Goal: Task Accomplishment & Management: Manage account settings

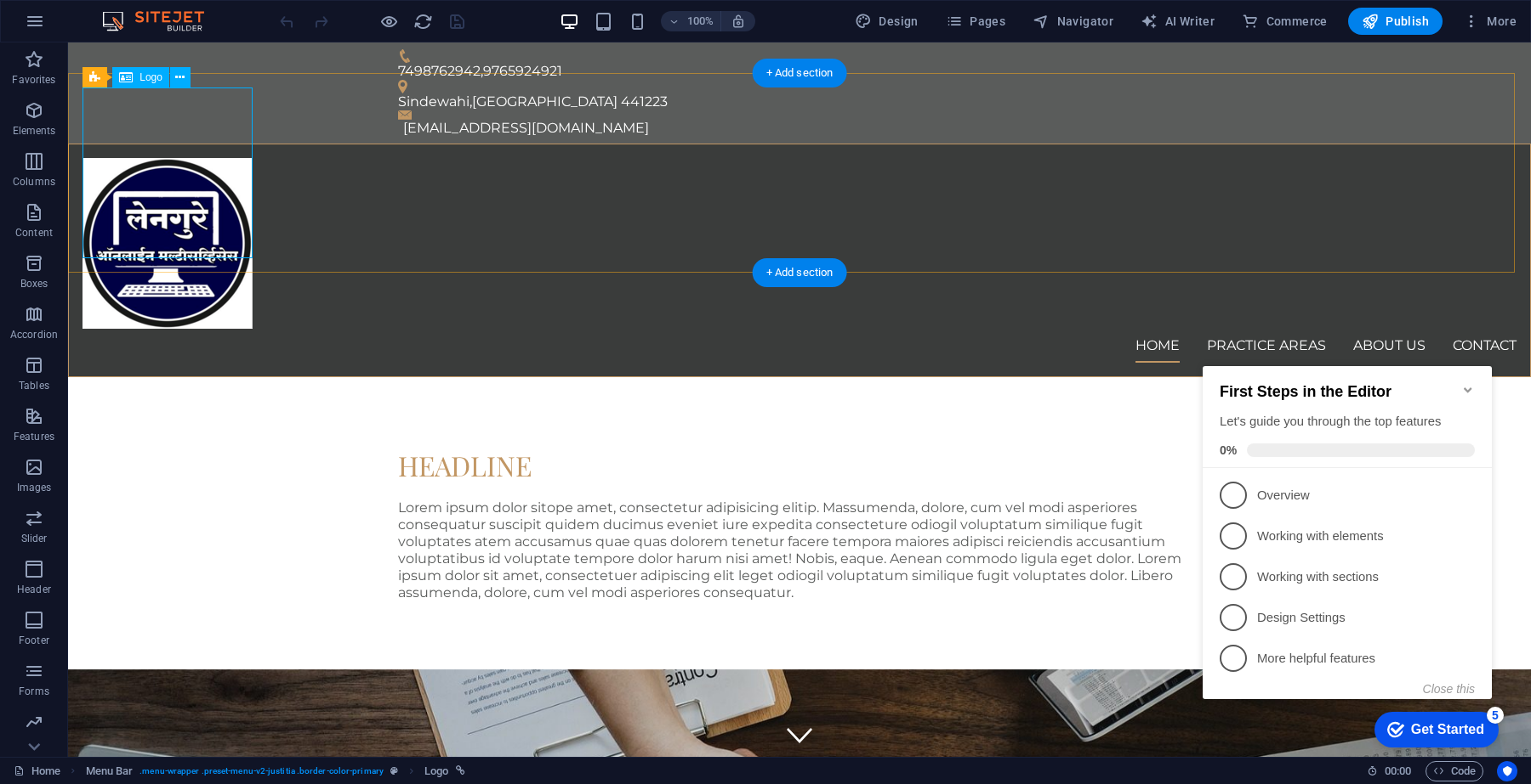
click at [190, 185] on div at bounding box center [799, 243] width 1434 height 171
click at [183, 82] on icon at bounding box center [179, 78] width 9 height 18
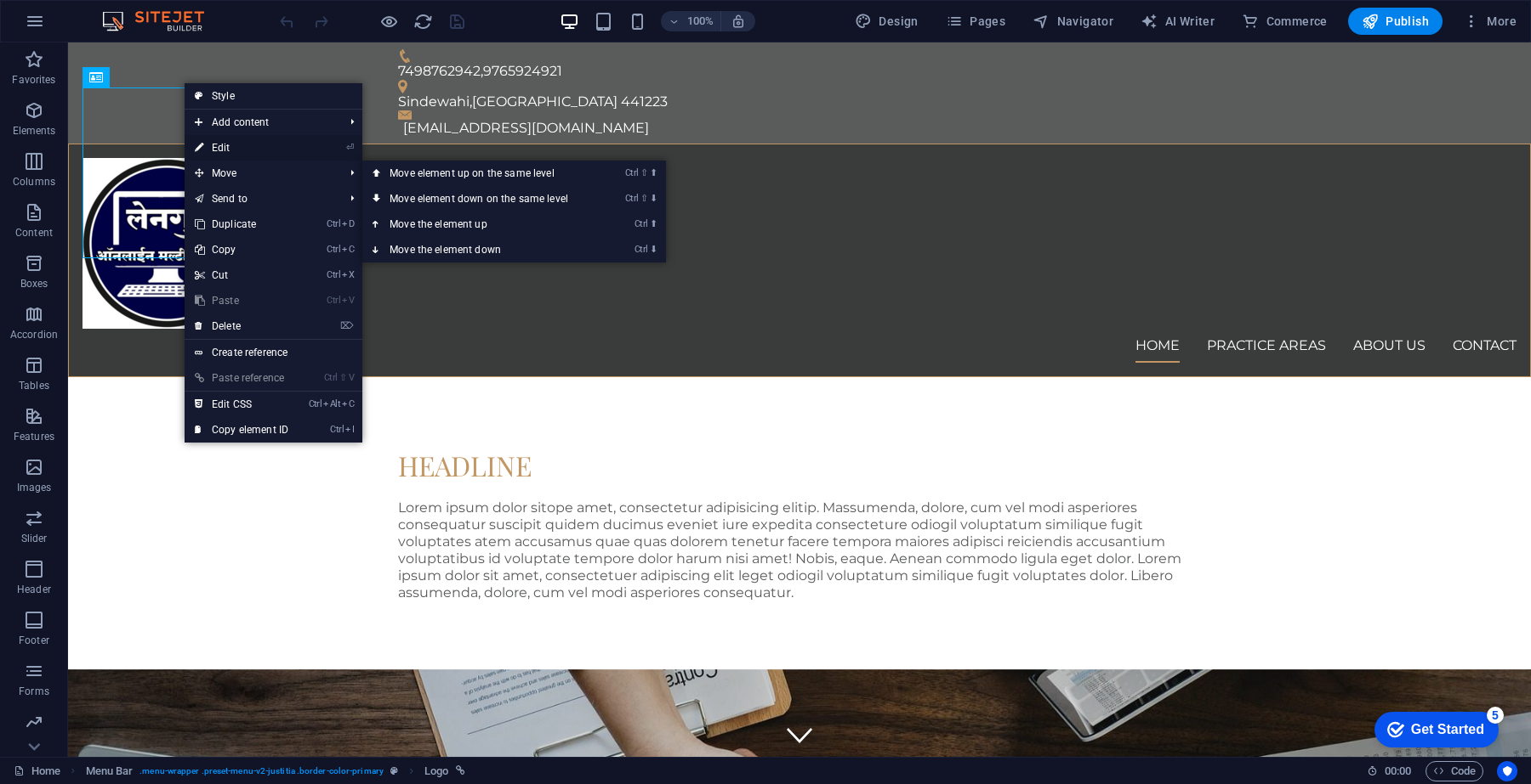
click at [248, 147] on link "⏎ Edit" at bounding box center [242, 148] width 114 height 26
select select "px"
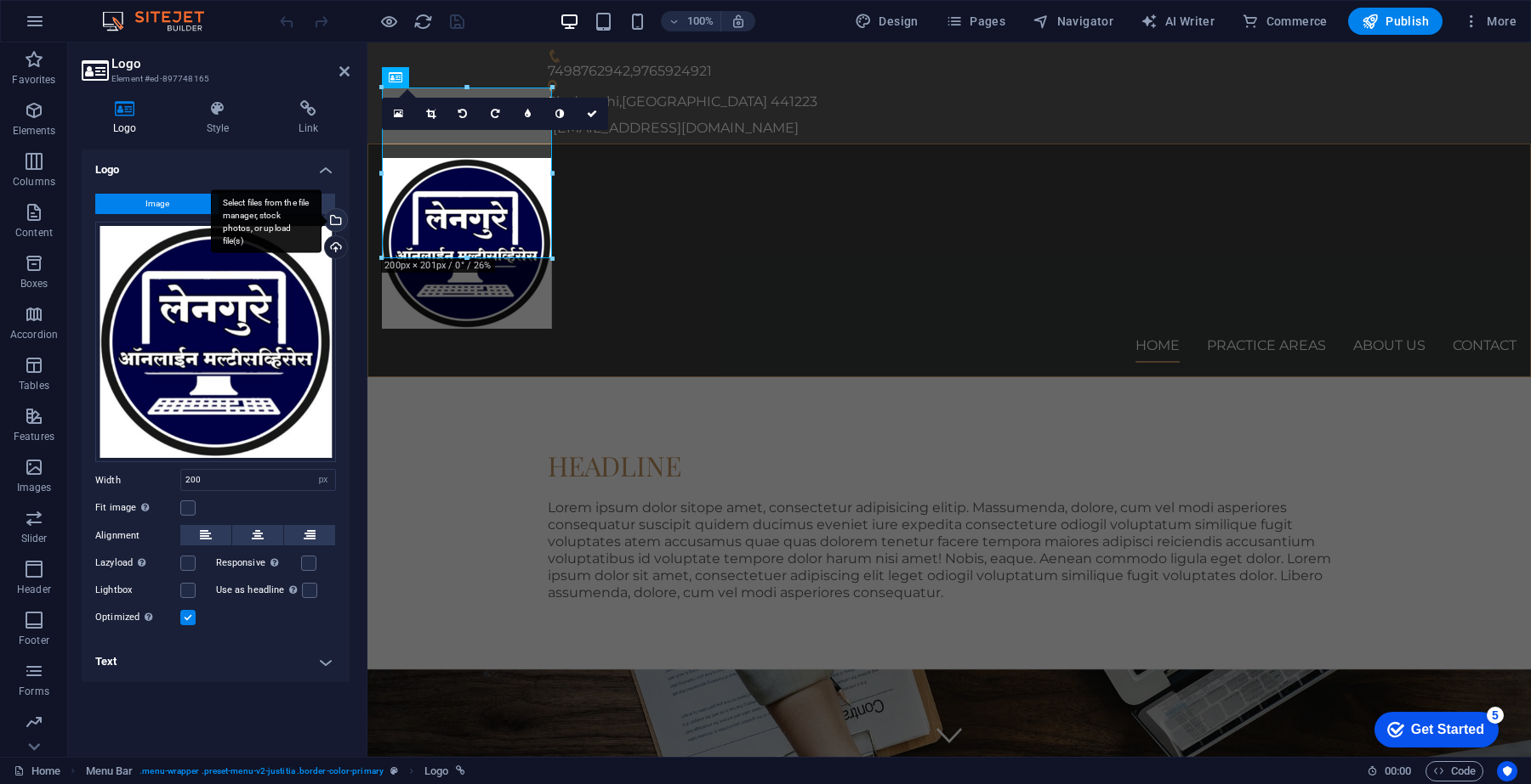
click at [336, 214] on div "Select files from the file manager, stock photos, or upload file(s)" at bounding box center [335, 222] width 26 height 26
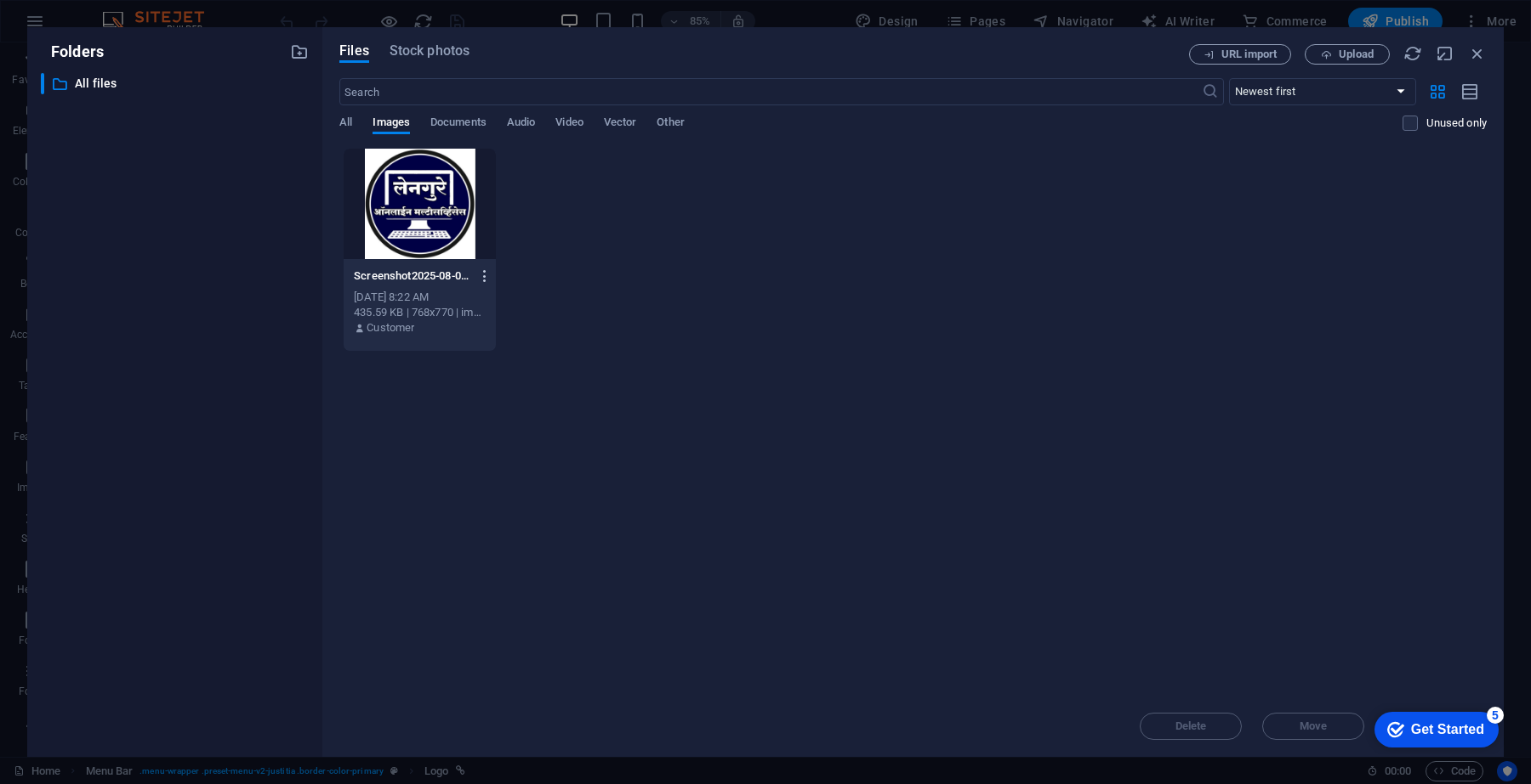
click at [488, 279] on icon "button" at bounding box center [485, 276] width 16 height 15
click at [481, 606] on h6 "Delete" at bounding box center [495, 606] width 72 height 20
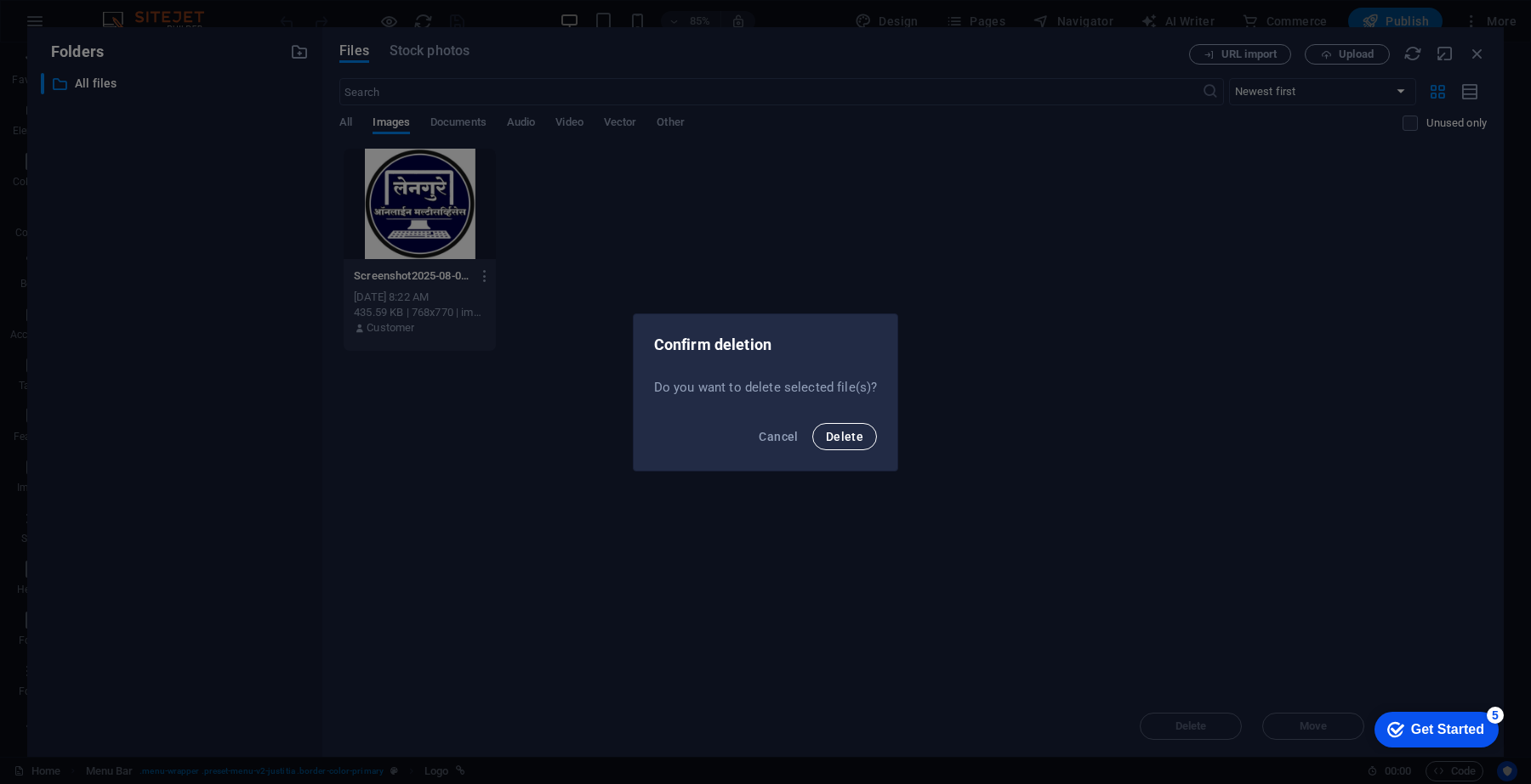
click at [816, 439] on button "Delete" at bounding box center [844, 436] width 65 height 27
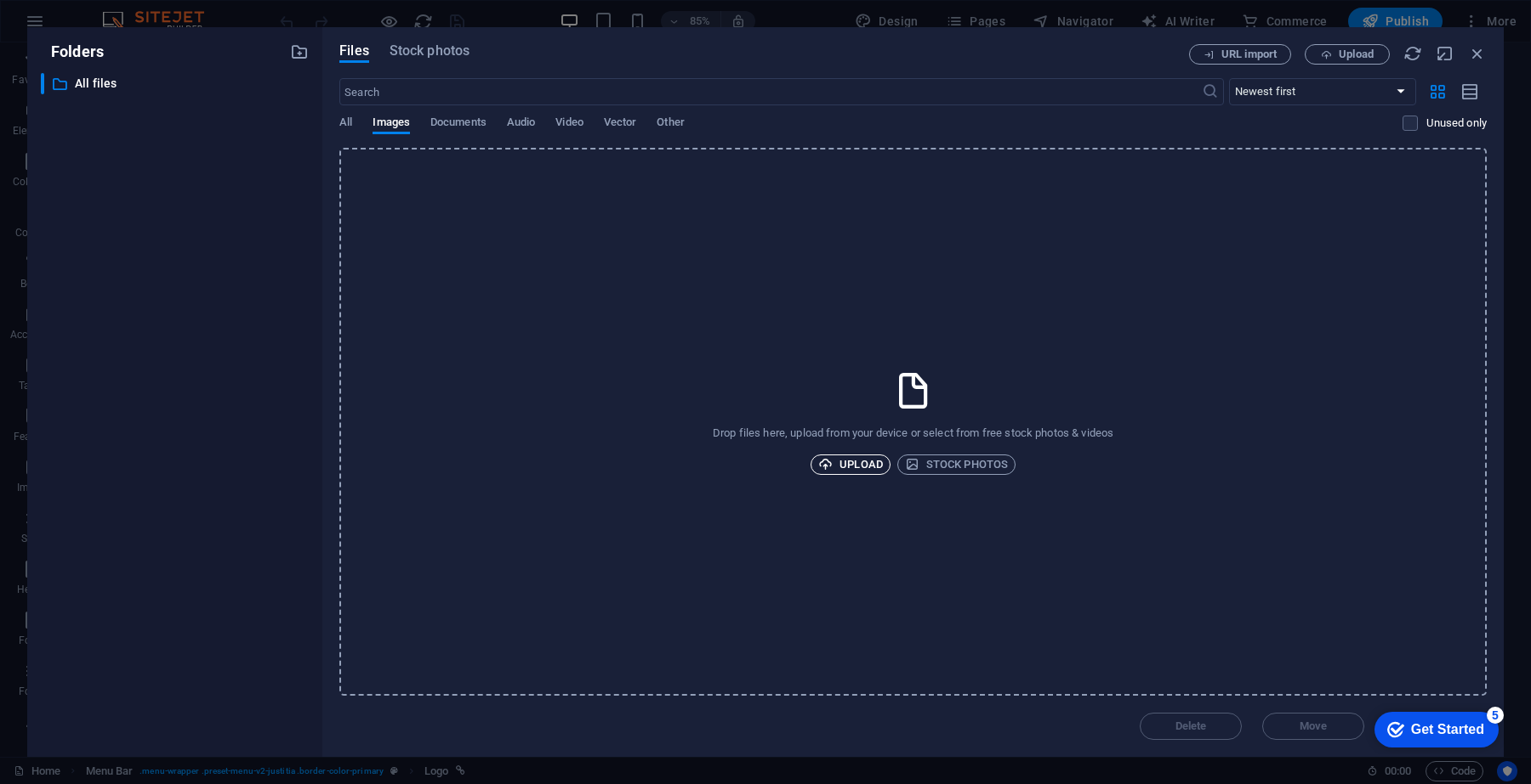
click at [852, 464] on span "Upload" at bounding box center [850, 464] width 65 height 20
click at [857, 465] on span "Upload" at bounding box center [850, 464] width 65 height 20
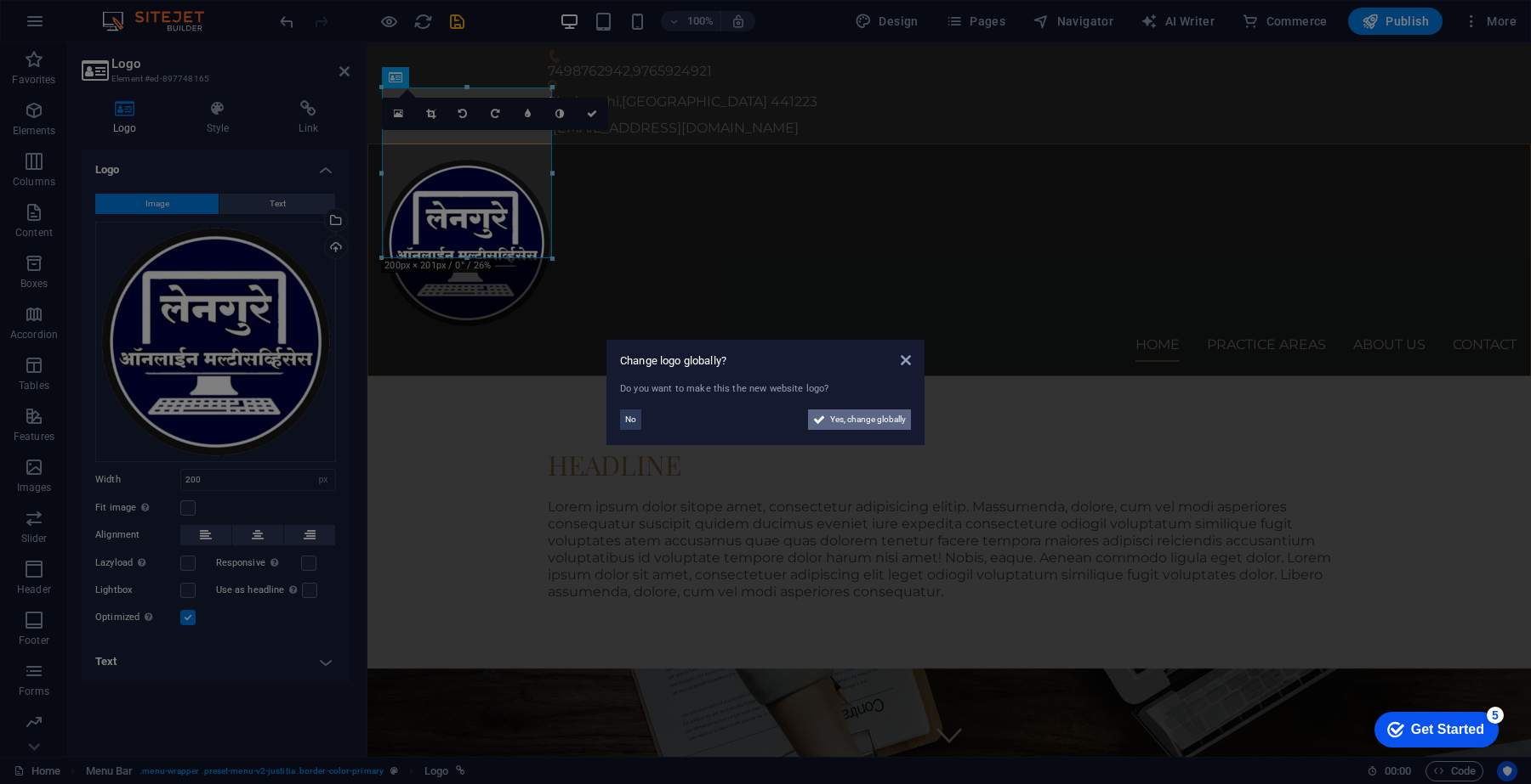
click at [872, 421] on span "Yes, change globally" at bounding box center [868, 419] width 76 height 20
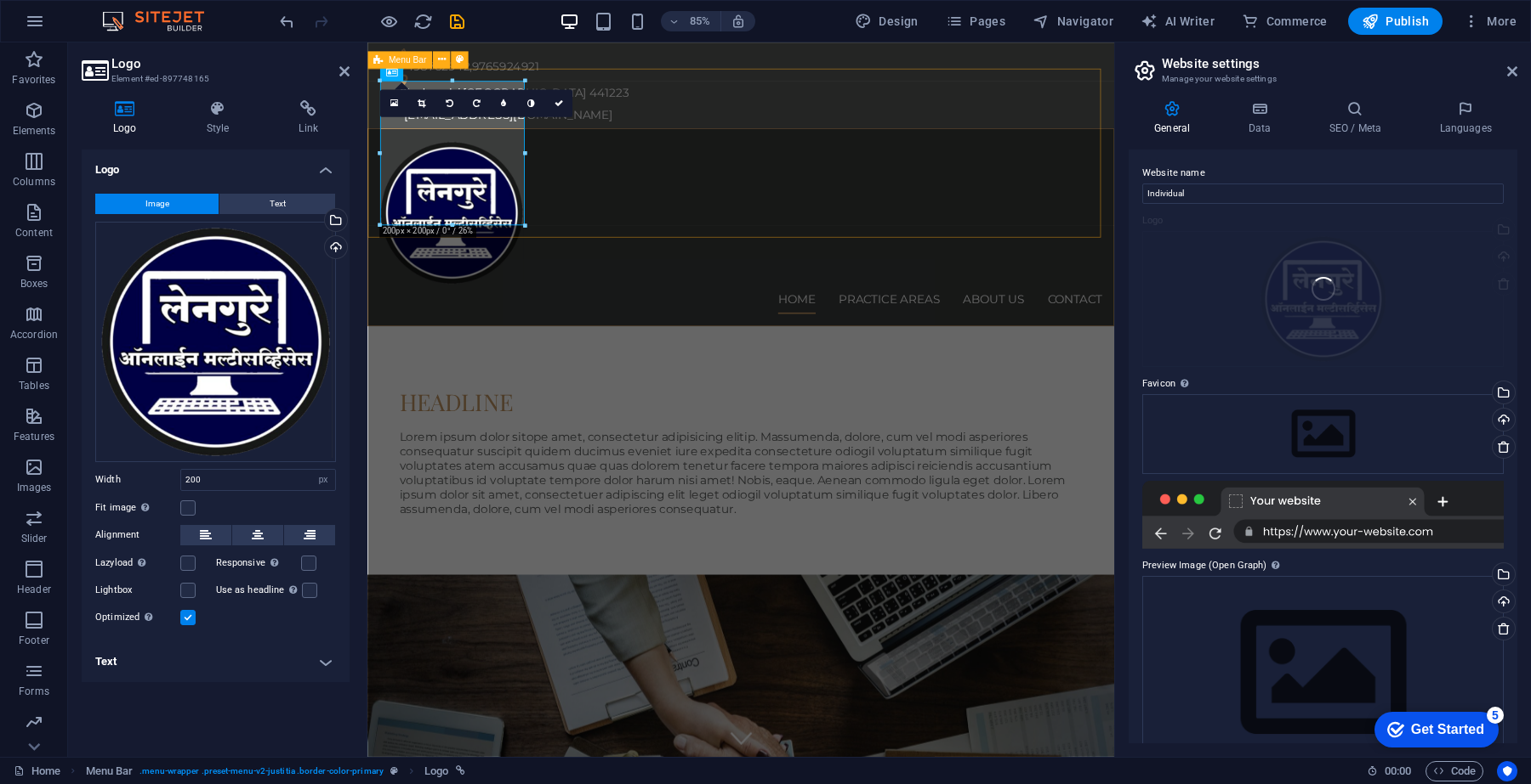
click at [662, 205] on div "Home Practice Areas About us Contact" at bounding box center [806, 260] width 878 height 233
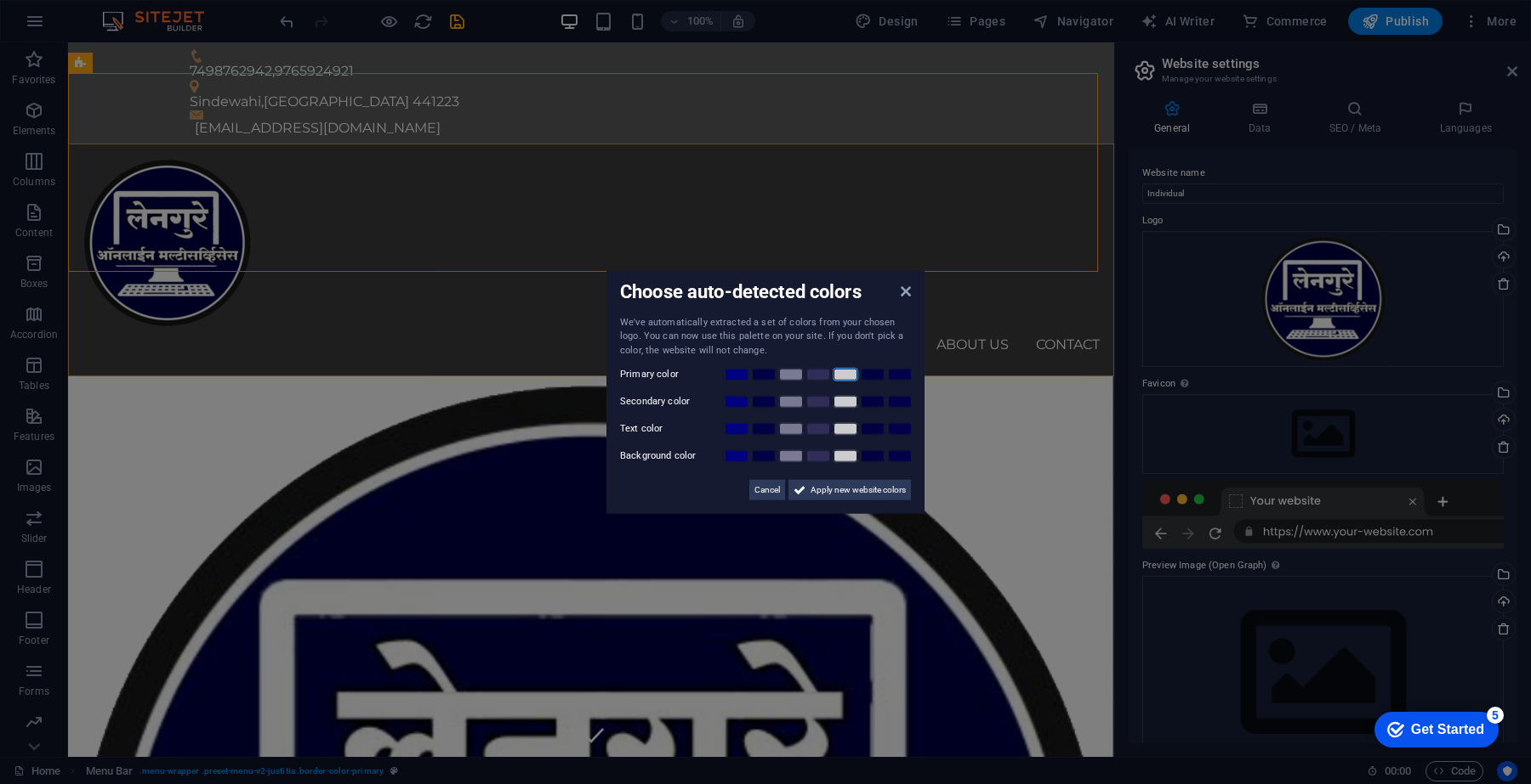
click at [837, 377] on link at bounding box center [845, 375] width 26 height 14
drag, startPoint x: 1105, startPoint y: 172, endPoint x: 1106, endPoint y: 274, distance: 102.0
click at [1106, 274] on aside "Choose auto-detected colors We've automatically extracted a set of colors from …" at bounding box center [766, 392] width 1531 height 784
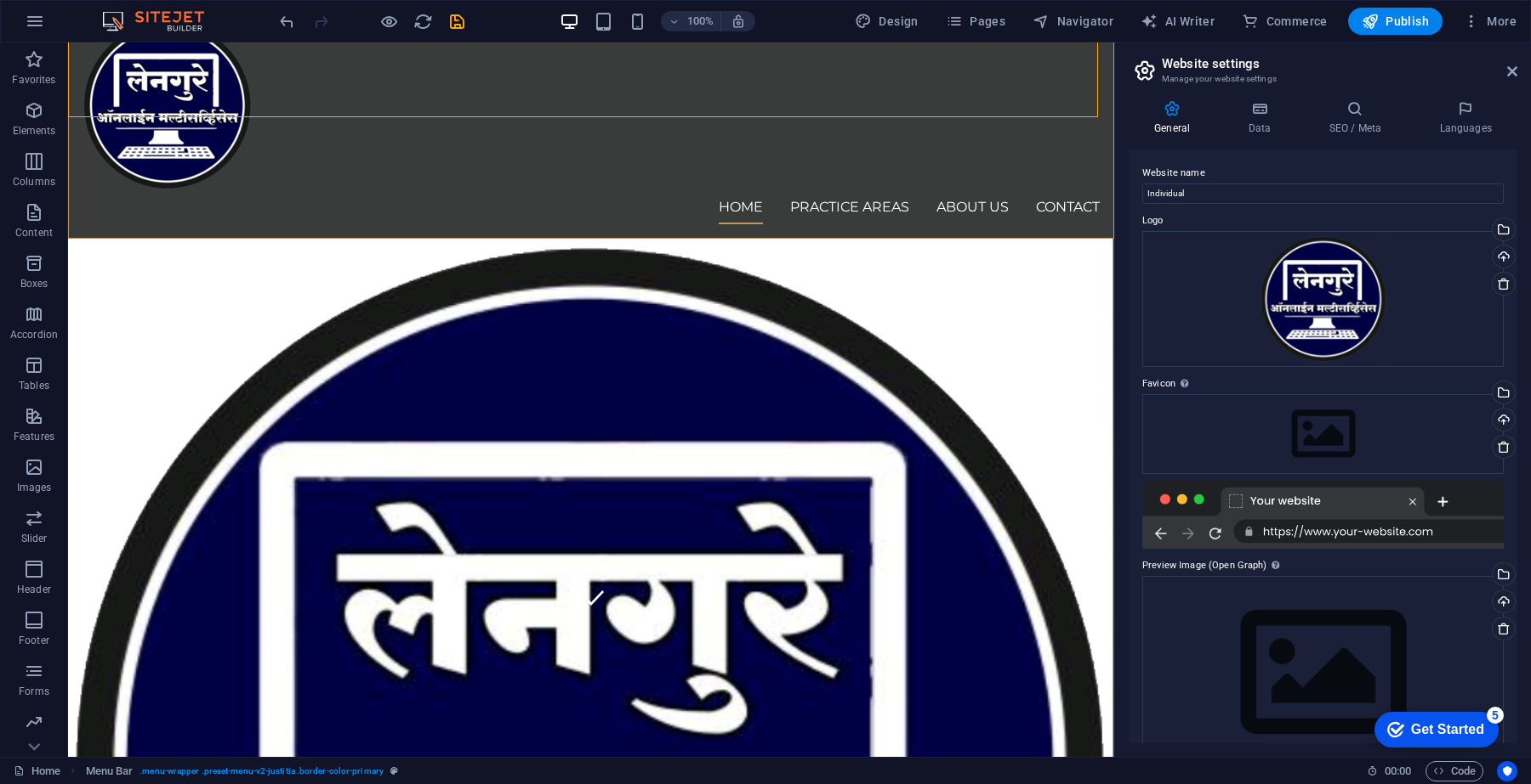
scroll to position [160, 0]
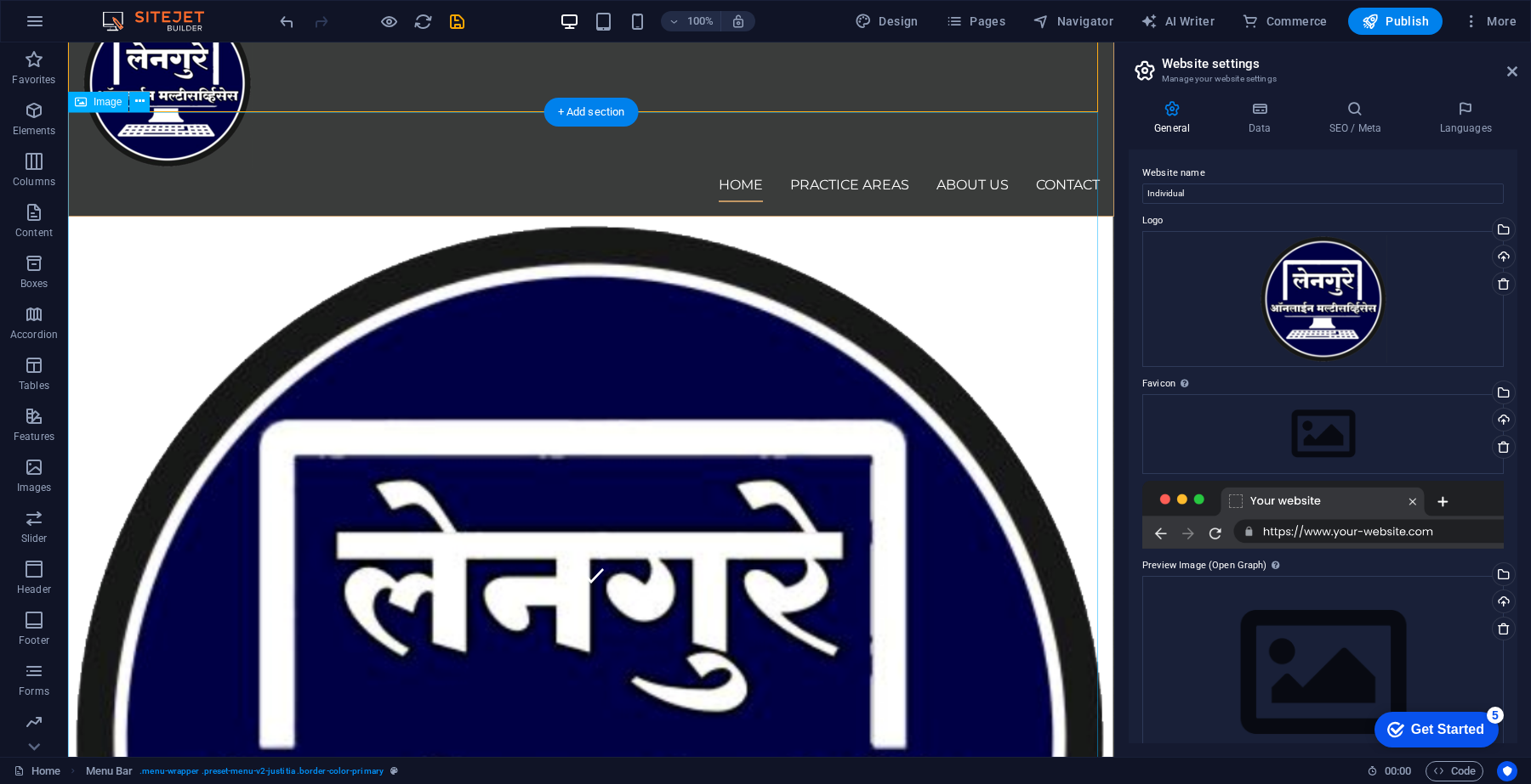
click at [611, 447] on figure at bounding box center [591, 739] width 1046 height 1046
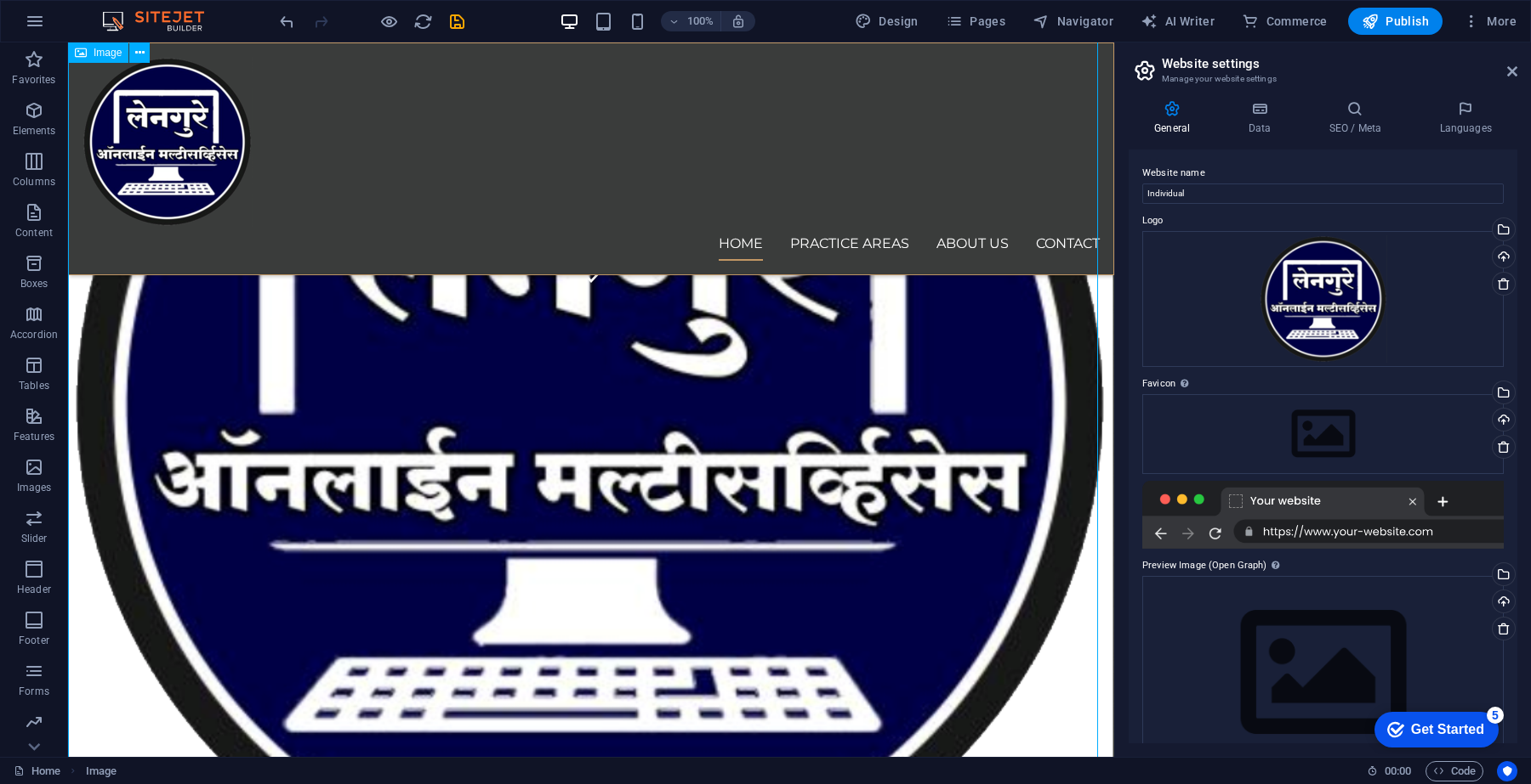
scroll to position [585, 0]
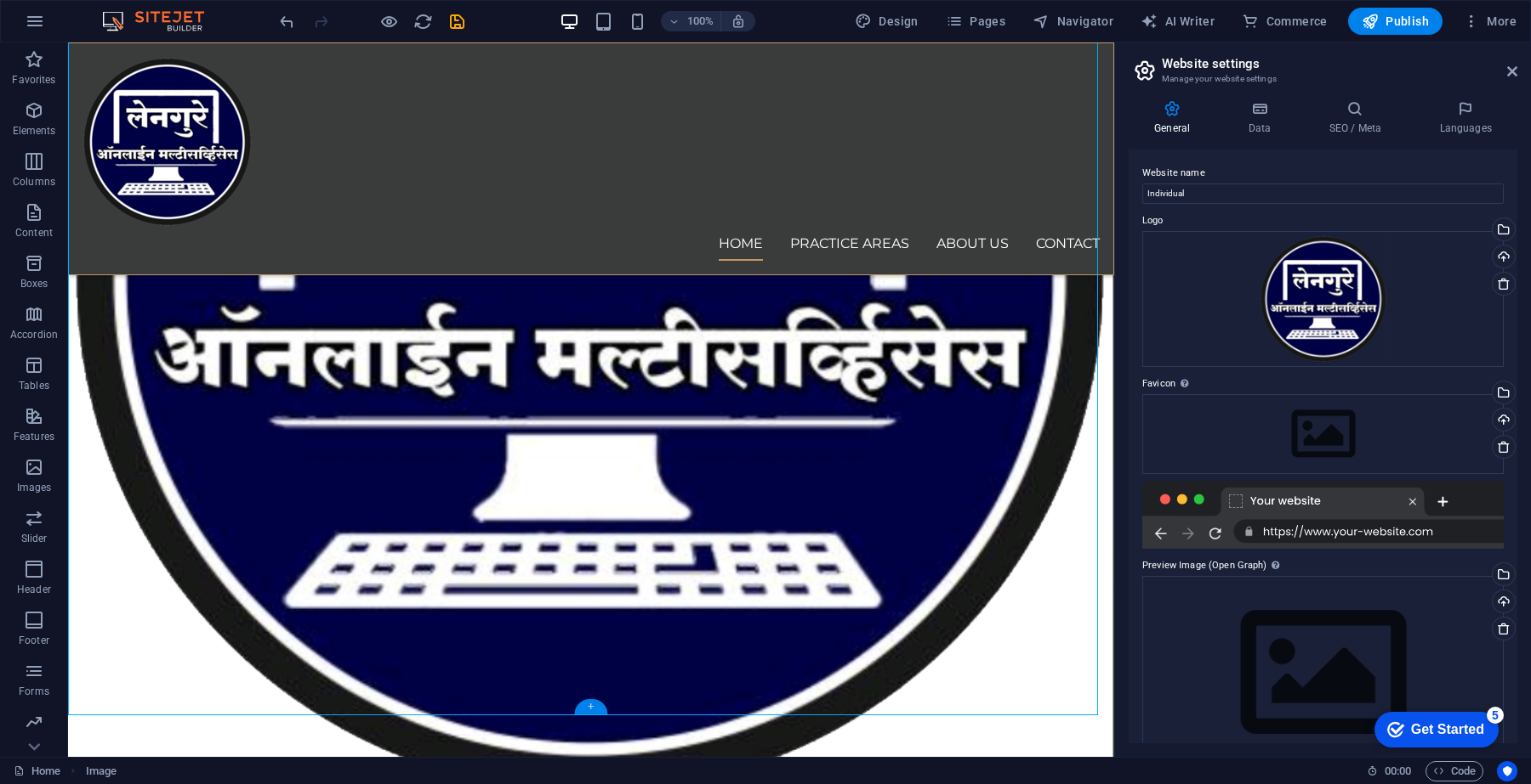
drag, startPoint x: 586, startPoint y: 714, endPoint x: 250, endPoint y: 744, distance: 337.3
click at [586, 714] on div "+" at bounding box center [590, 706] width 33 height 15
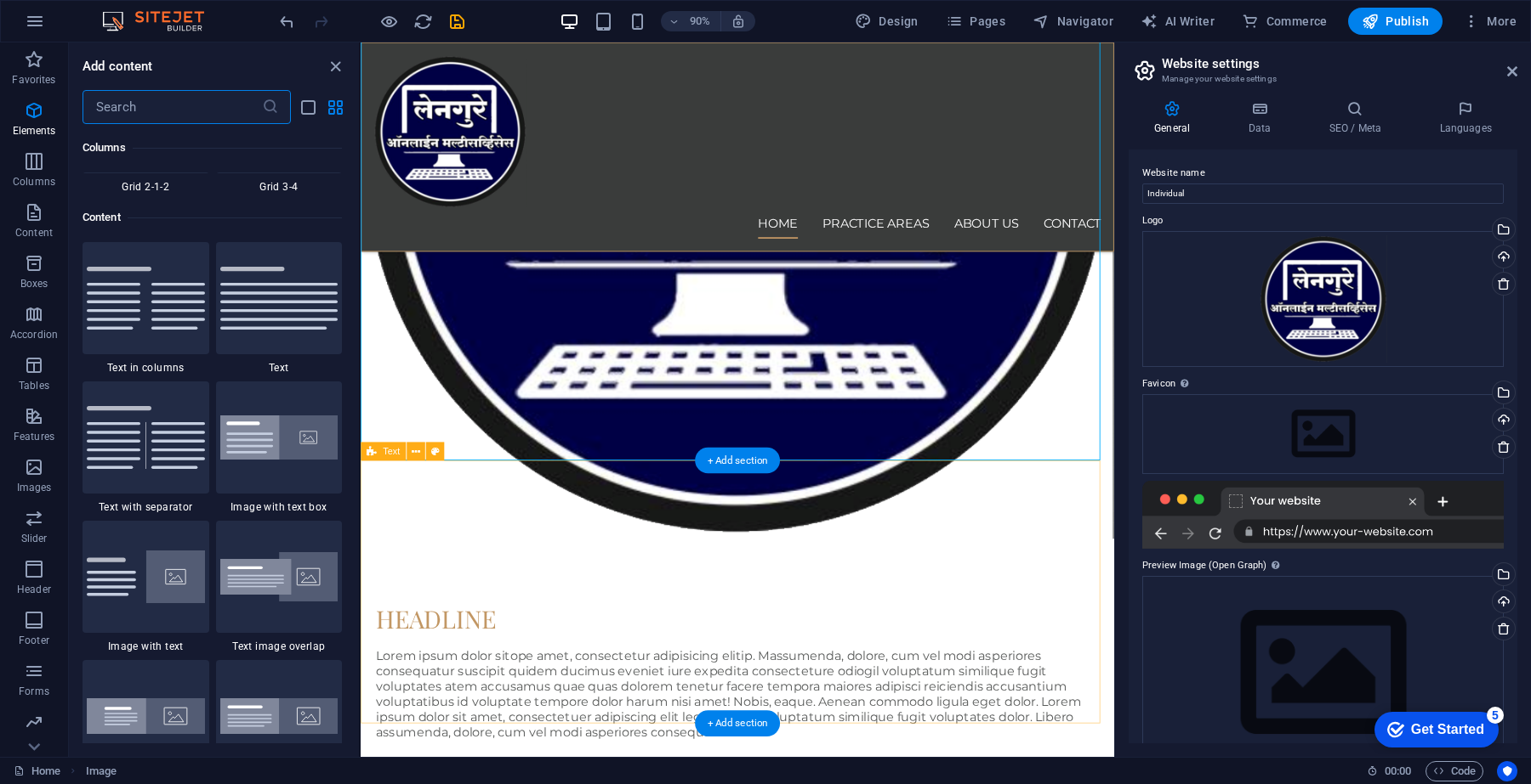
scroll to position [2972, 0]
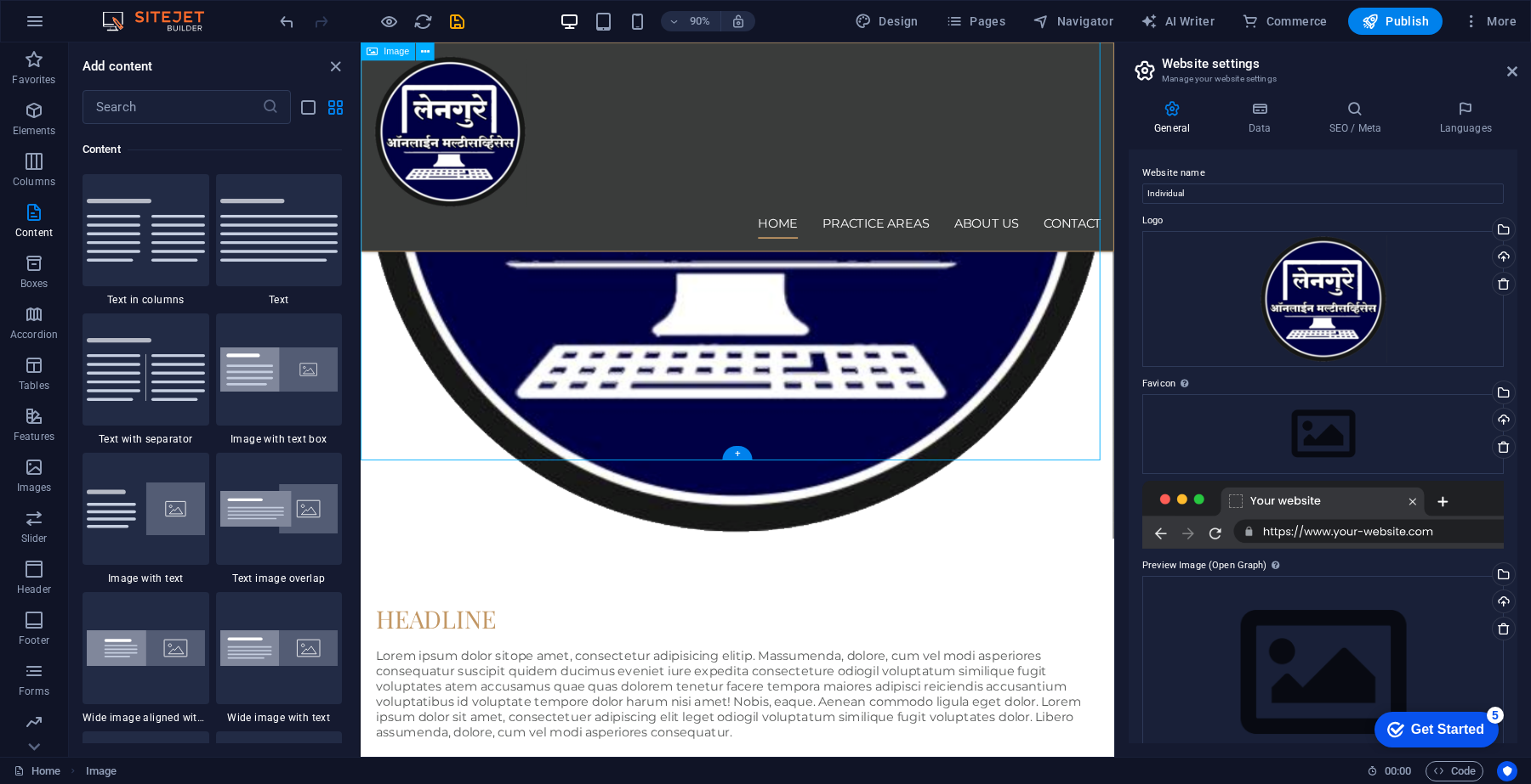
click at [836, 318] on figure at bounding box center [778, 76] width 836 height 1036
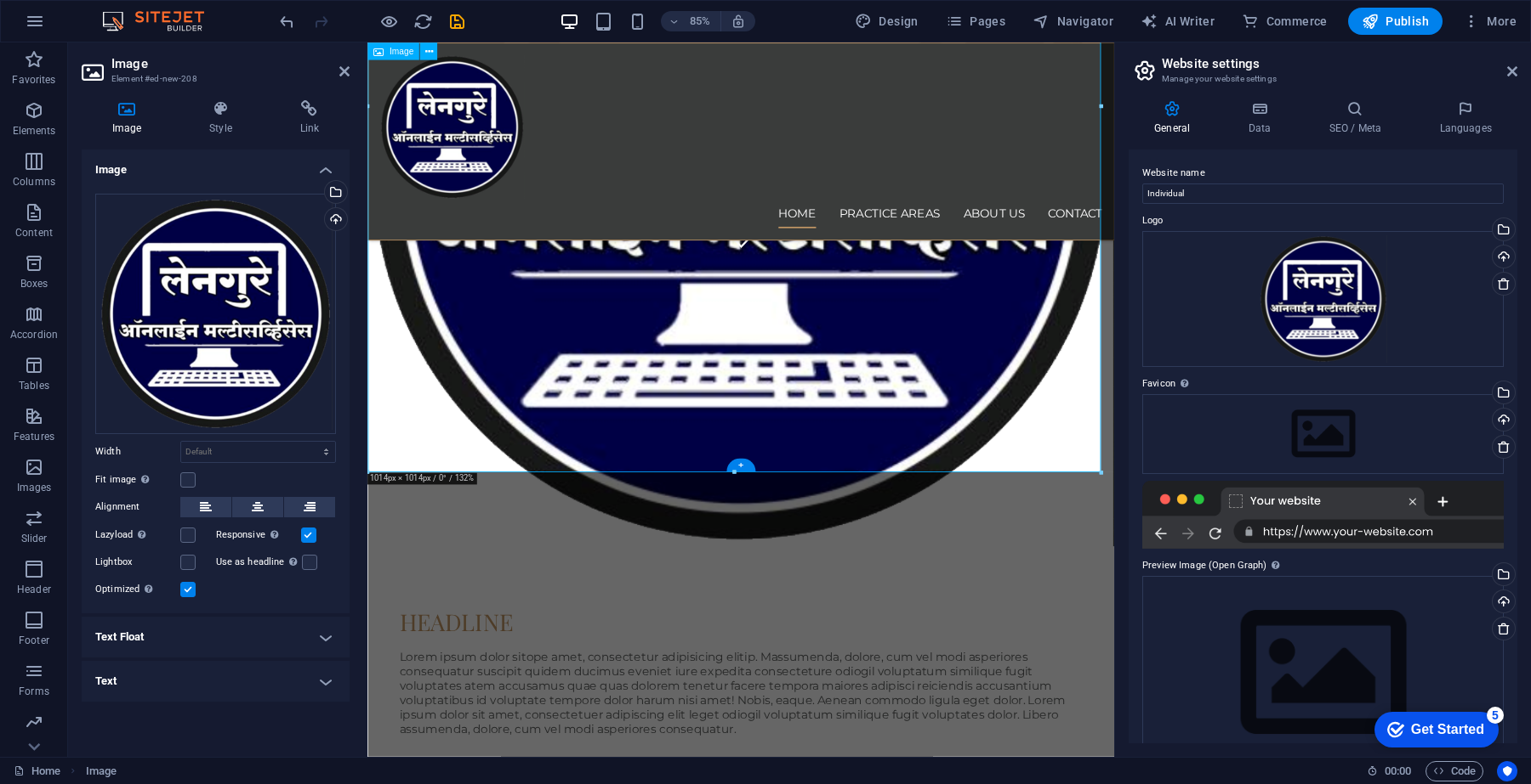
click at [862, 334] on figure at bounding box center [806, 97] width 878 height 1077
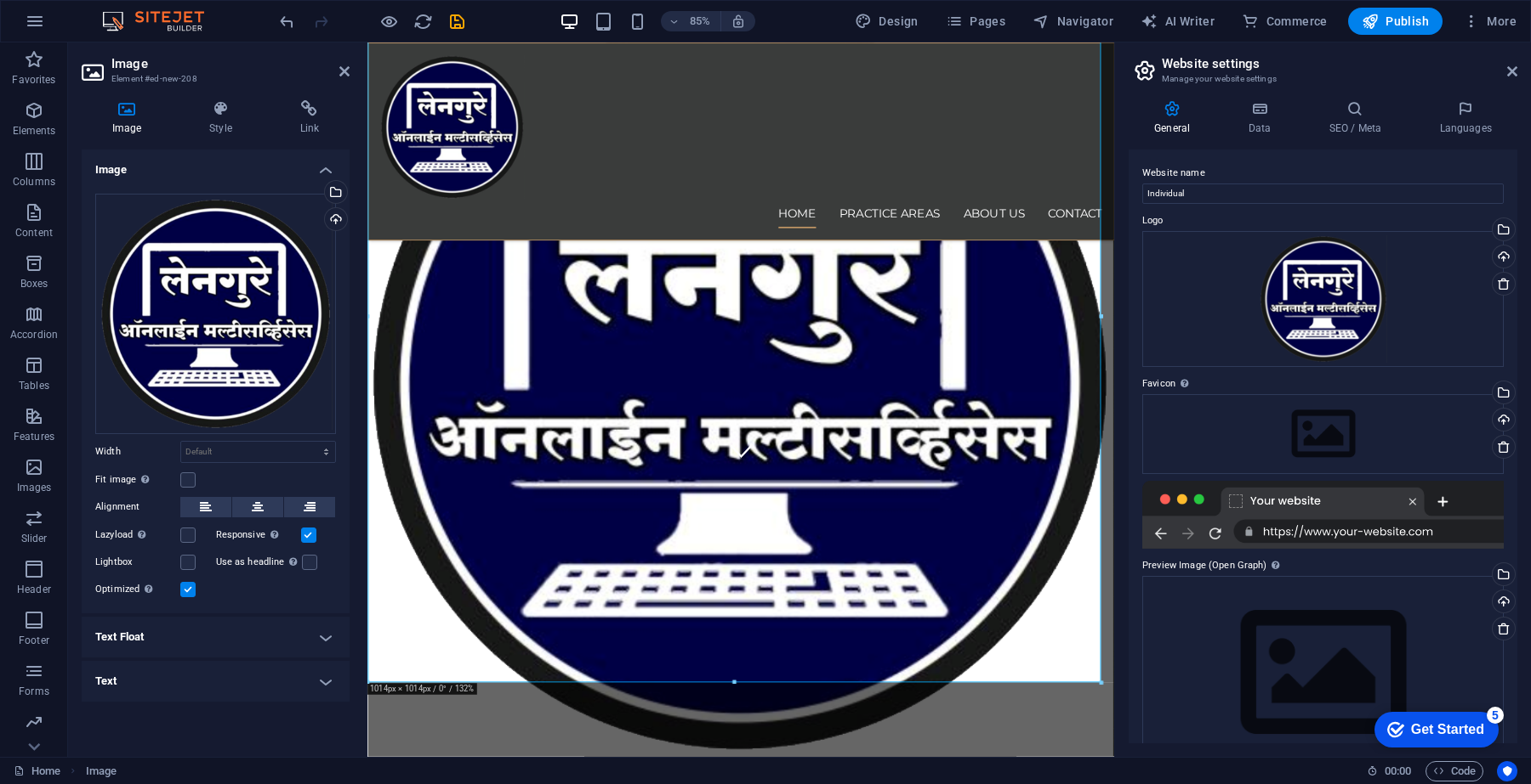
scroll to position [338, 0]
click at [334, 188] on div "Select files from the file manager, stock photos, or upload file(s)" at bounding box center [335, 194] width 26 height 26
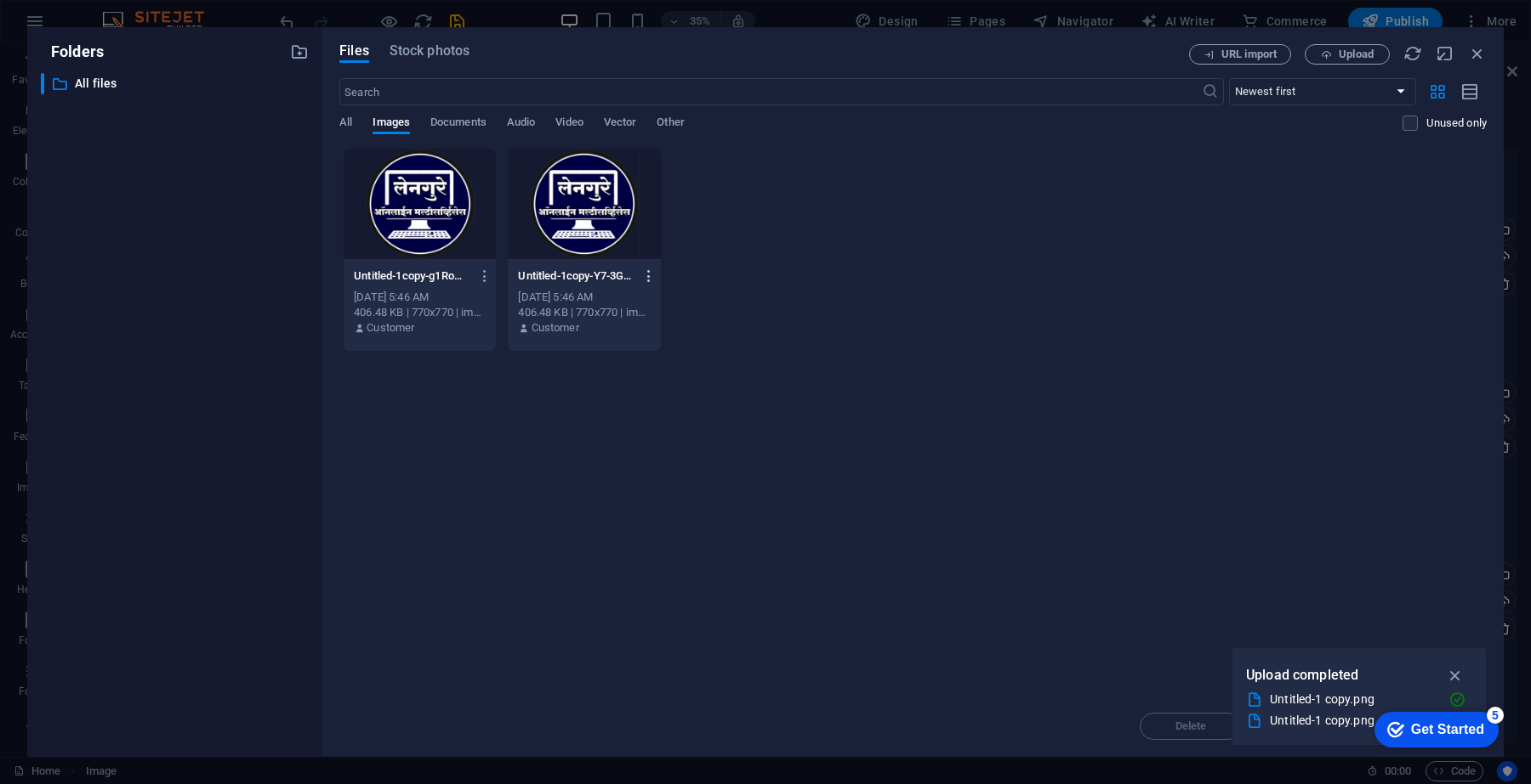
click at [648, 269] on icon "button" at bounding box center [650, 276] width 16 height 15
click at [641, 608] on h6 "Delete" at bounding box center [660, 606] width 72 height 20
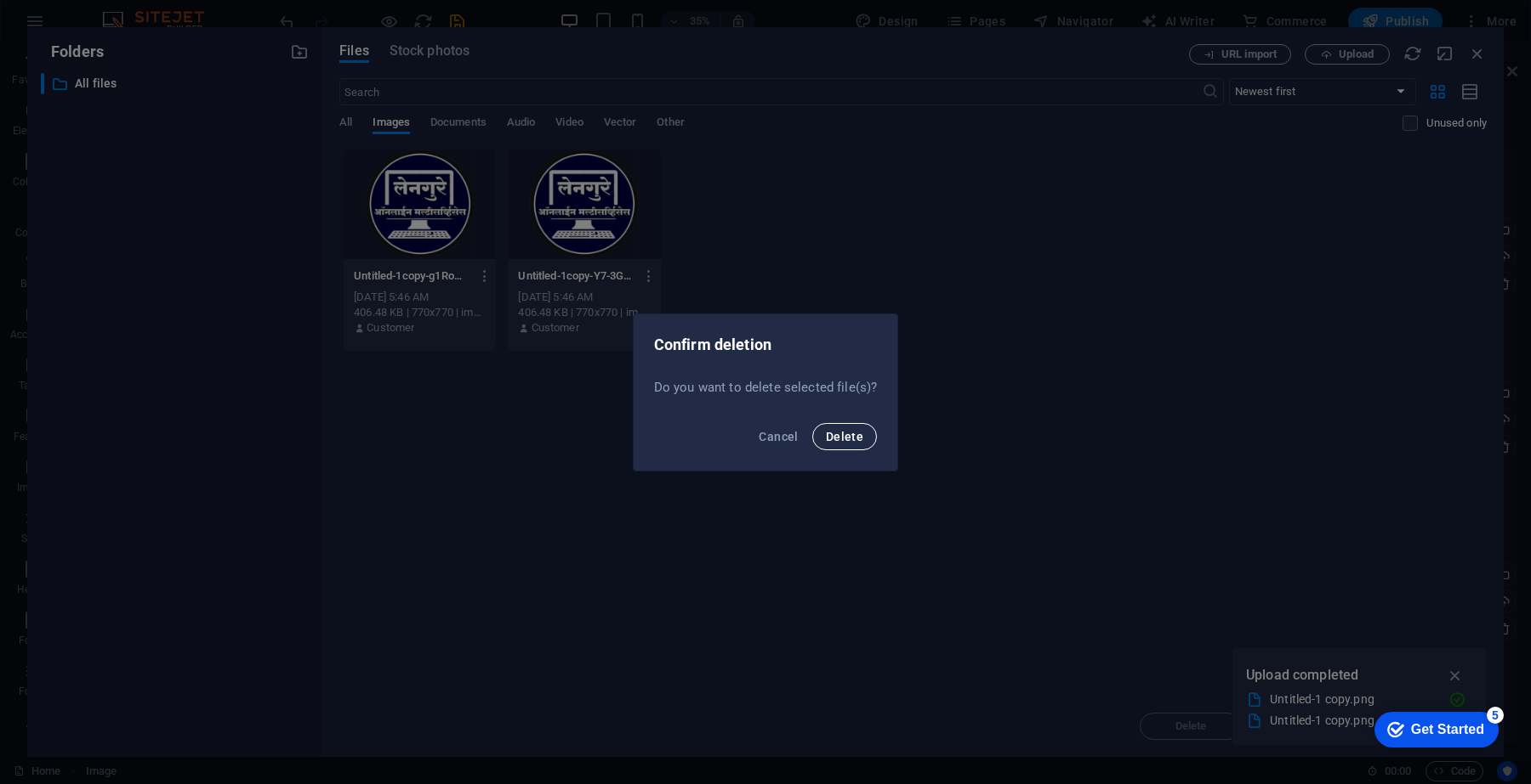
click at [847, 438] on span "Delete" at bounding box center [843, 437] width 37 height 14
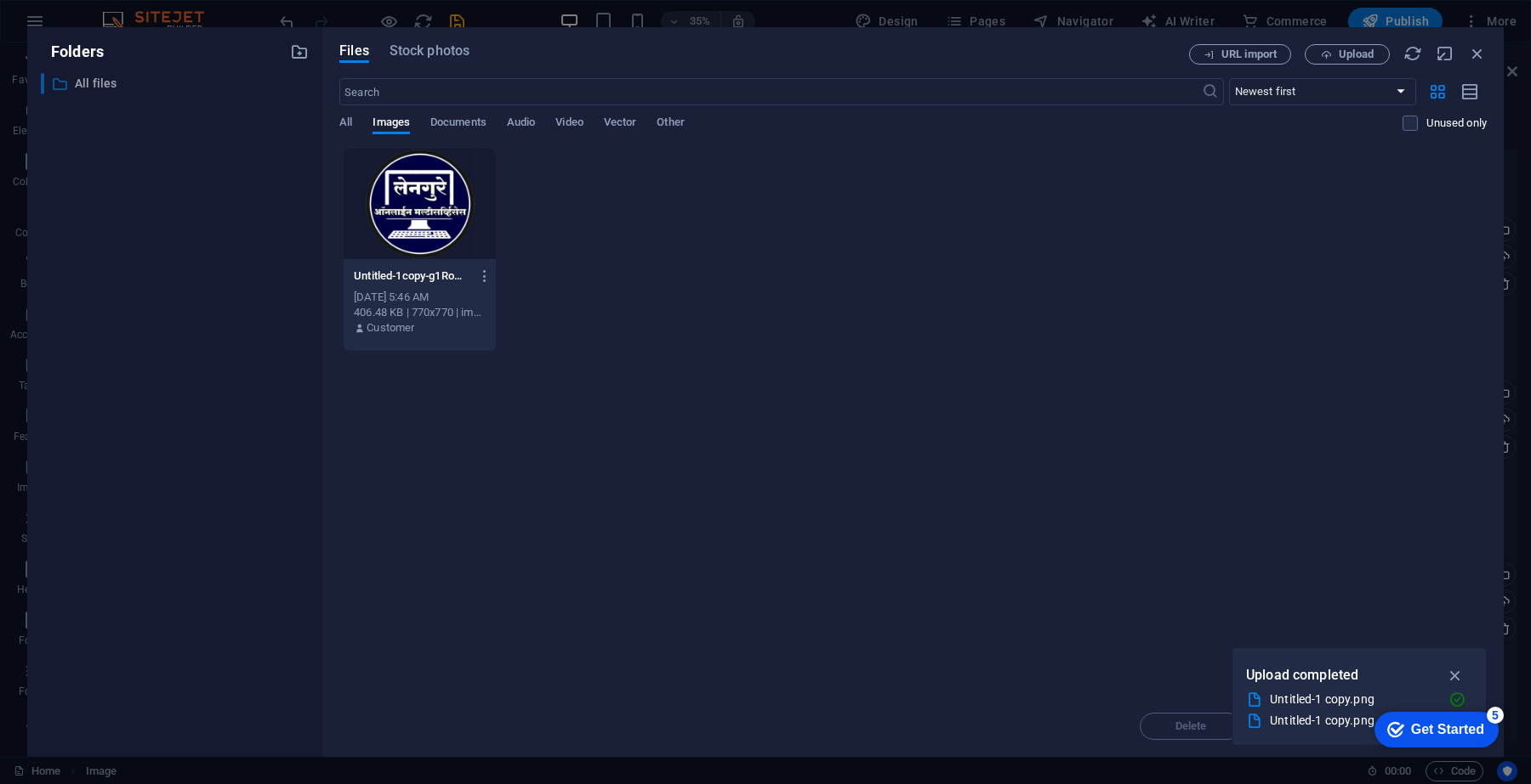
click at [128, 83] on p "All files" at bounding box center [176, 84] width 203 height 20
click at [52, 77] on icon at bounding box center [59, 84] width 17 height 17
click at [340, 117] on span "All" at bounding box center [346, 124] width 13 height 24
click at [1473, 57] on icon "button" at bounding box center [1477, 53] width 19 height 19
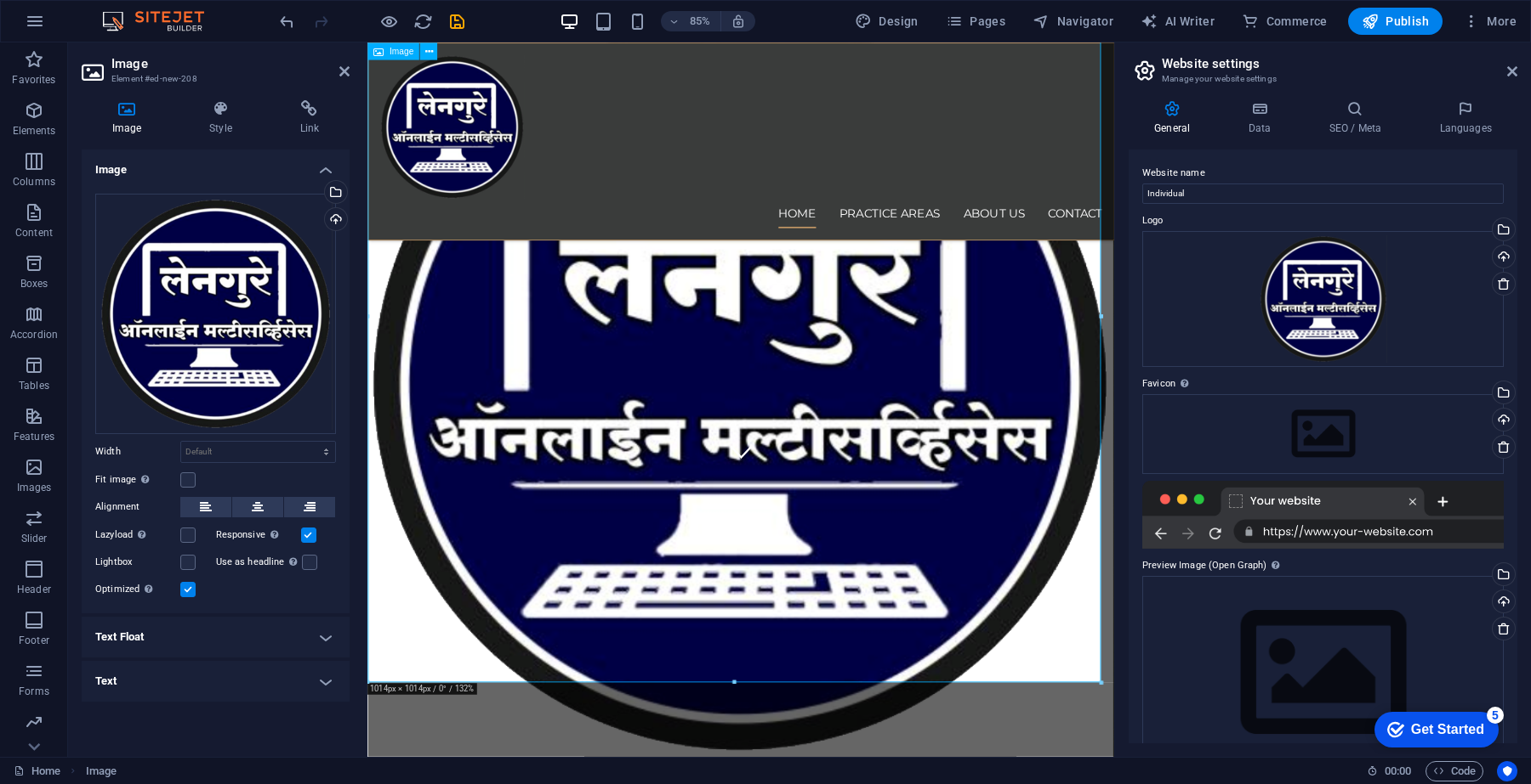
click at [708, 513] on figure at bounding box center [806, 345] width 878 height 1077
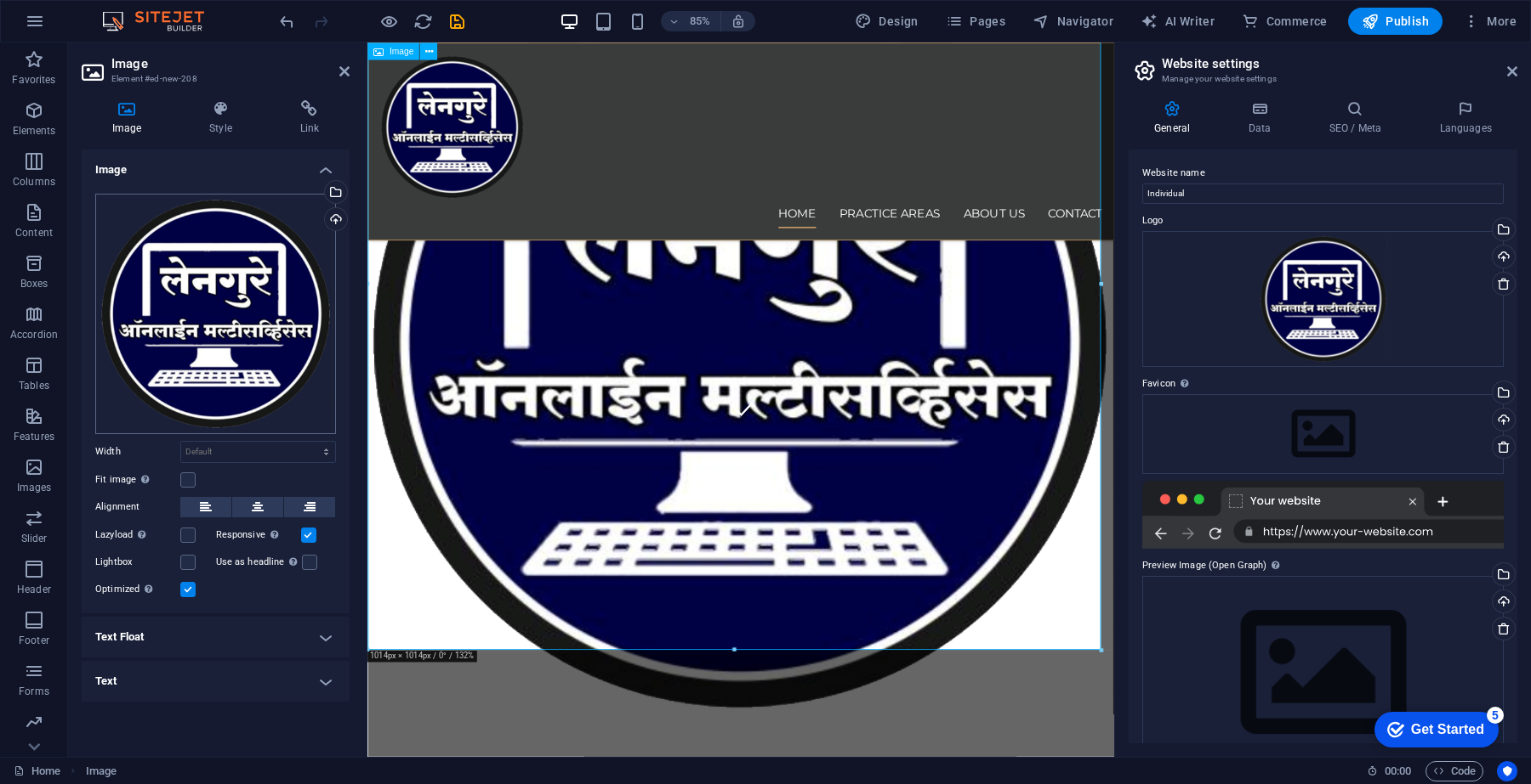
scroll to position [373, 0]
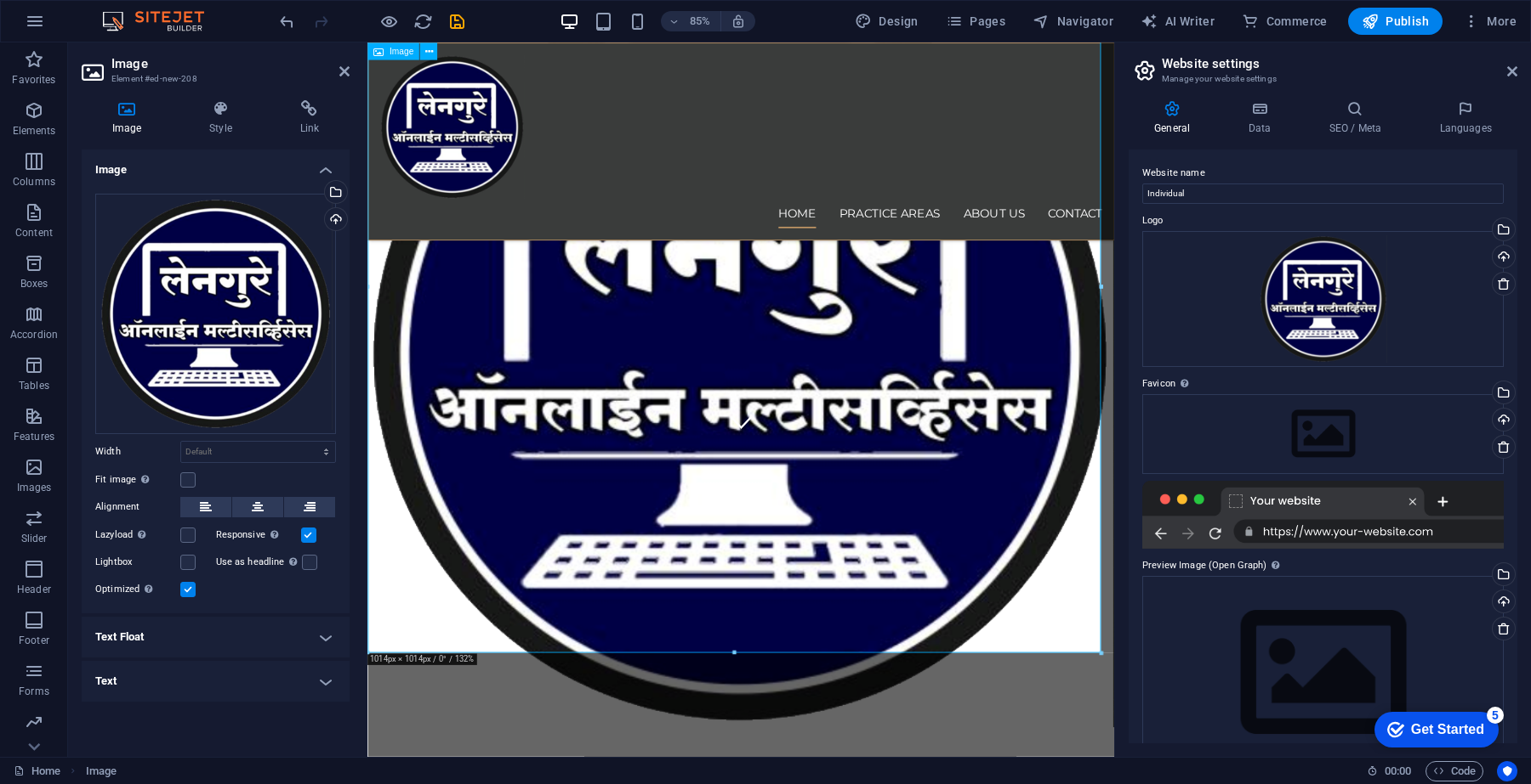
click at [773, 497] on figure at bounding box center [806, 310] width 878 height 1077
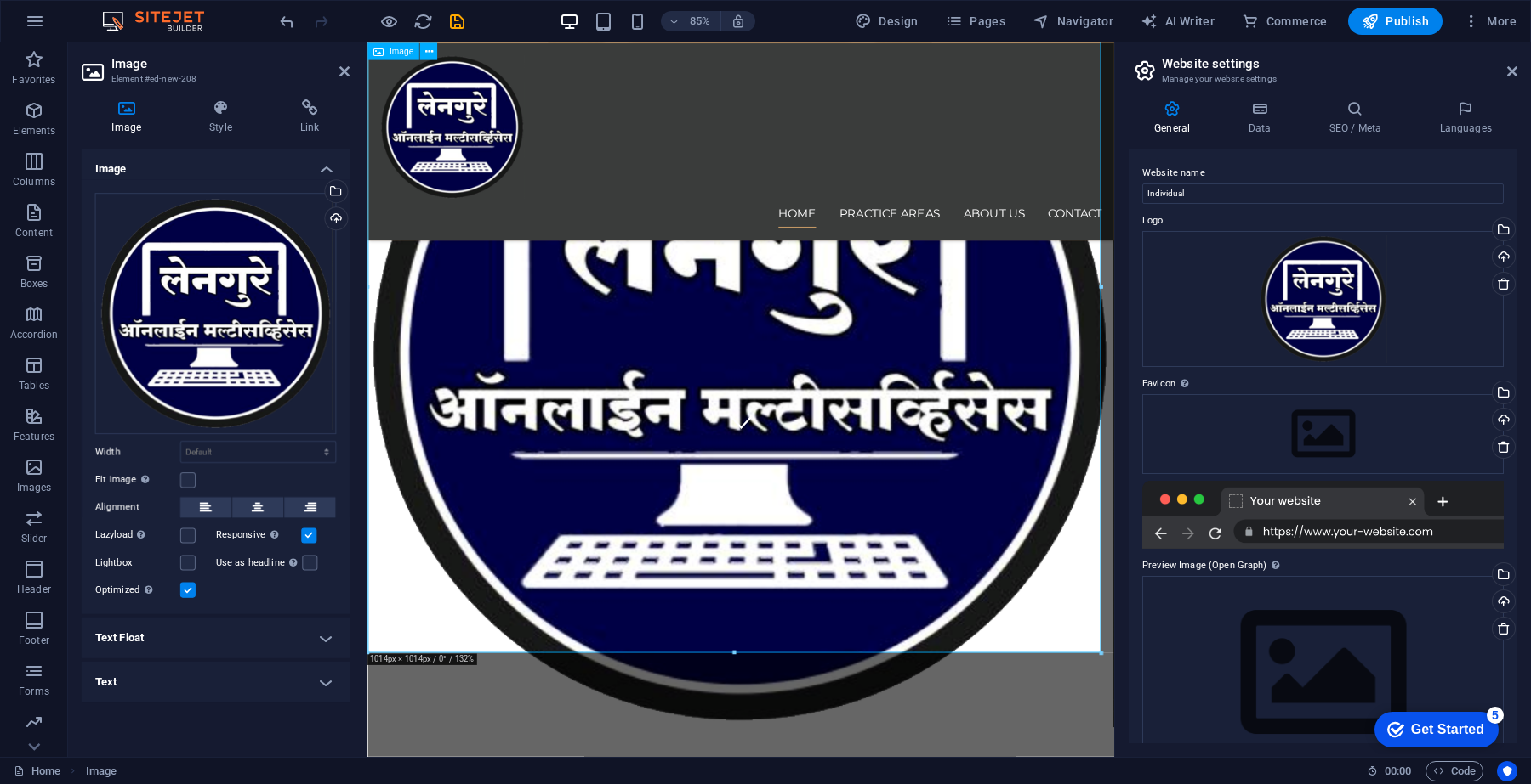
click at [773, 497] on figure at bounding box center [806, 310] width 878 height 1077
click at [337, 191] on div "Select files from the file manager, stock photos, or upload file(s)" at bounding box center [335, 194] width 26 height 26
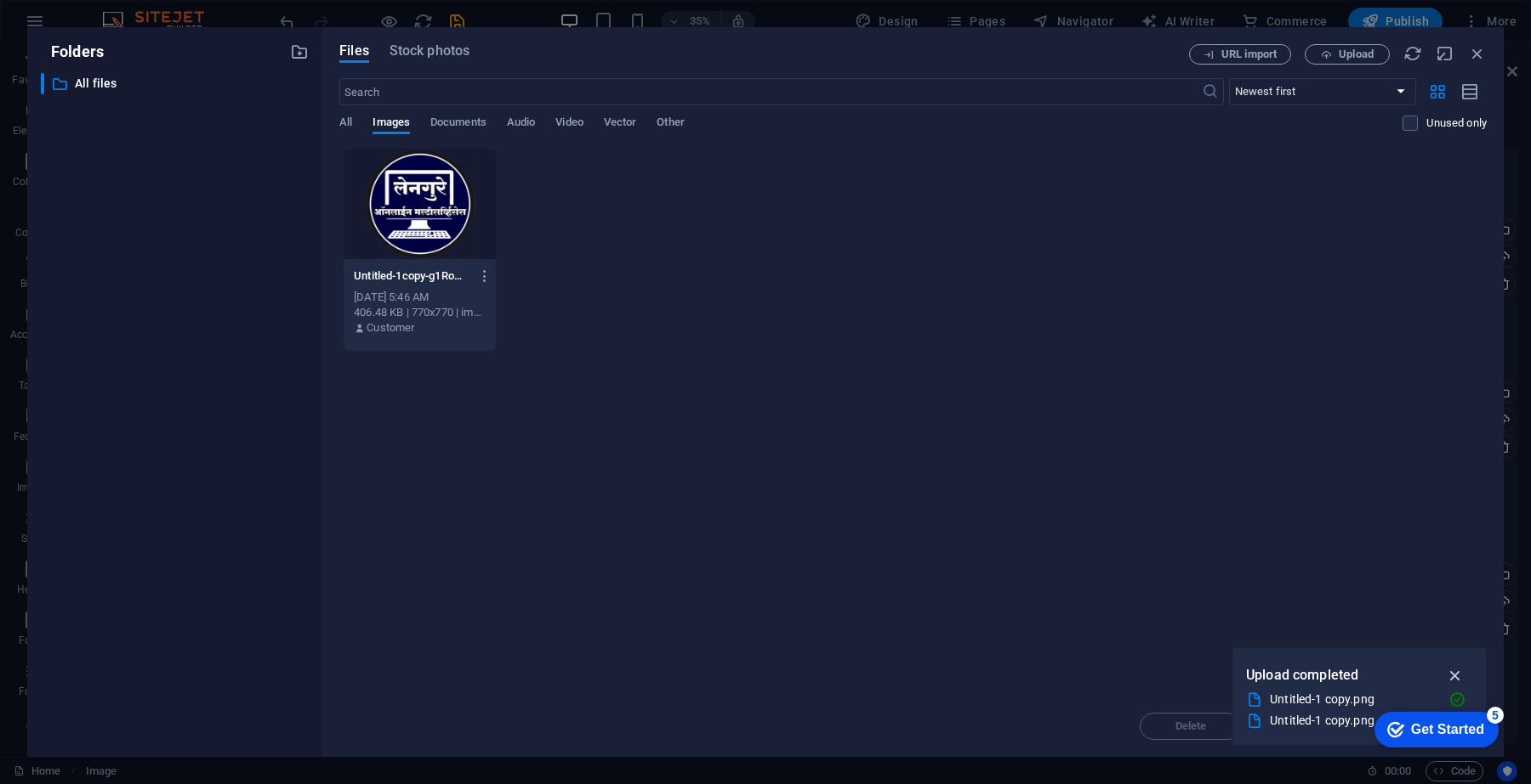
click at [1455, 674] on icon "button" at bounding box center [1456, 675] width 20 height 19
click at [1179, 724] on div "Delete Move Insert" at bounding box center [913, 718] width 1147 height 44
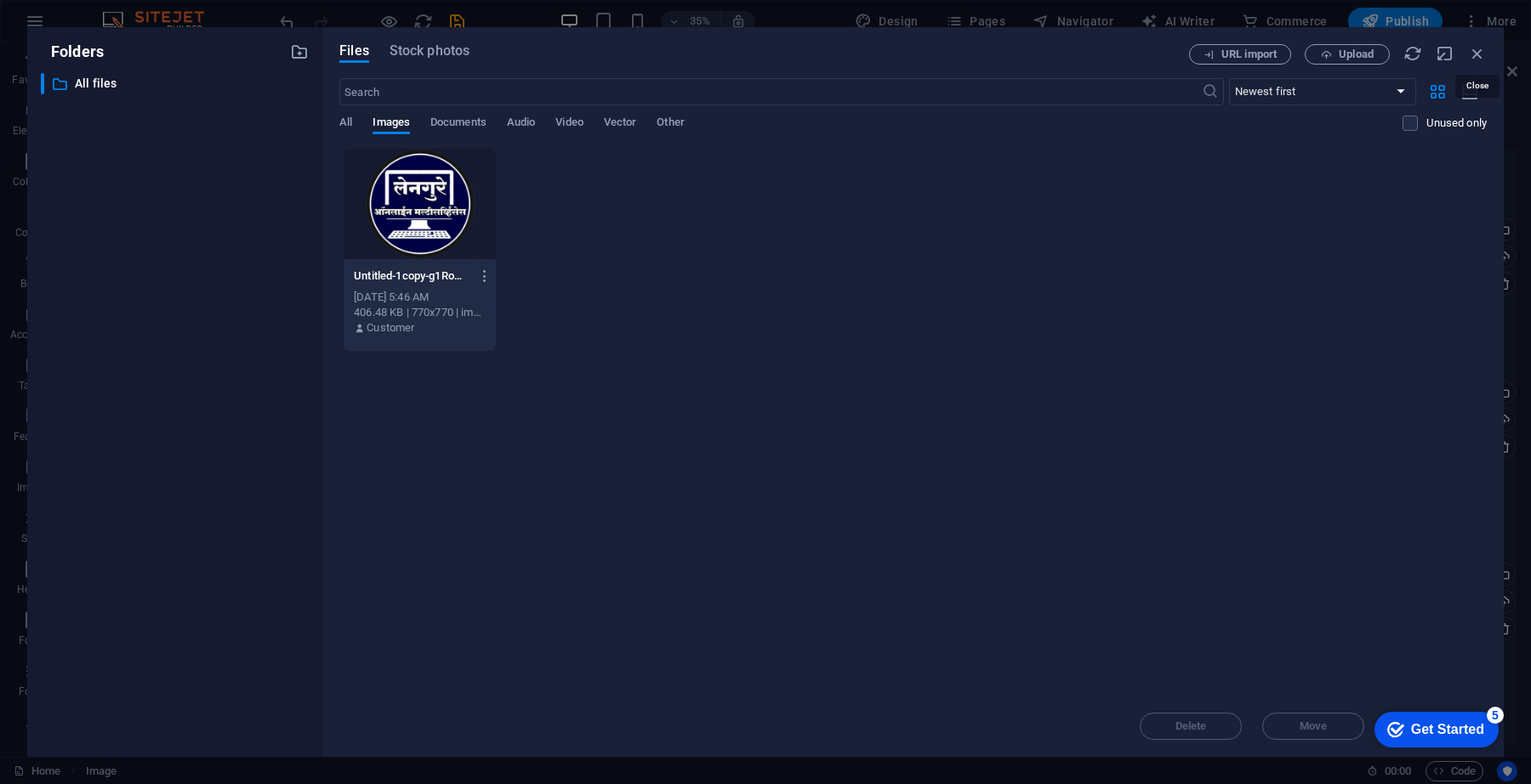
click at [1480, 56] on icon "button" at bounding box center [1477, 53] width 19 height 19
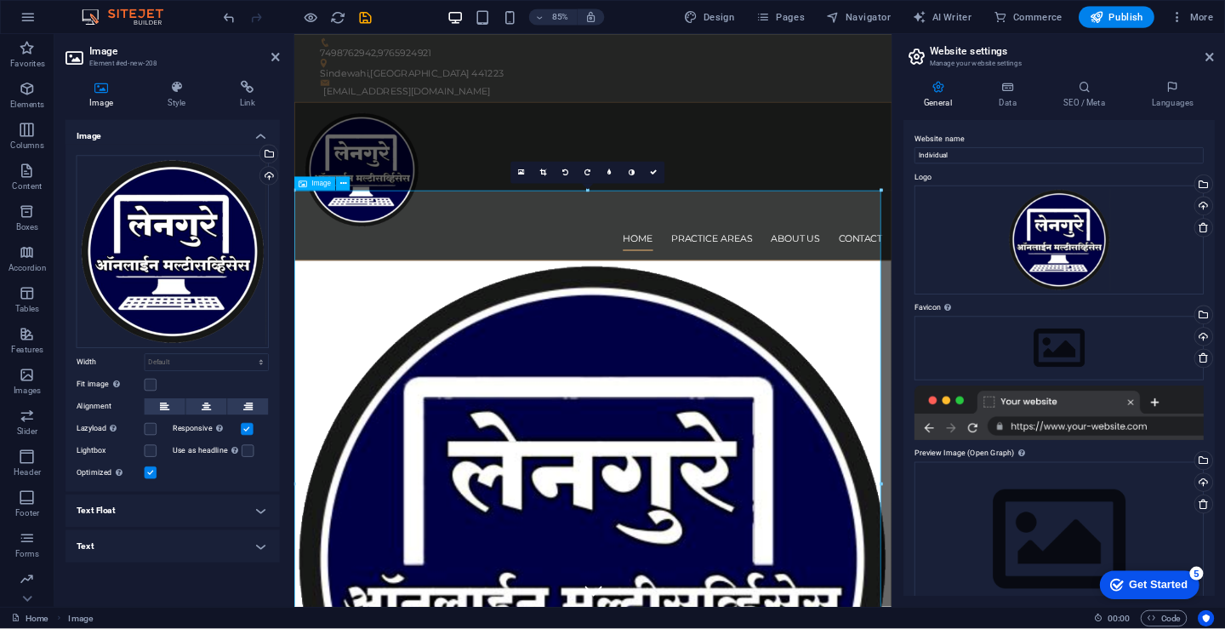
scroll to position [0, 0]
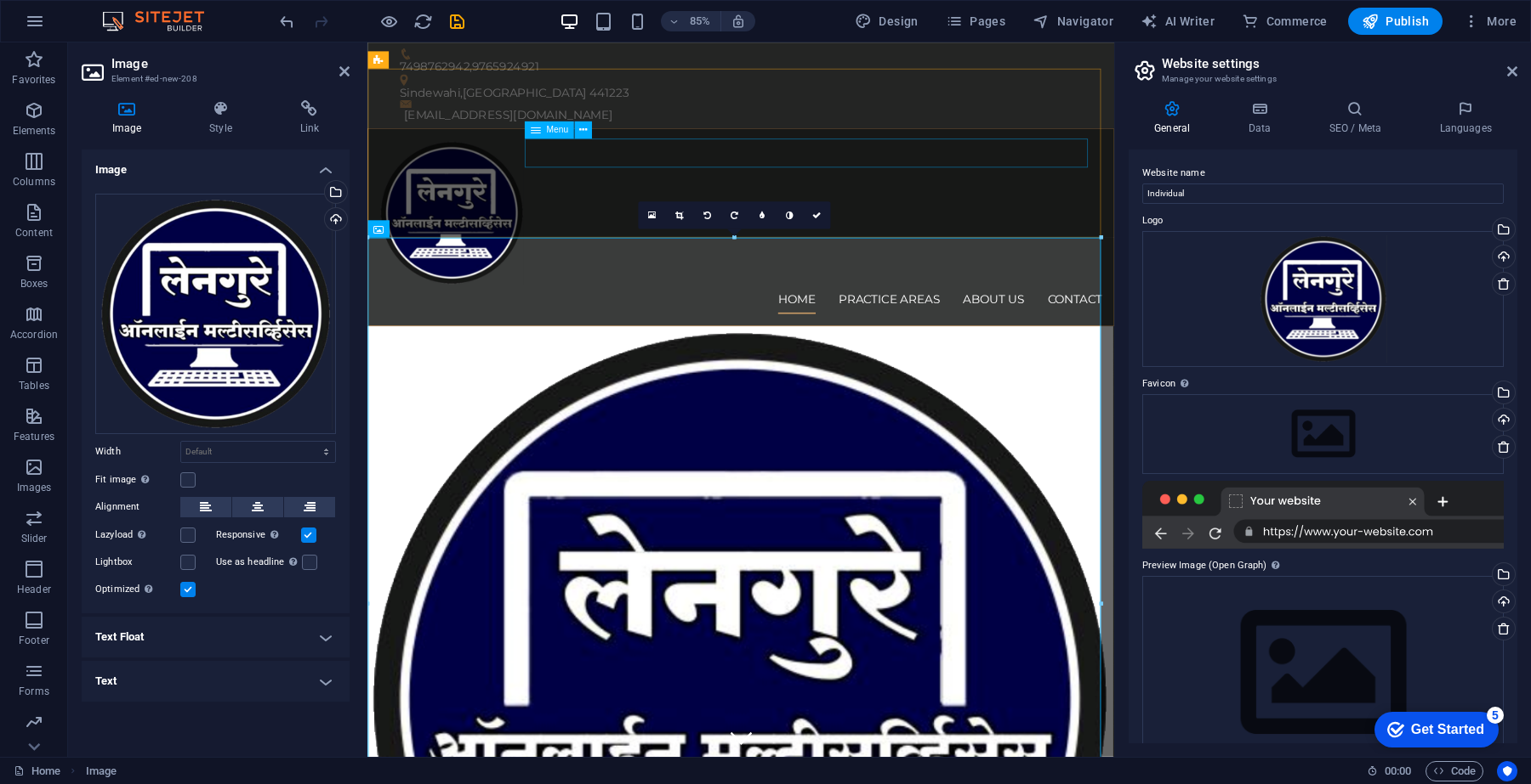
click at [1178, 328] on nav "Home Practice Areas About us Contact" at bounding box center [806, 345] width 849 height 34
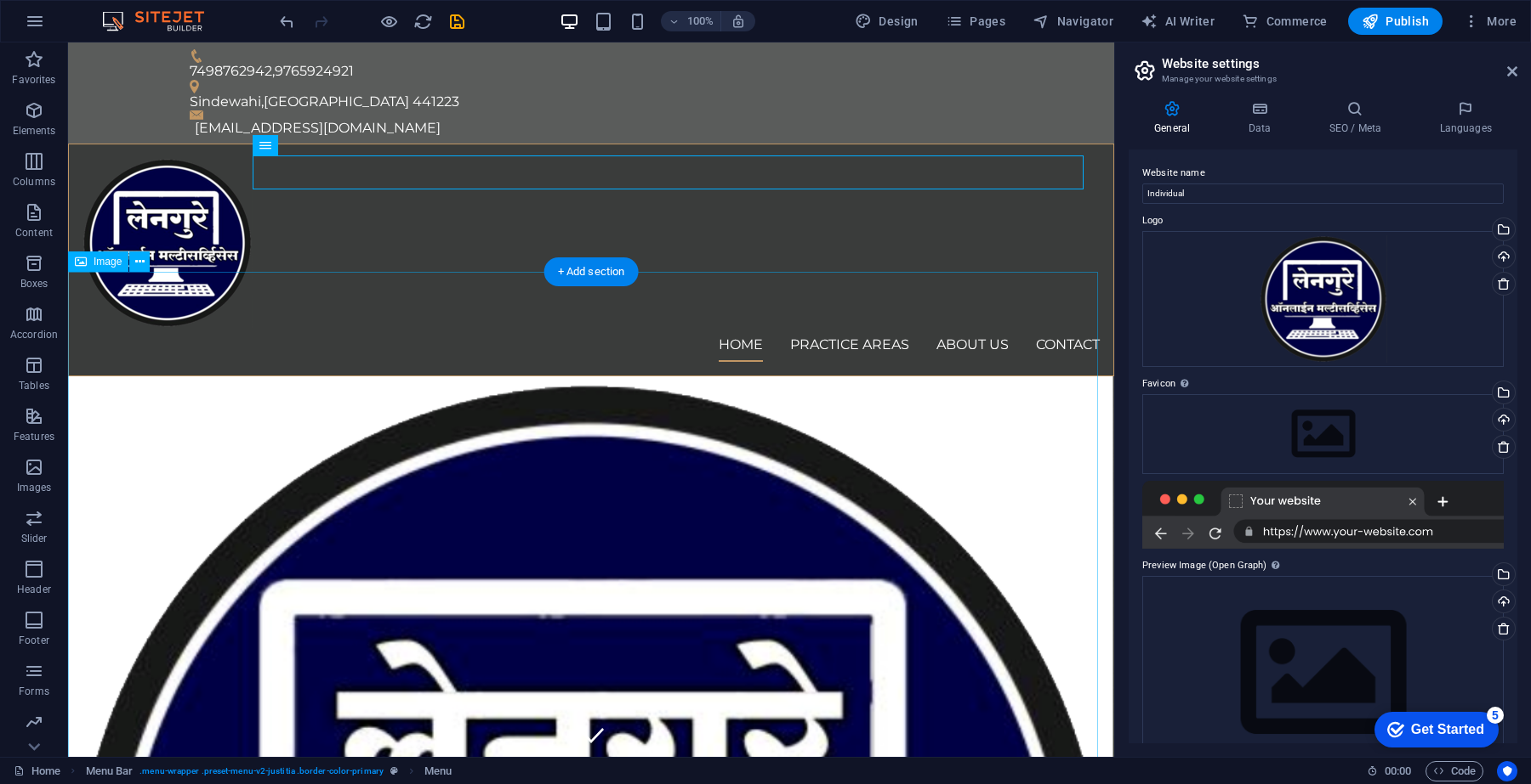
click at [136, 266] on icon at bounding box center [139, 263] width 9 height 18
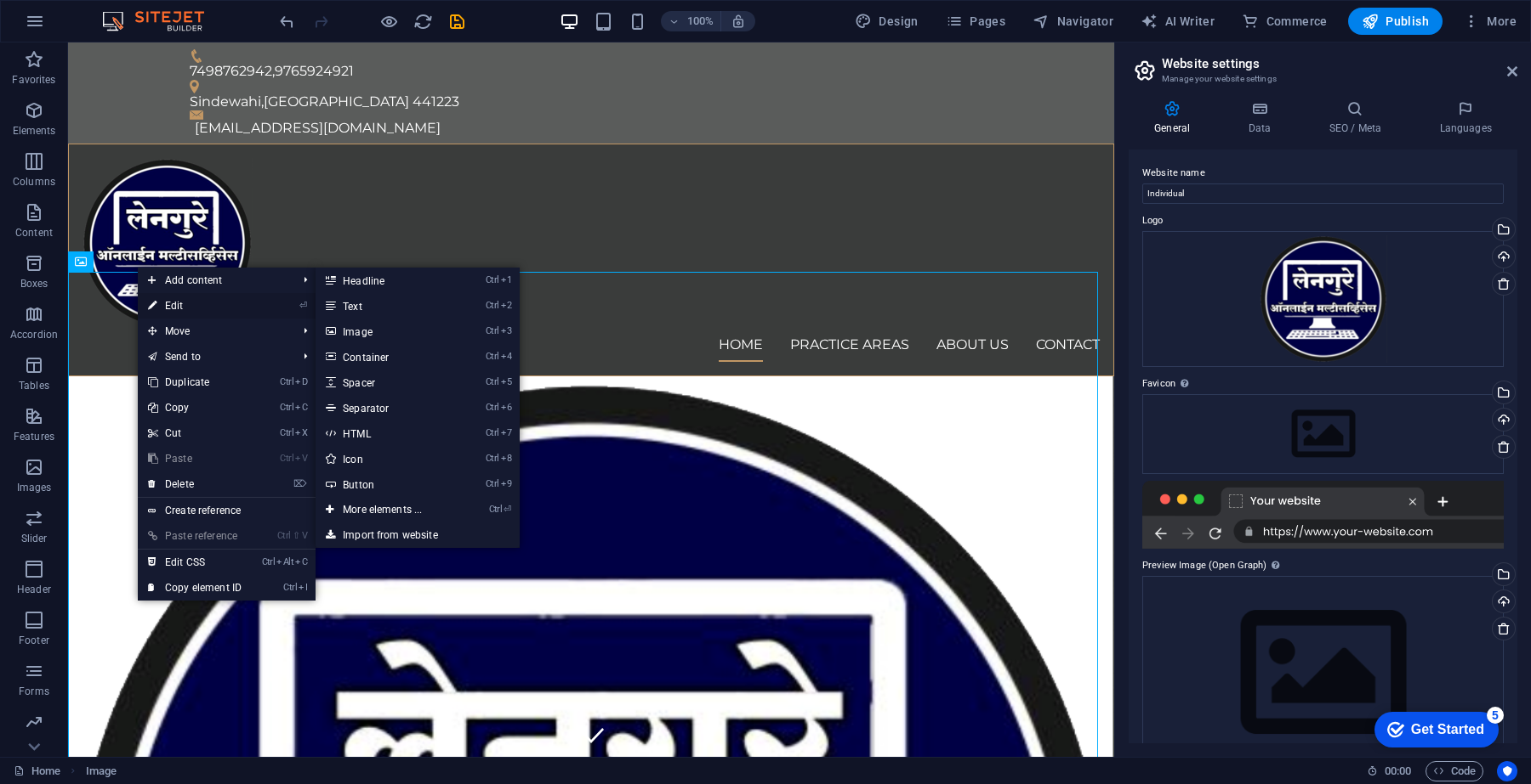
click at [166, 303] on link "⏎ Edit" at bounding box center [195, 307] width 114 height 26
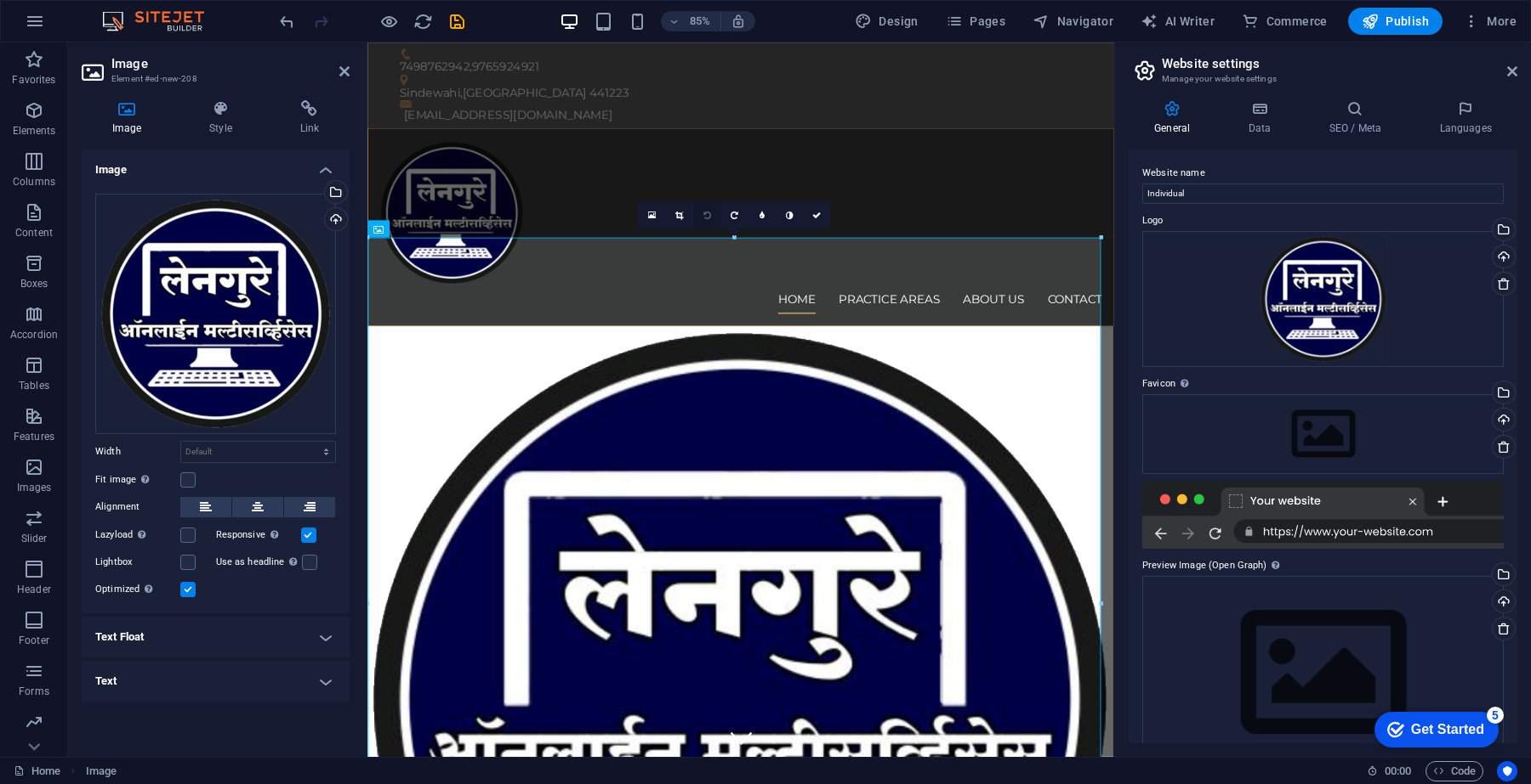
click at [706, 215] on icon at bounding box center [707, 215] width 8 height 9
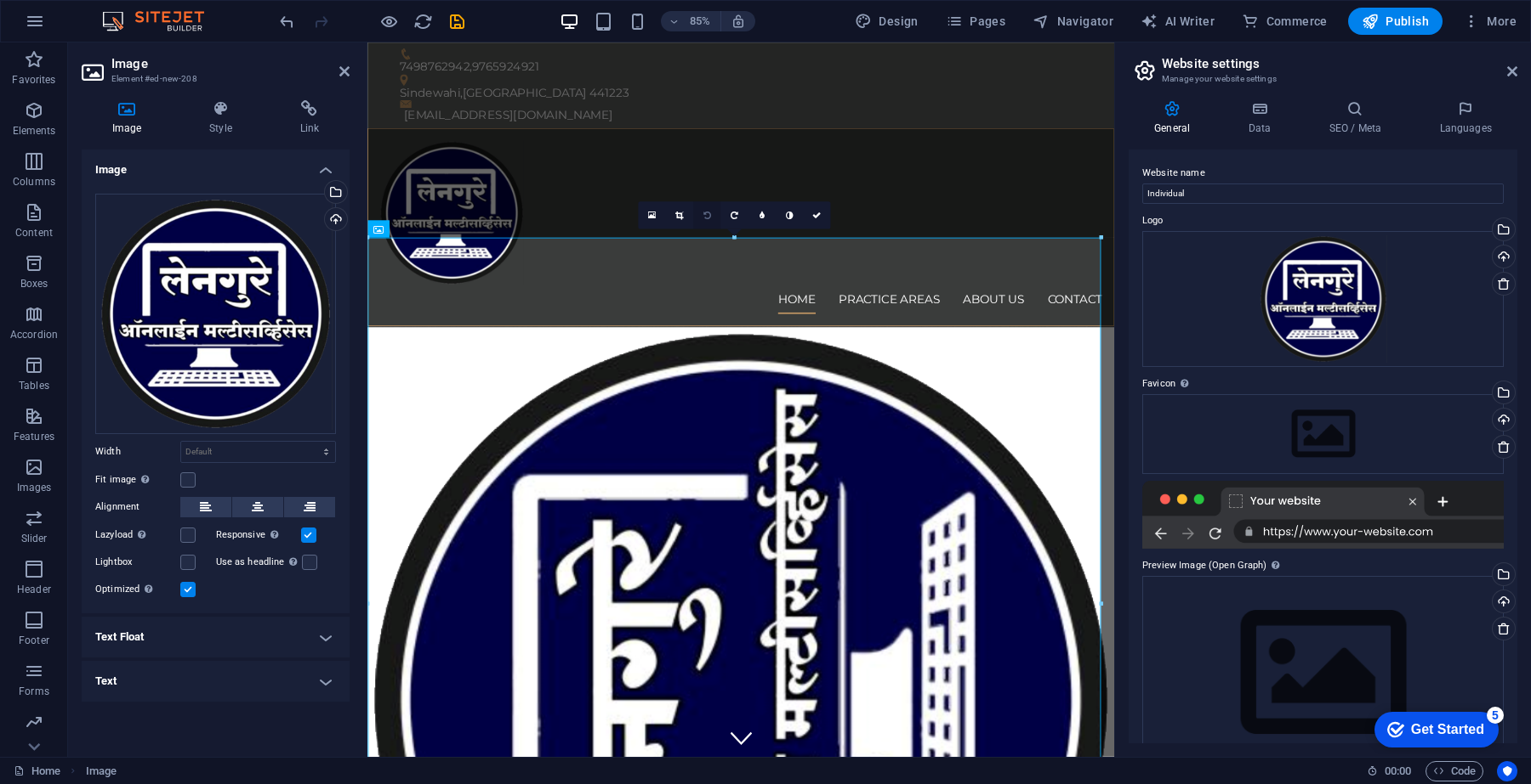
click at [704, 213] on icon at bounding box center [707, 215] width 8 height 9
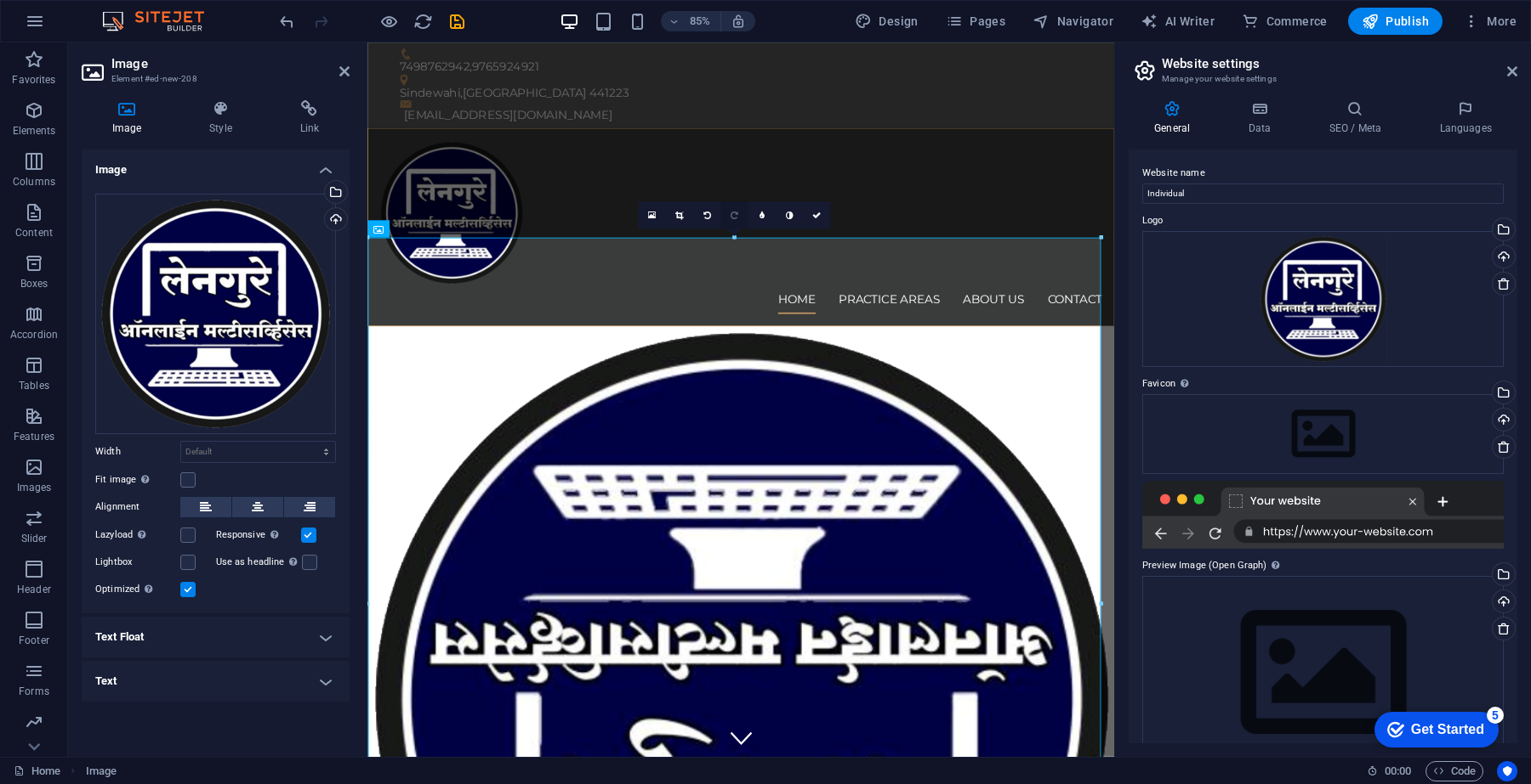
click at [731, 215] on icon at bounding box center [735, 215] width 8 height 9
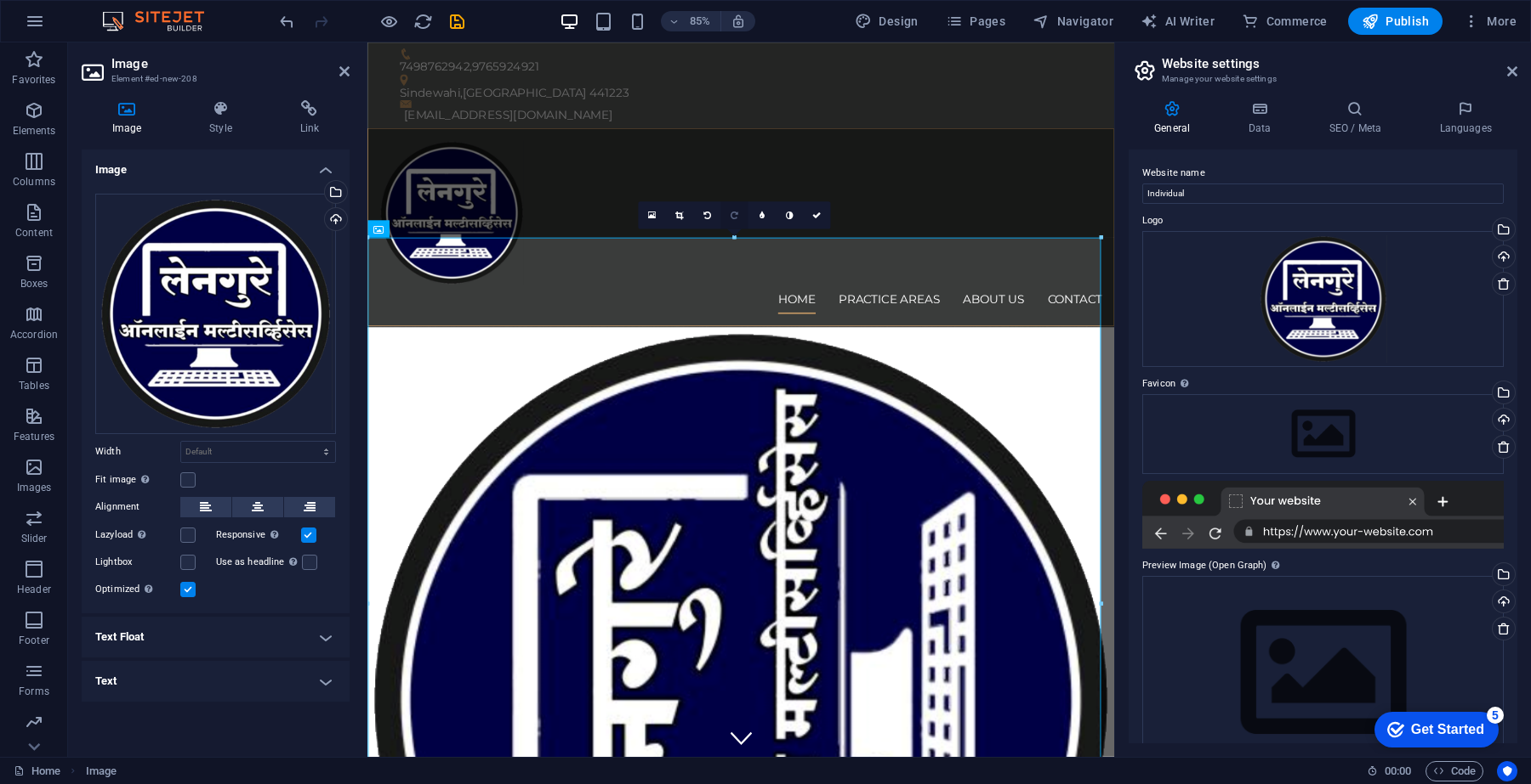
drag, startPoint x: 228, startPoint y: 303, endPoint x: 737, endPoint y: 218, distance: 516.0
click at [737, 218] on icon at bounding box center [735, 215] width 8 height 9
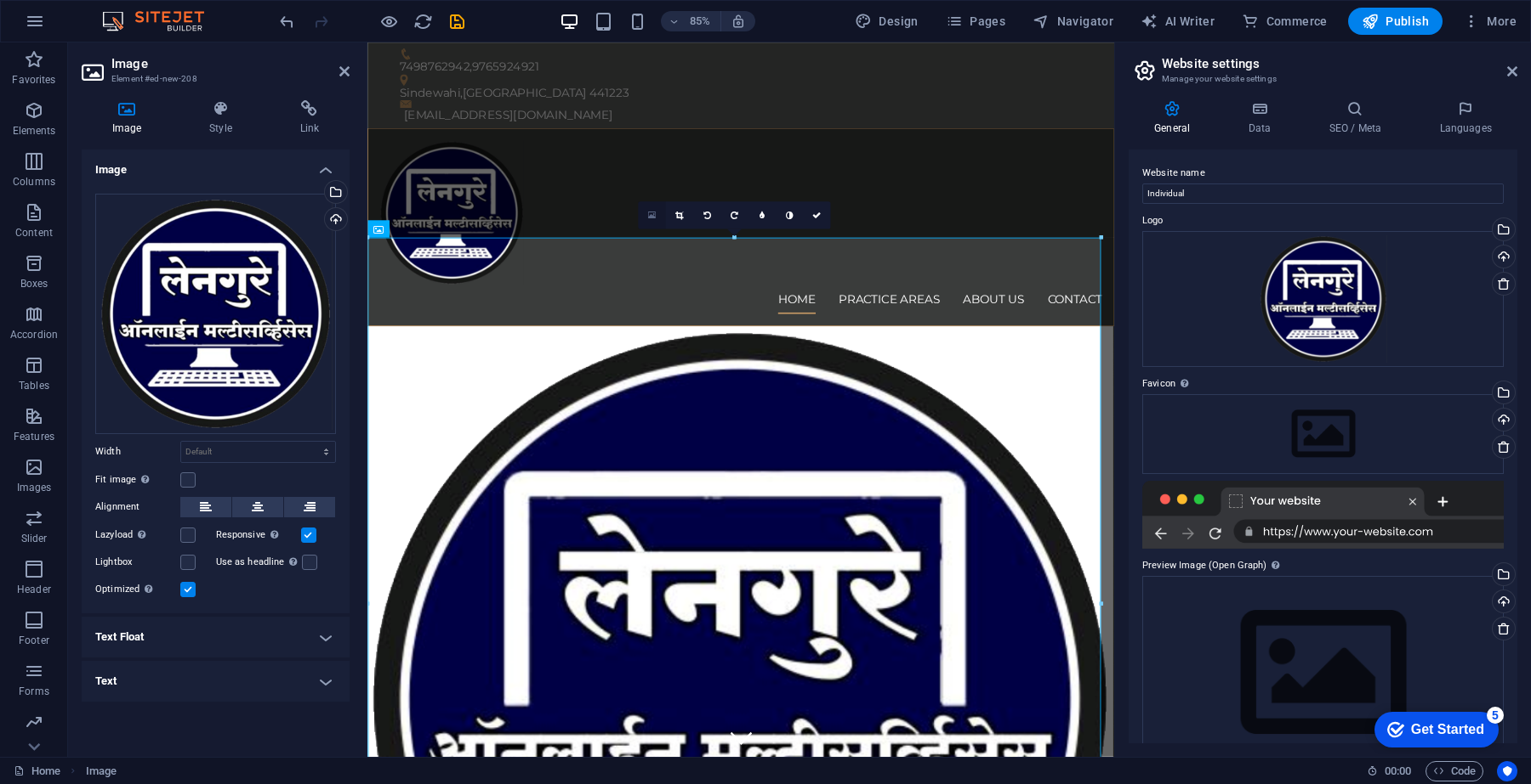
click at [653, 217] on icon at bounding box center [652, 216] width 8 height 10
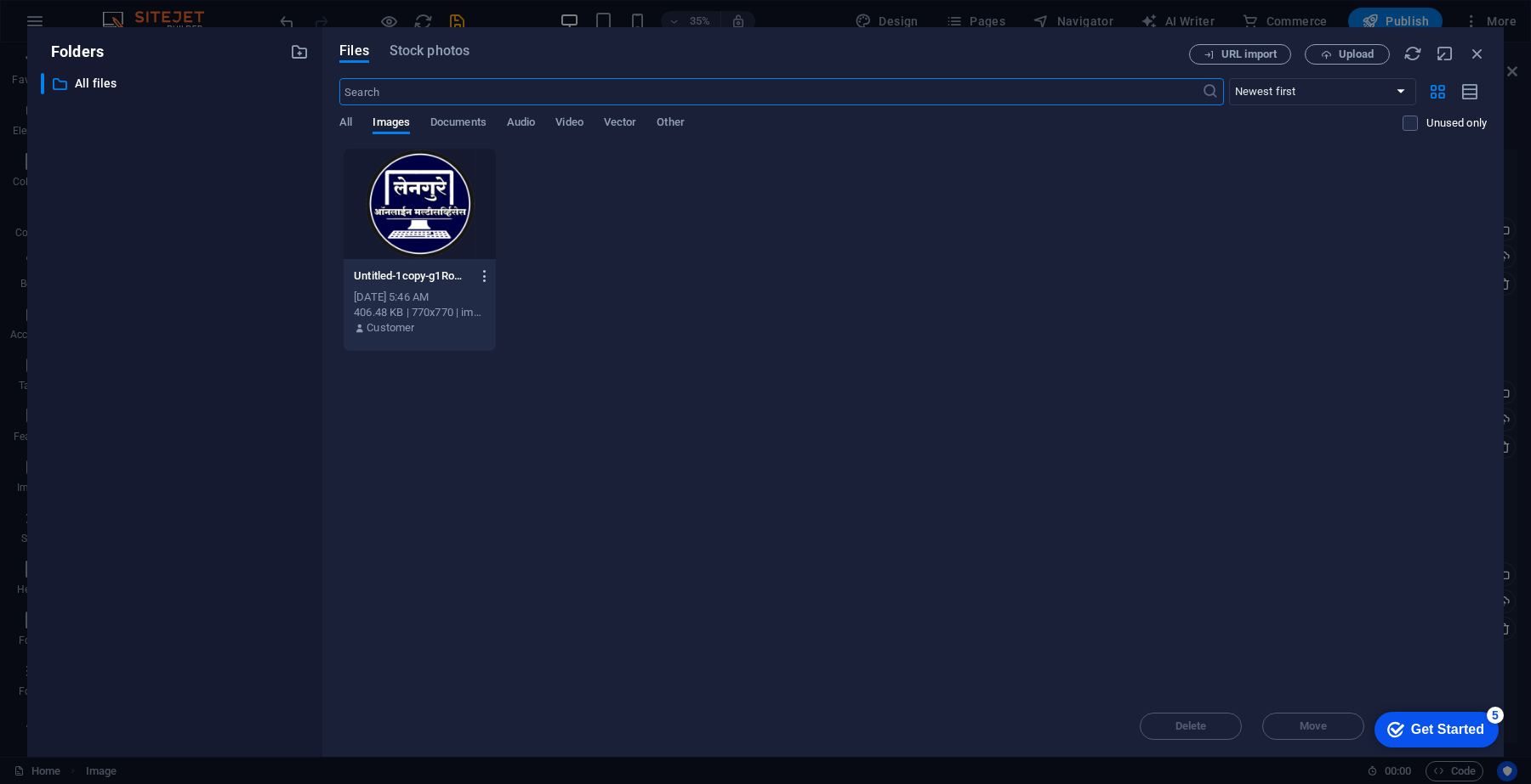
click at [479, 275] on icon "button" at bounding box center [485, 276] width 16 height 15
click at [471, 604] on h6 "Delete" at bounding box center [495, 606] width 72 height 20
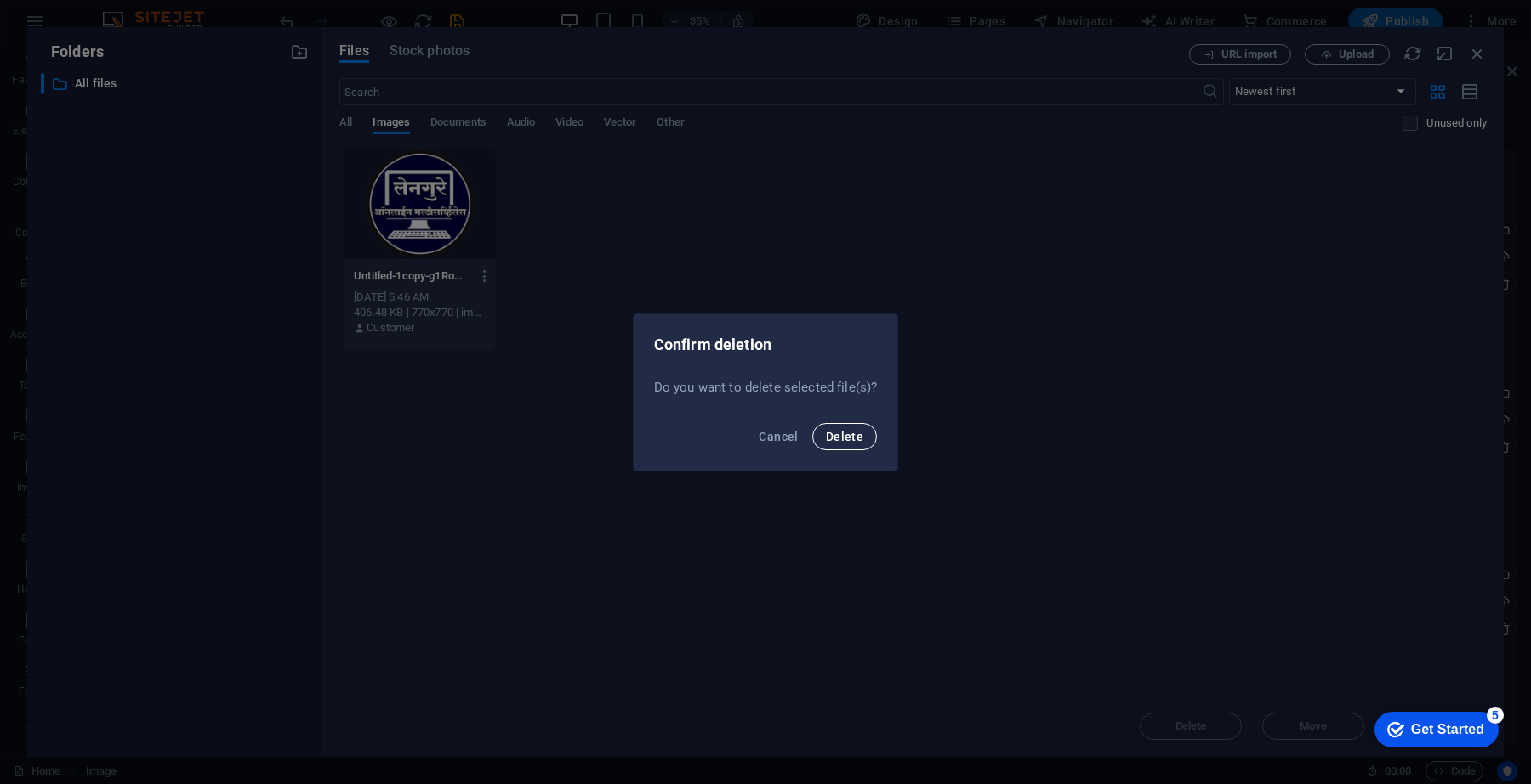
click at [834, 439] on span "Delete" at bounding box center [843, 437] width 37 height 14
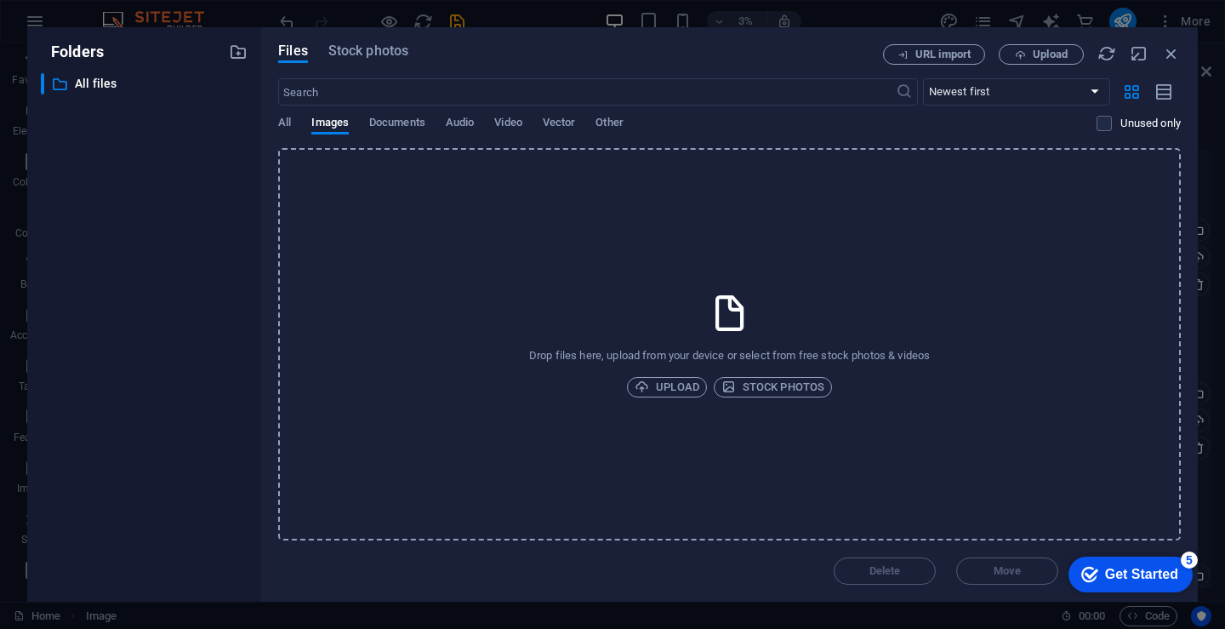
click at [293, 117] on div "All Images Documents Audio Video Vector Other" at bounding box center [687, 132] width 819 height 32
click at [277, 129] on div "Files Stock photos URL import Upload ​ Newest first Oldest first Name (A-Z) Nam…" at bounding box center [729, 314] width 937 height 574
click at [286, 129] on span "All" at bounding box center [284, 124] width 13 height 24
click at [754, 388] on span "Stock photos" at bounding box center [773, 387] width 103 height 20
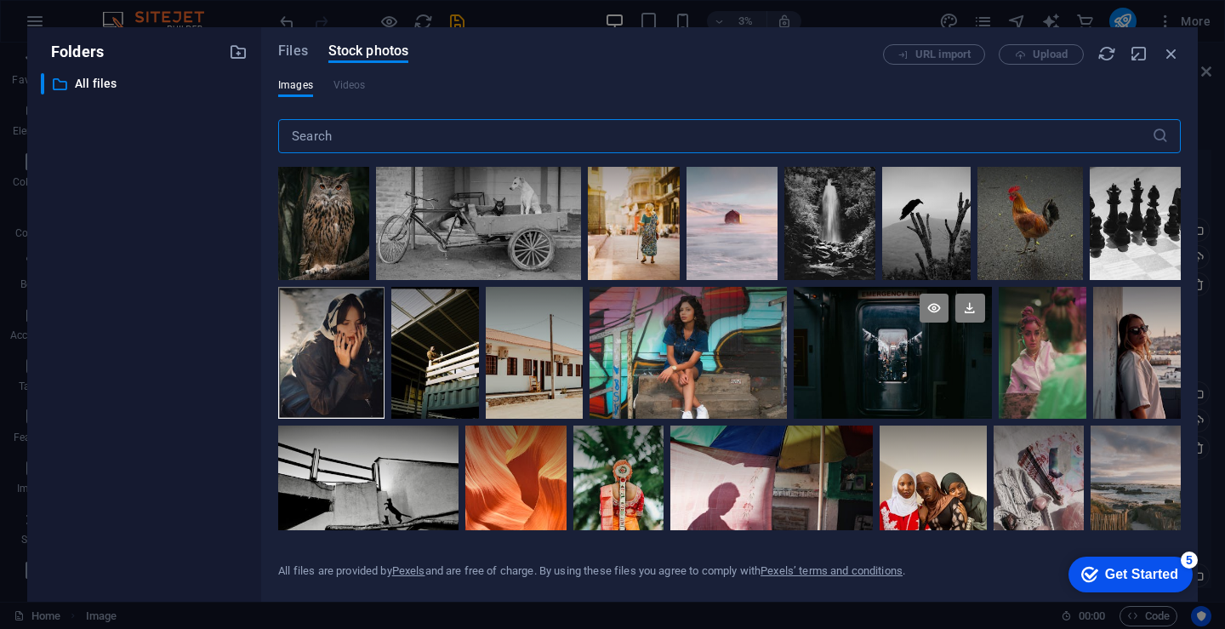
scroll to position [255, 0]
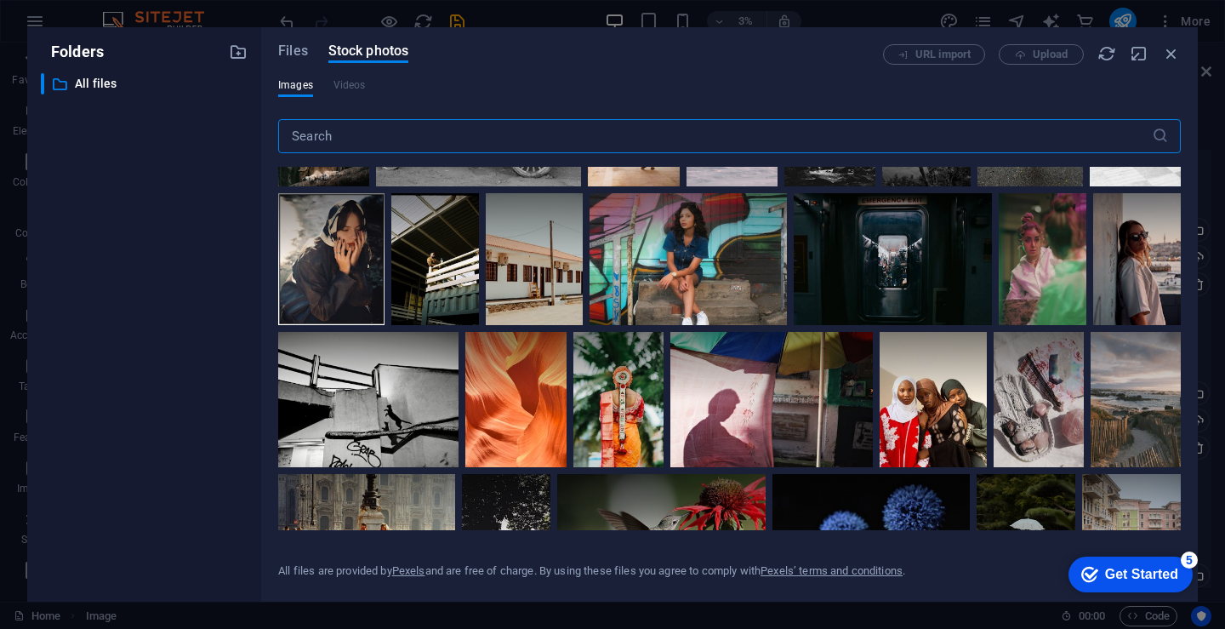
click at [413, 140] on input "text" at bounding box center [715, 136] width 874 height 34
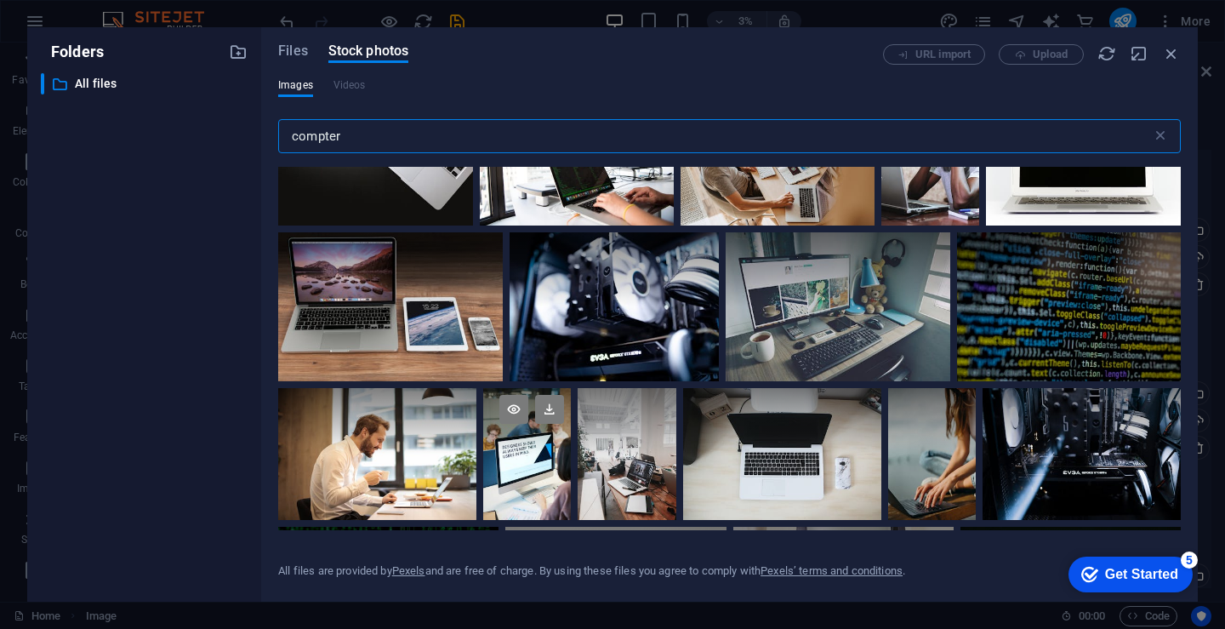
scroll to position [1844, 0]
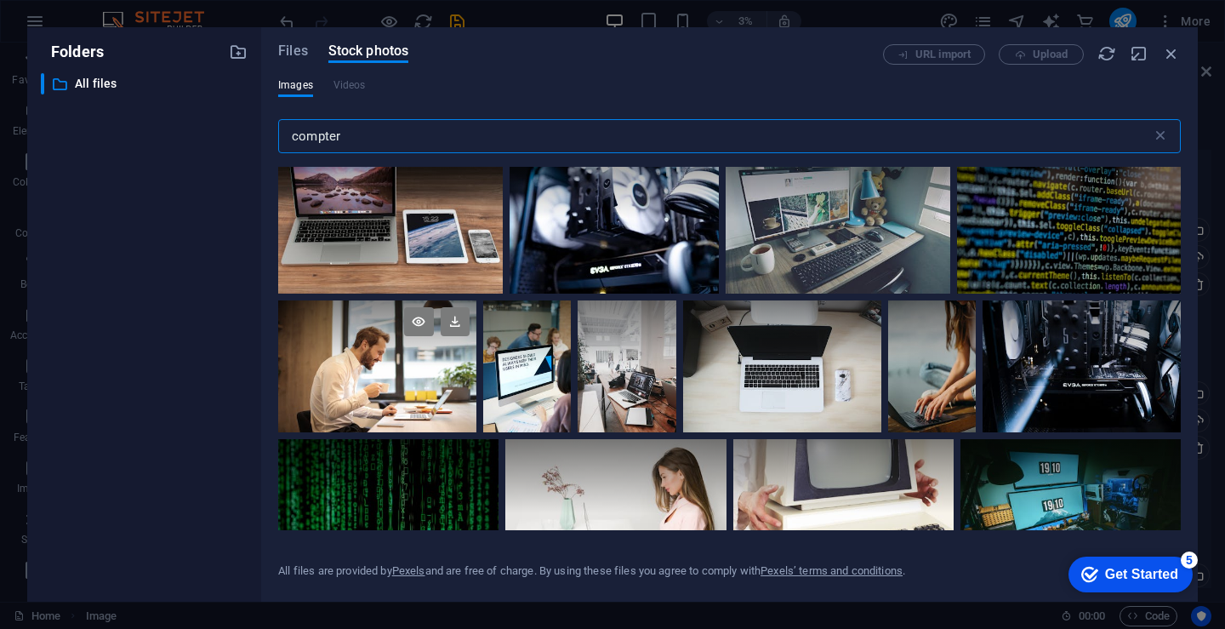
type input "compter"
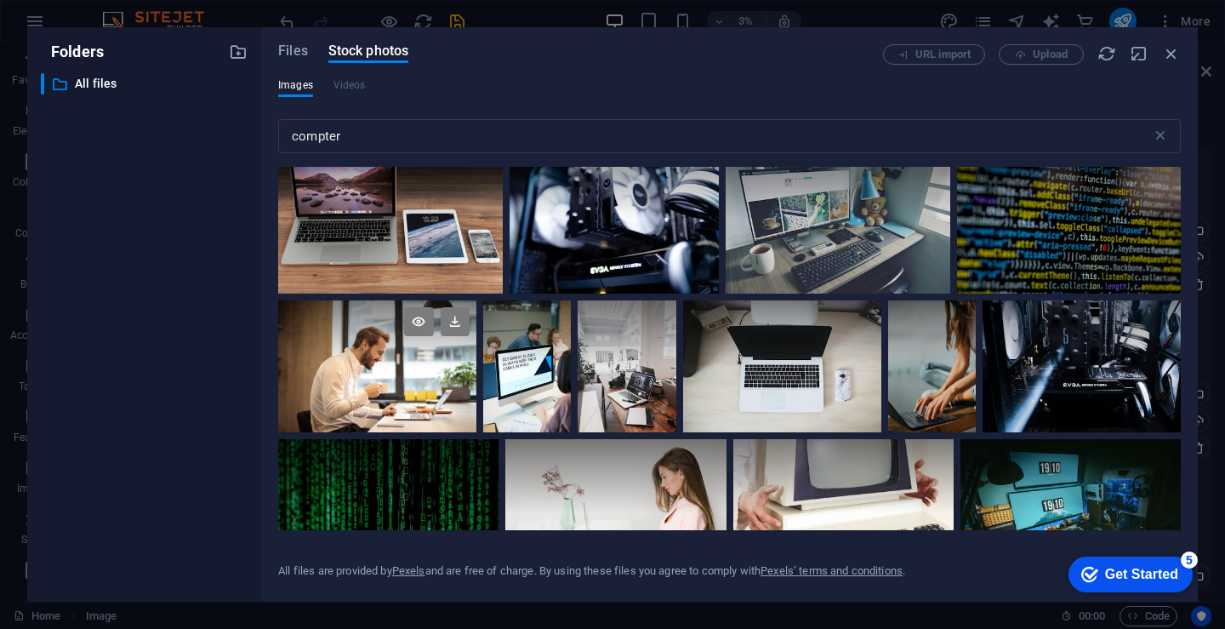
click at [368, 379] on div at bounding box center [377, 366] width 198 height 132
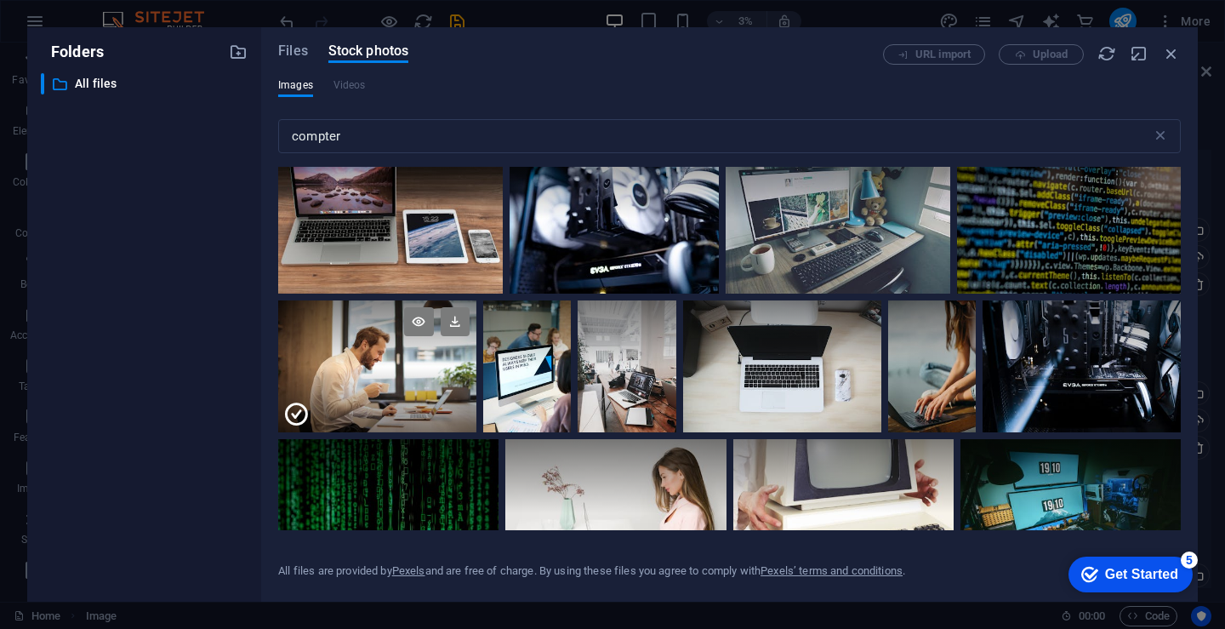
click at [289, 407] on icon at bounding box center [296, 414] width 27 height 27
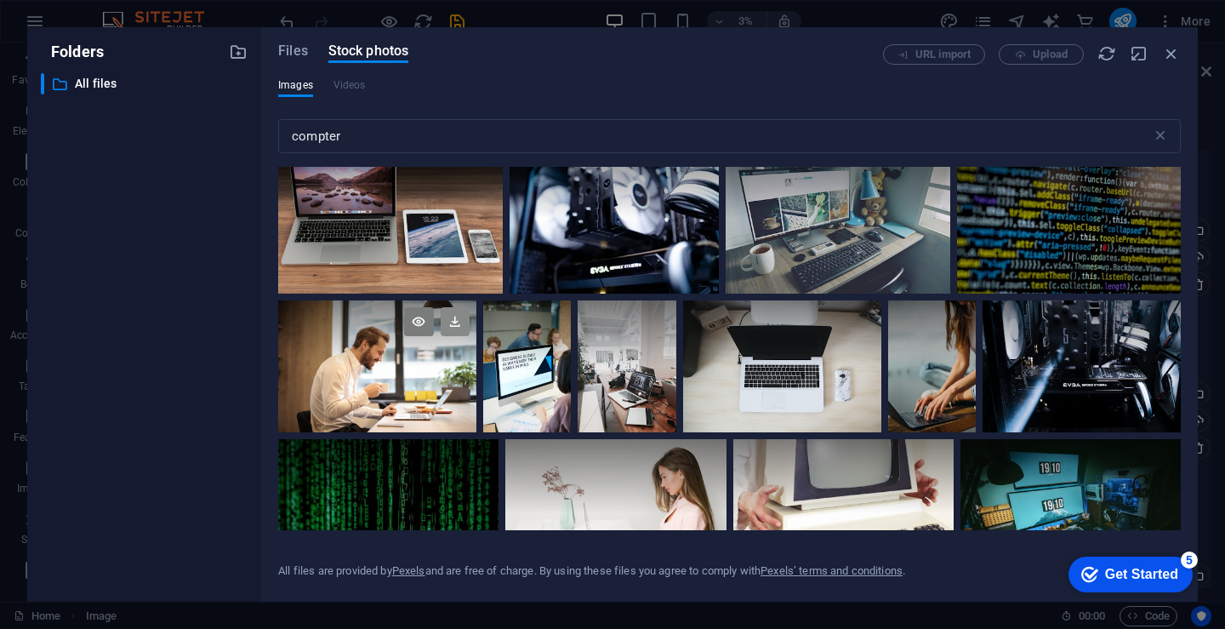
click at [452, 314] on icon at bounding box center [455, 321] width 29 height 29
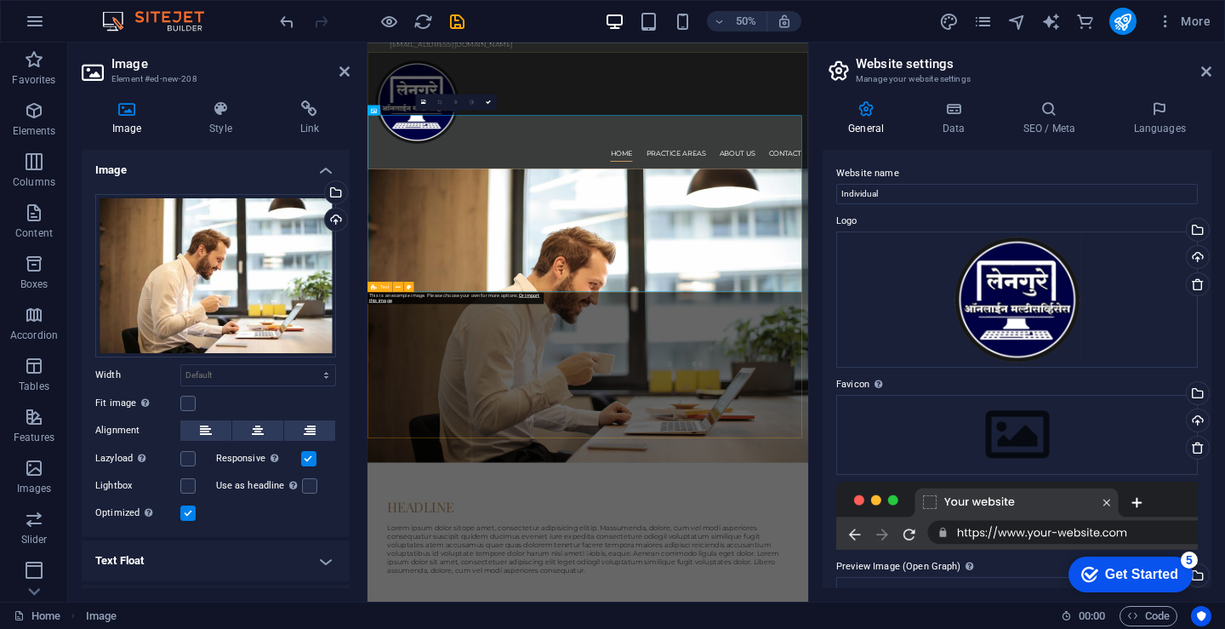
scroll to position [0, 0]
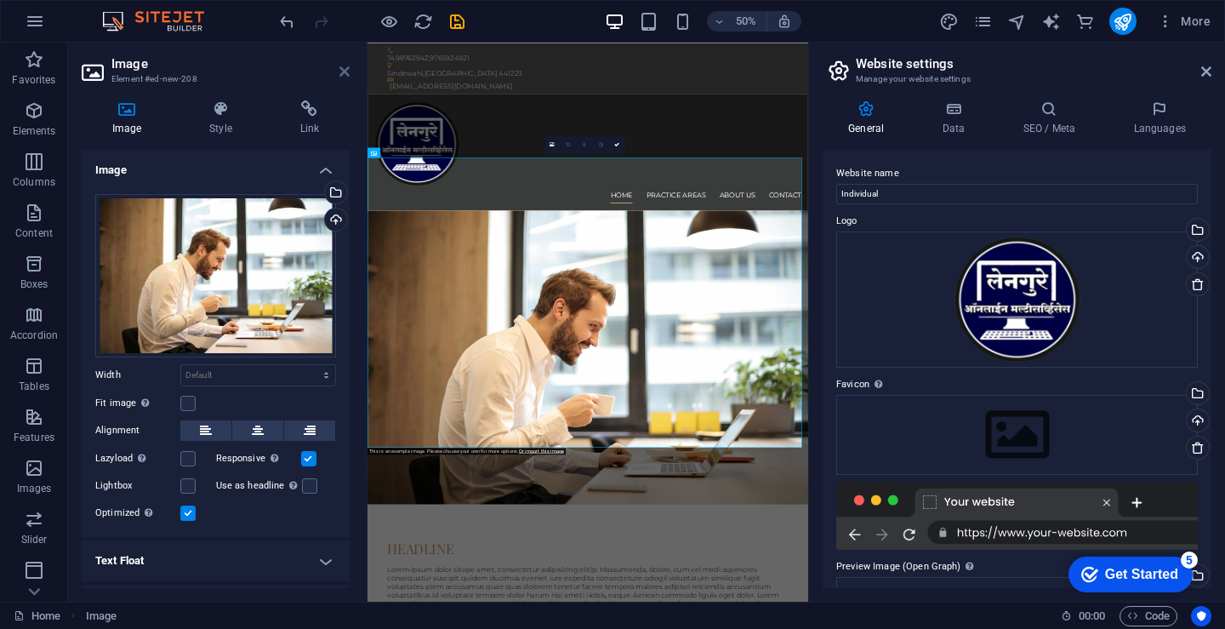
click at [345, 68] on icon at bounding box center [345, 72] width 10 height 14
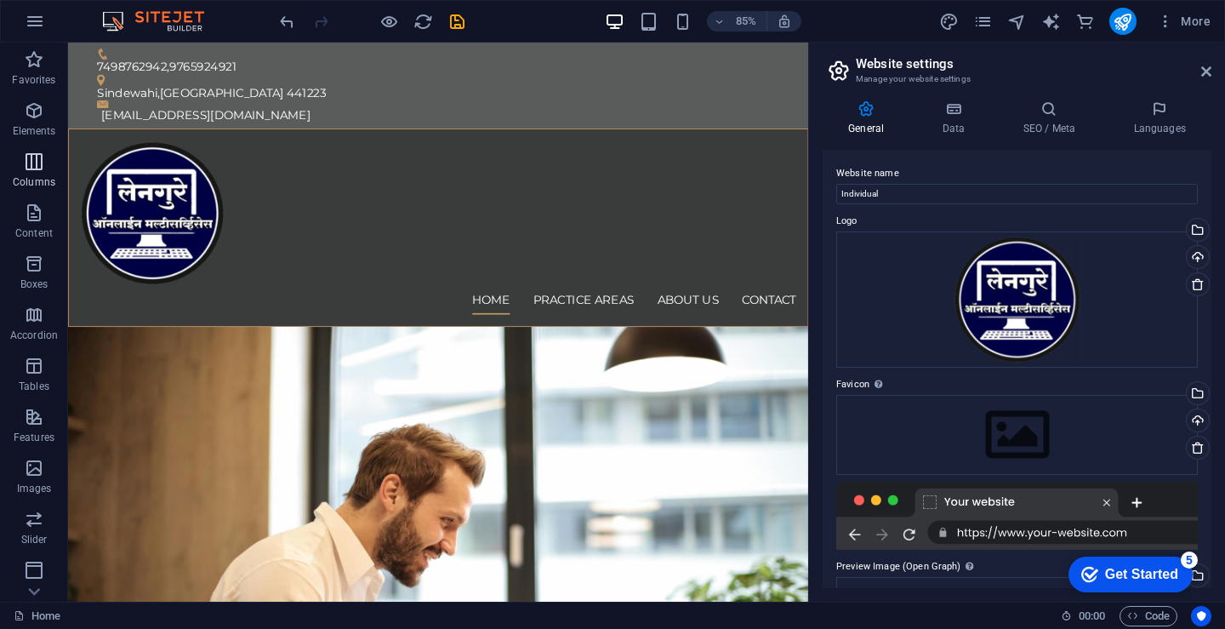
click at [38, 169] on icon "button" at bounding box center [34, 161] width 20 height 20
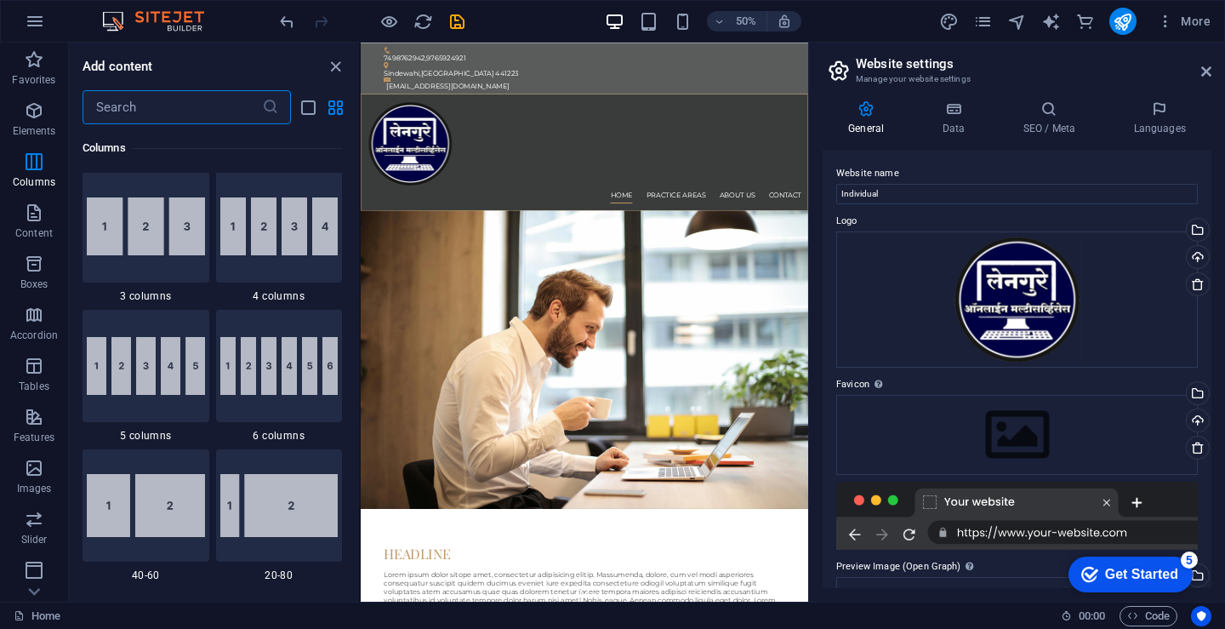
scroll to position [1013, 0]
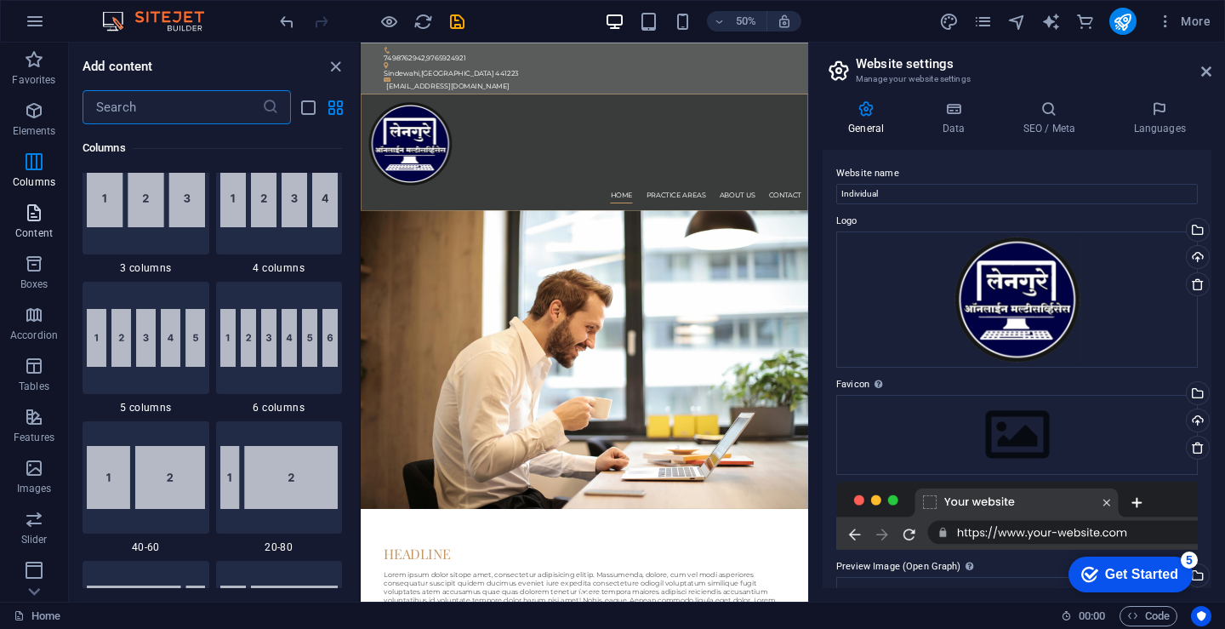
click at [27, 226] on span "Content" at bounding box center [34, 223] width 68 height 41
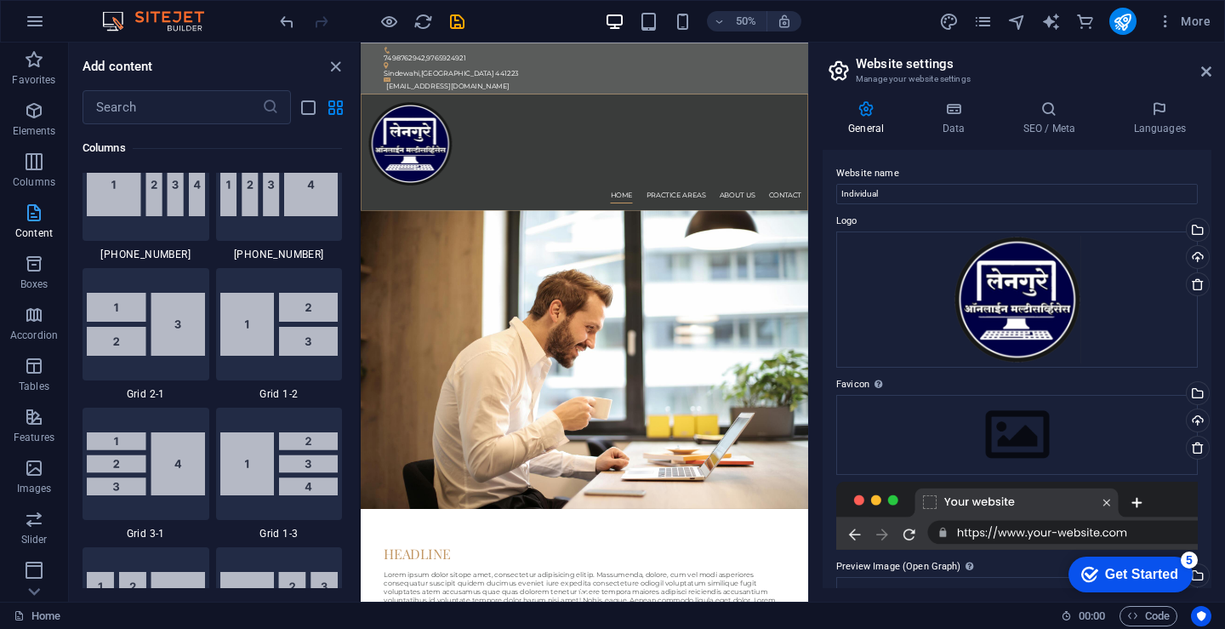
scroll to position [2978, 0]
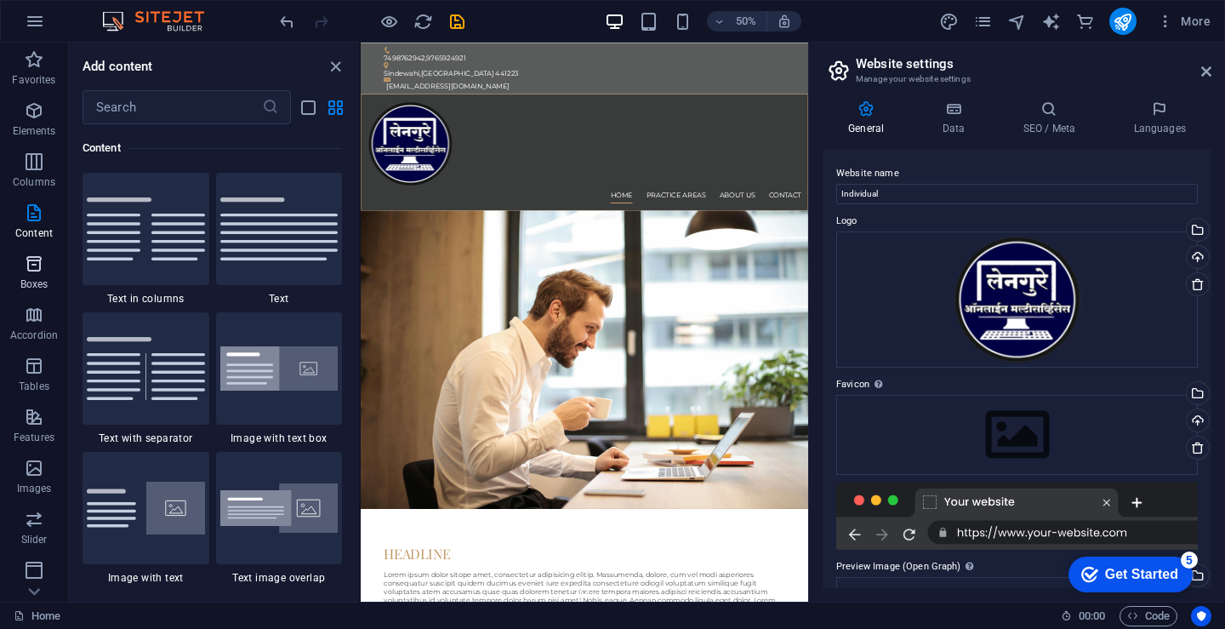
click at [43, 273] on icon "button" at bounding box center [34, 264] width 20 height 20
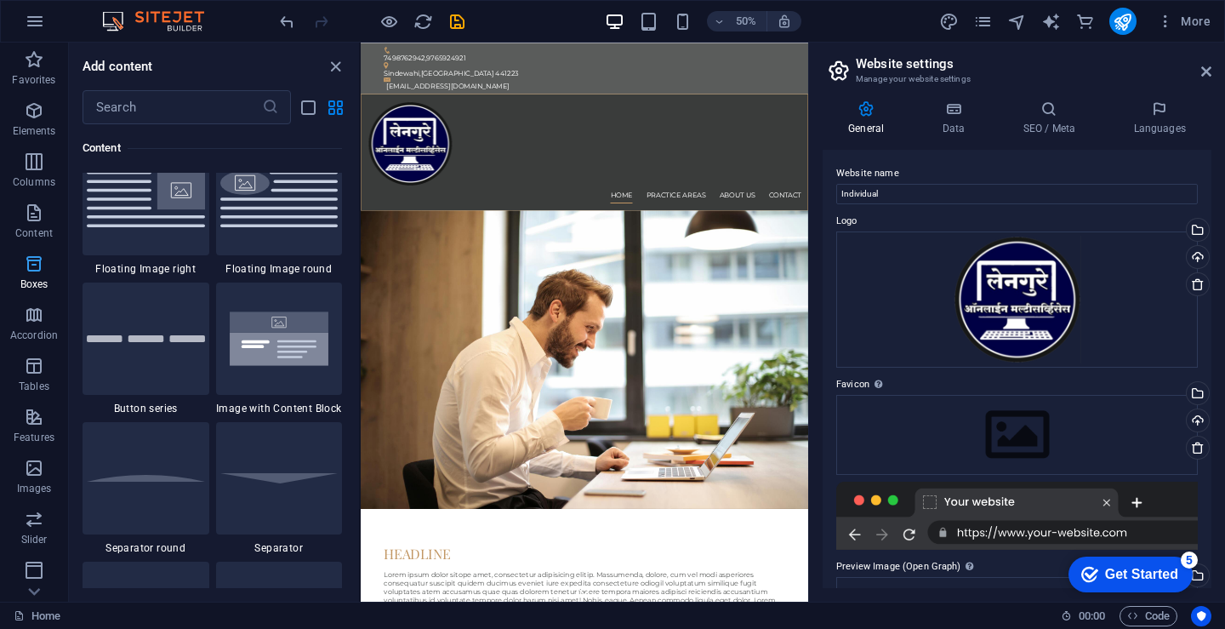
scroll to position [4694, 0]
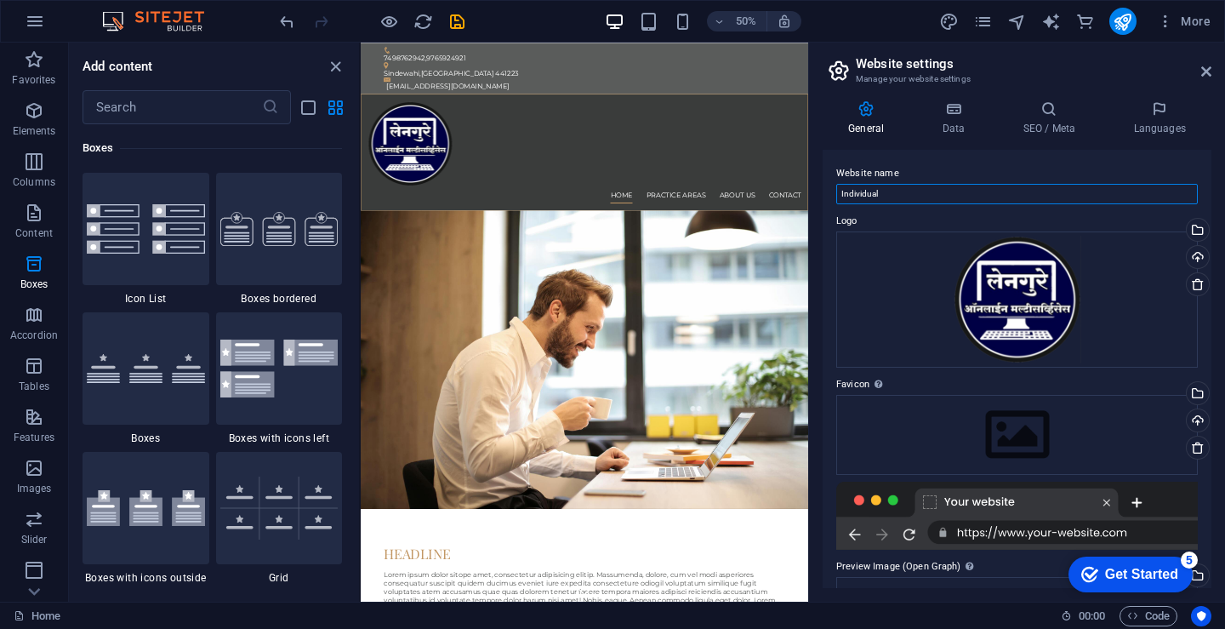
drag, startPoint x: 894, startPoint y: 196, endPoint x: 824, endPoint y: 184, distance: 70.8
click at [824, 184] on div "Website name Individual Logo Drag files here, click to choose files or select f…" at bounding box center [1017, 369] width 389 height 438
type input "P"
type input "Partnership"
drag, startPoint x: 906, startPoint y: 195, endPoint x: 811, endPoint y: 203, distance: 95.6
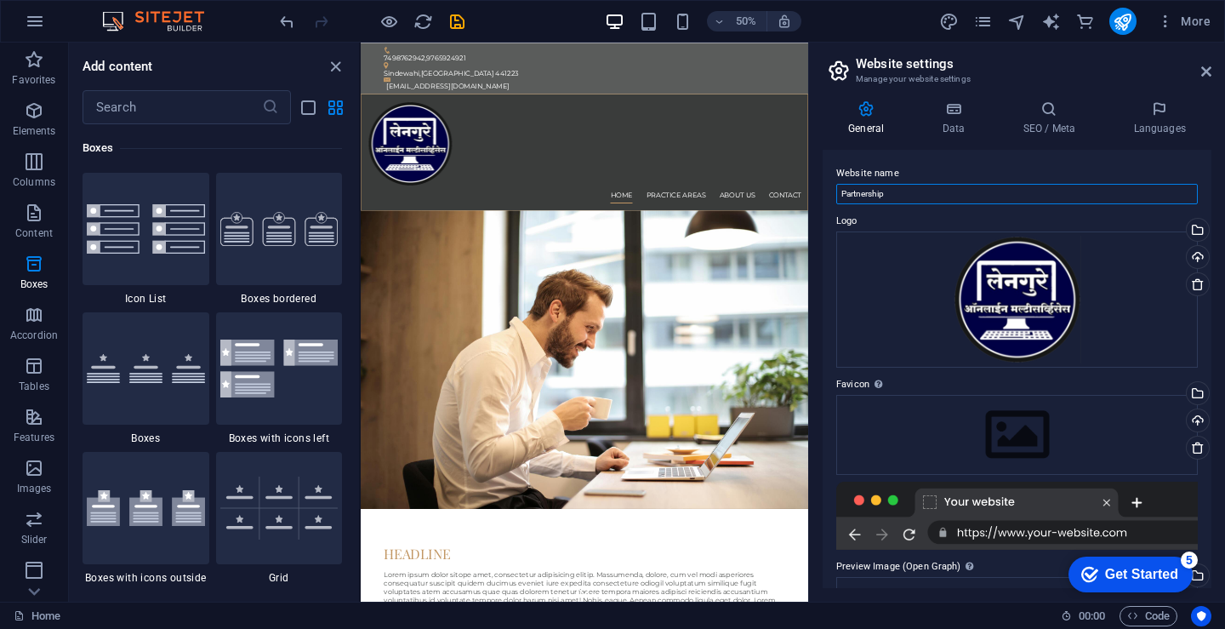
click at [811, 203] on aside "Website settings Manage your website settings General Data SEO / Meta Languages…" at bounding box center [1016, 322] width 417 height 559
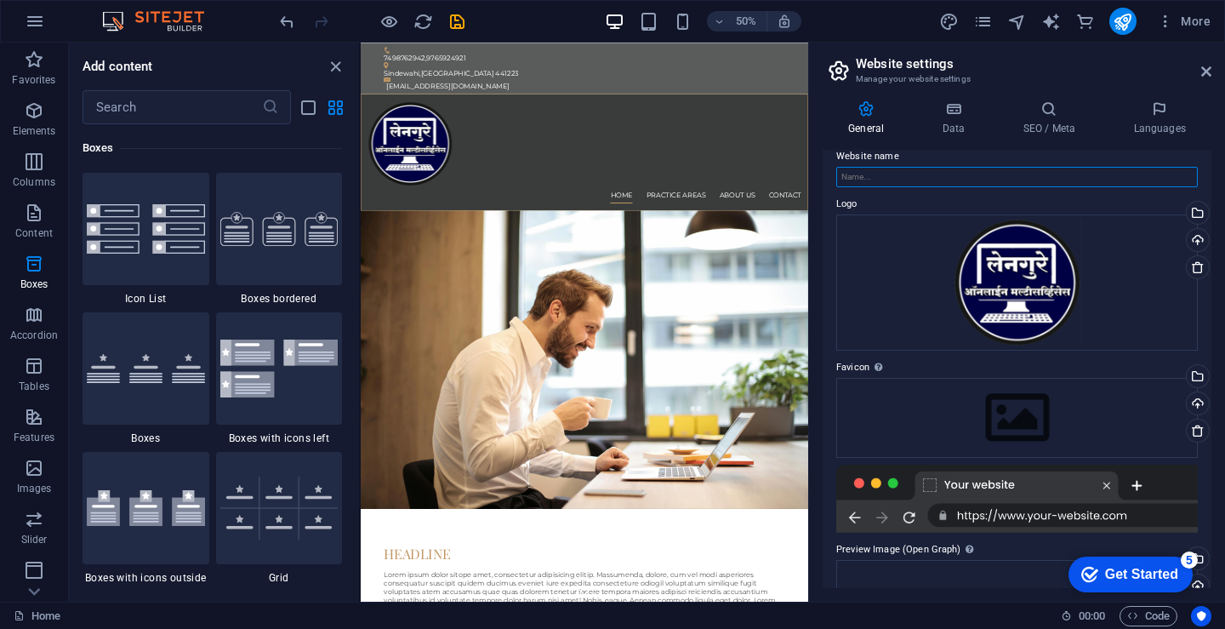
scroll to position [0, 0]
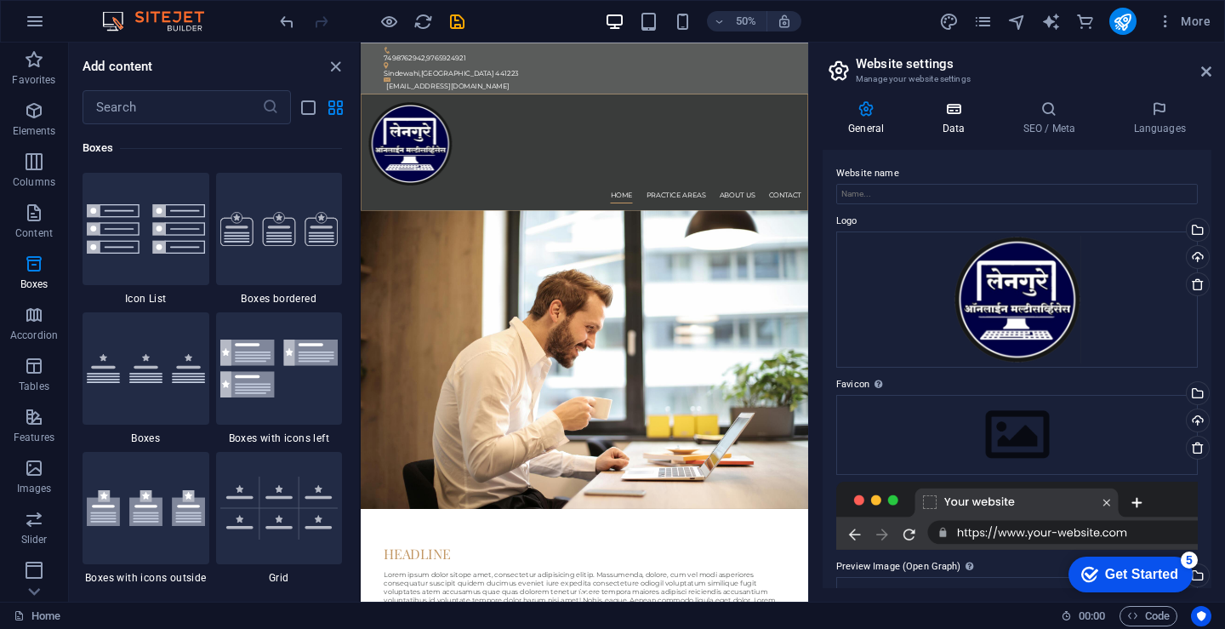
click at [951, 114] on icon at bounding box center [954, 108] width 74 height 17
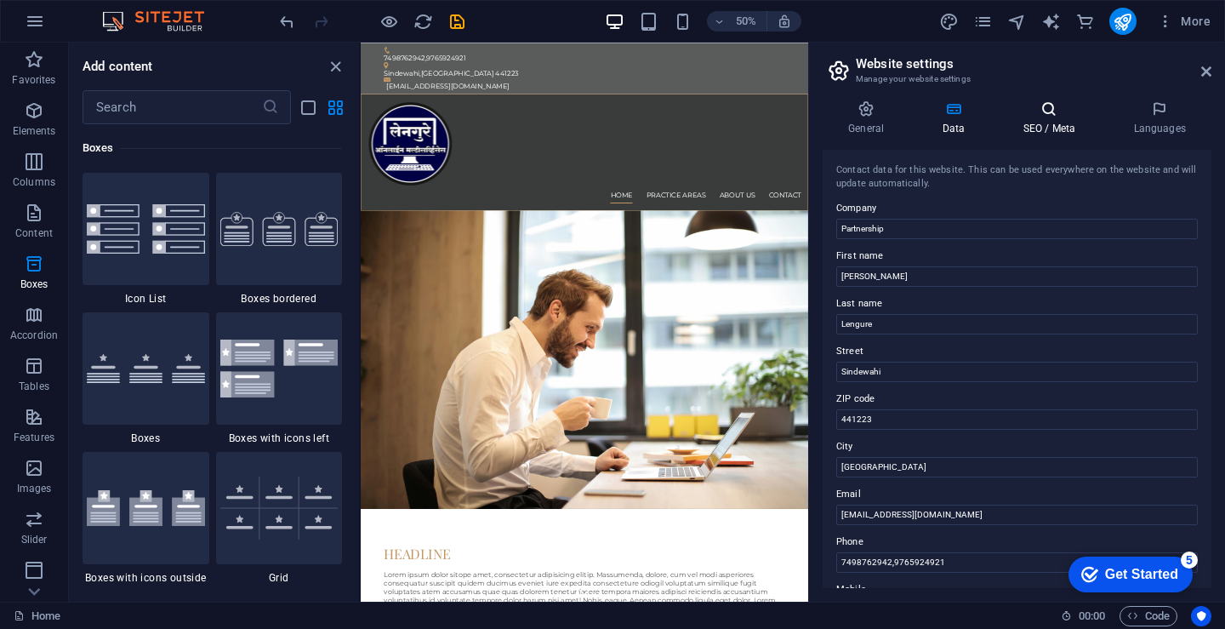
click at [1043, 119] on h4 "SEO / Meta" at bounding box center [1052, 118] width 111 height 36
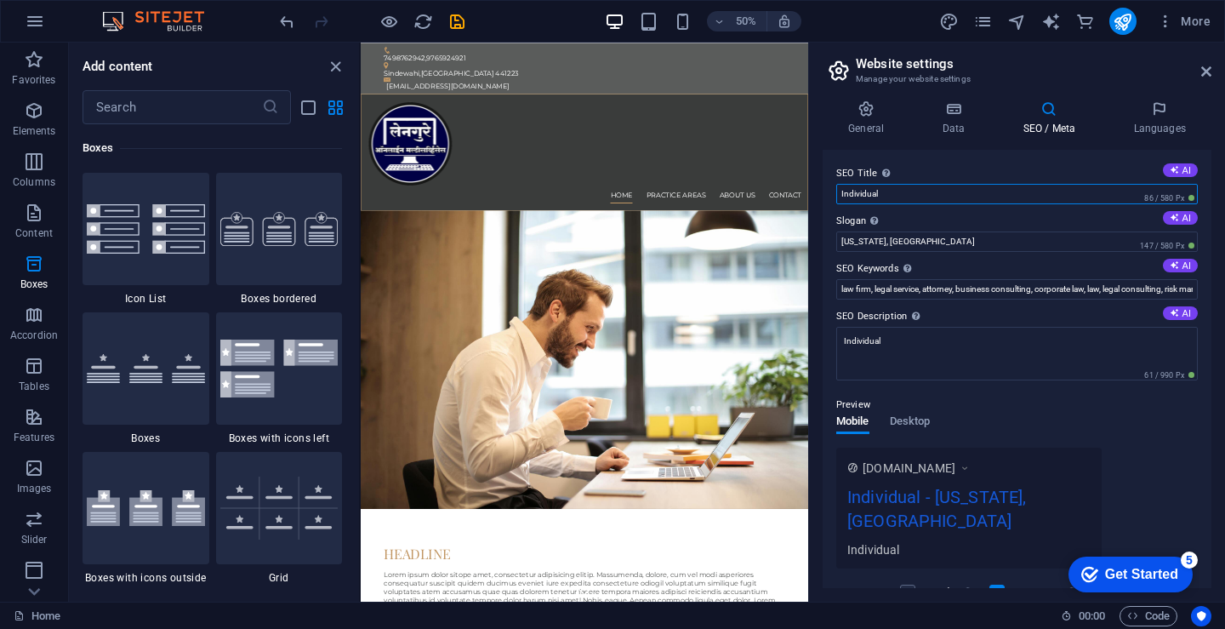
click at [907, 192] on input "Individual" at bounding box center [1018, 194] width 362 height 20
type input "P"
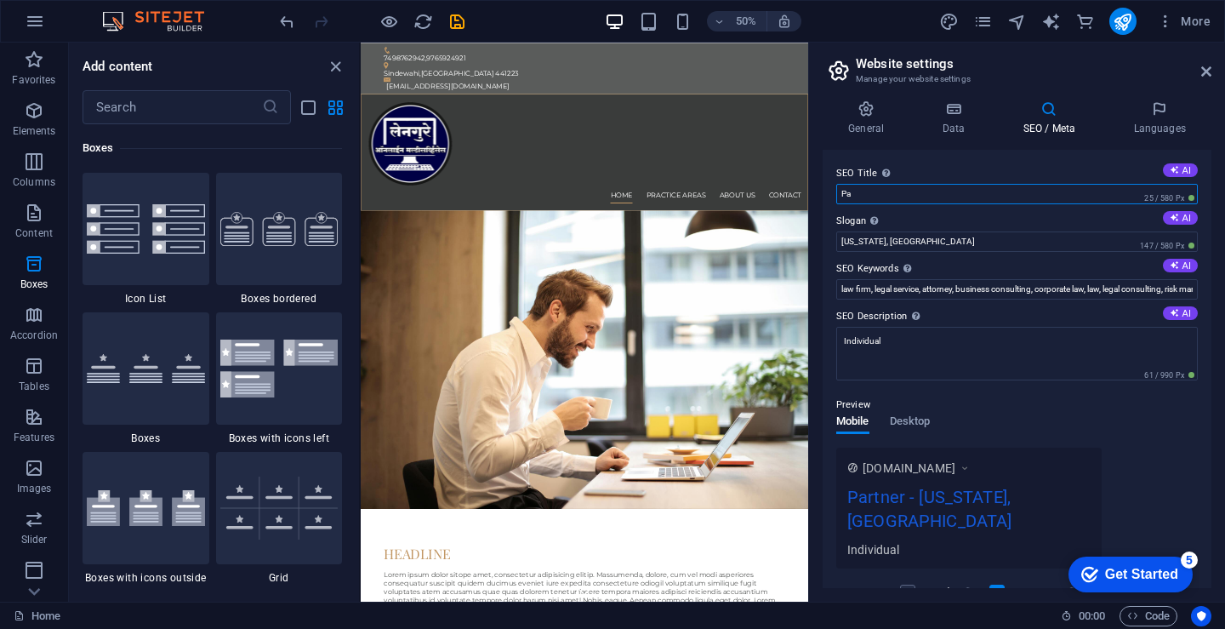
type input "P"
type input "Partnership"
click at [905, 243] on input "[US_STATE], [GEOGRAPHIC_DATA]" at bounding box center [1018, 241] width 362 height 20
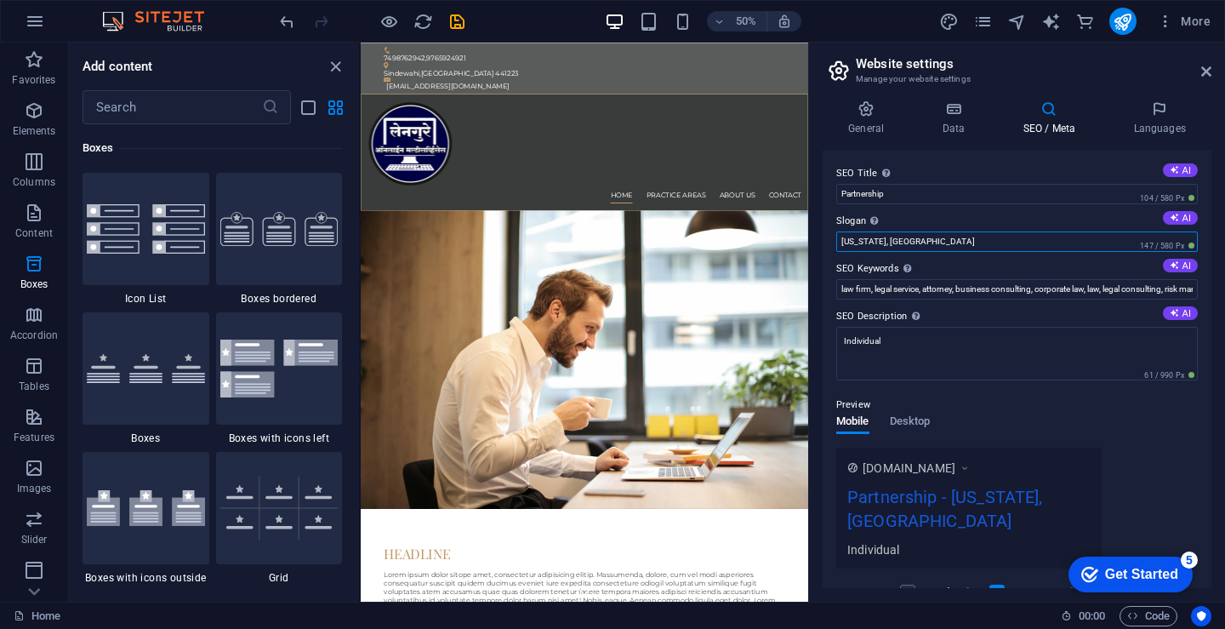
click at [905, 243] on input "[US_STATE], [GEOGRAPHIC_DATA]" at bounding box center [1018, 241] width 362 height 20
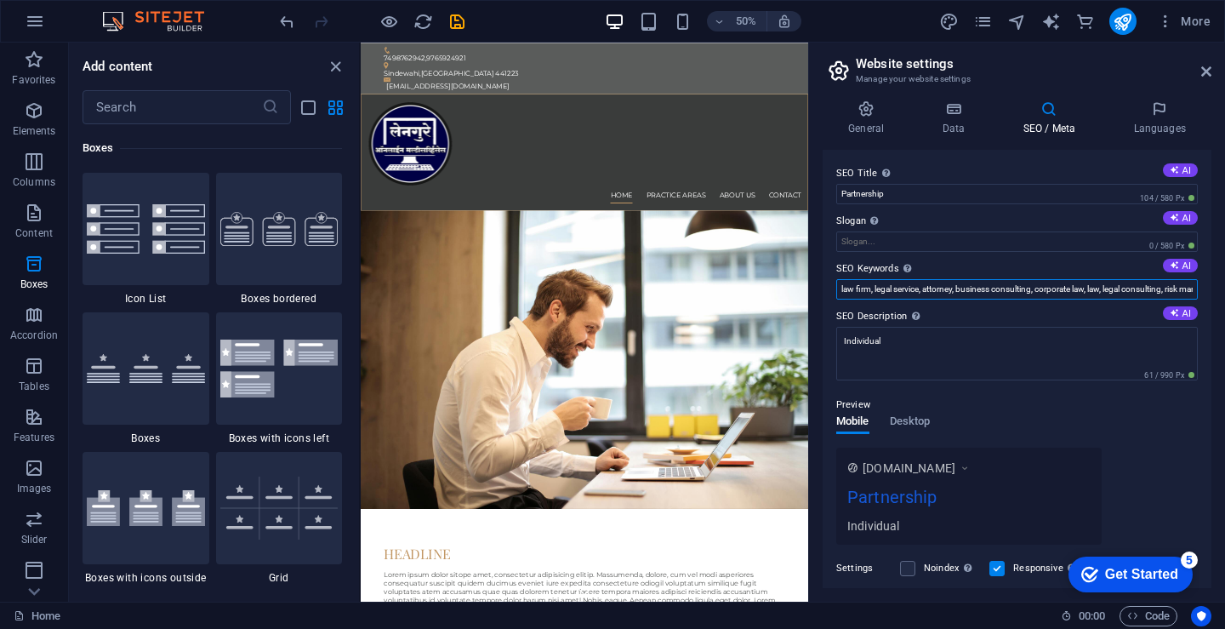
click at [921, 285] on input "law firm, legal service, attorney, business consulting, corporate law, law, leg…" at bounding box center [1018, 289] width 362 height 20
click at [923, 291] on input "law firm, legal service, attorney, business consulting, corporate law, law, leg…" at bounding box center [1018, 289] width 362 height 20
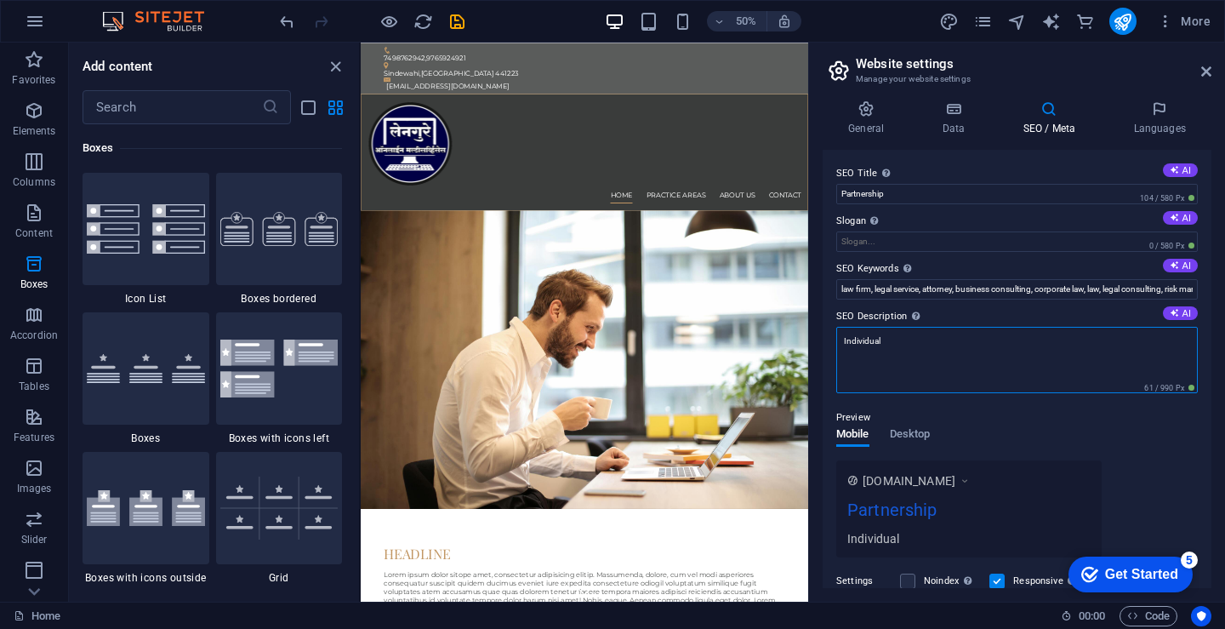
drag, startPoint x: 1265, startPoint y: 388, endPoint x: 1242, endPoint y: 626, distance: 239.4
drag, startPoint x: 912, startPoint y: 341, endPoint x: 817, endPoint y: 337, distance: 95.4
click at [818, 337] on div "General Data SEO / Meta Languages Website name Logo Drag files here, click to c…" at bounding box center [1017, 344] width 416 height 515
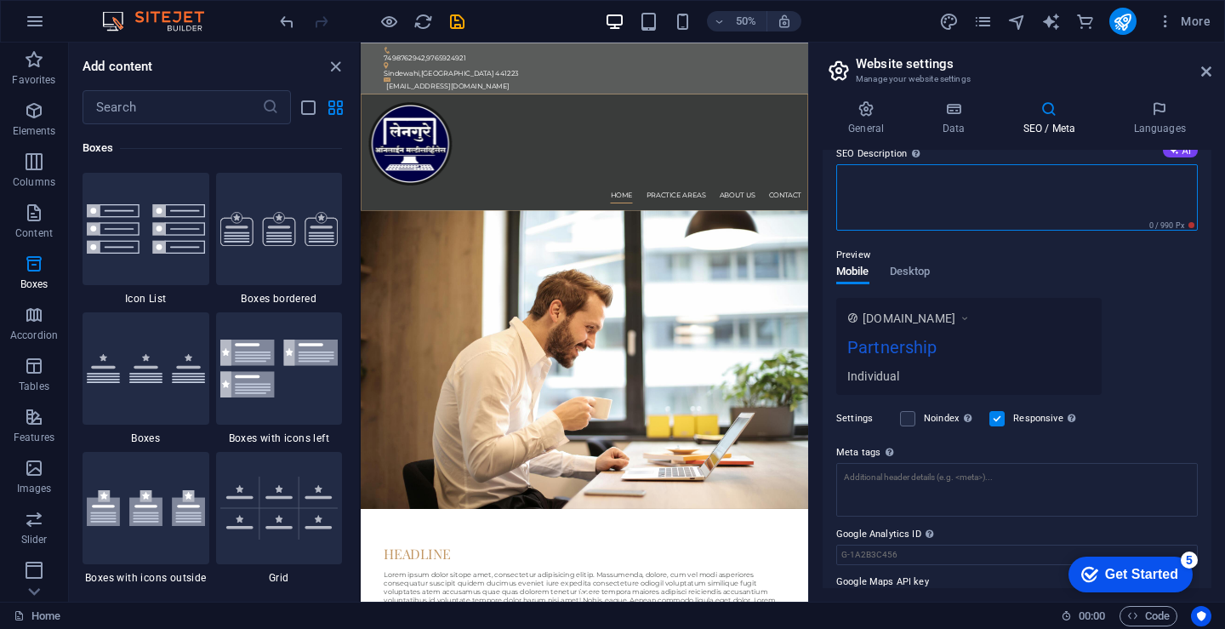
scroll to position [170, 0]
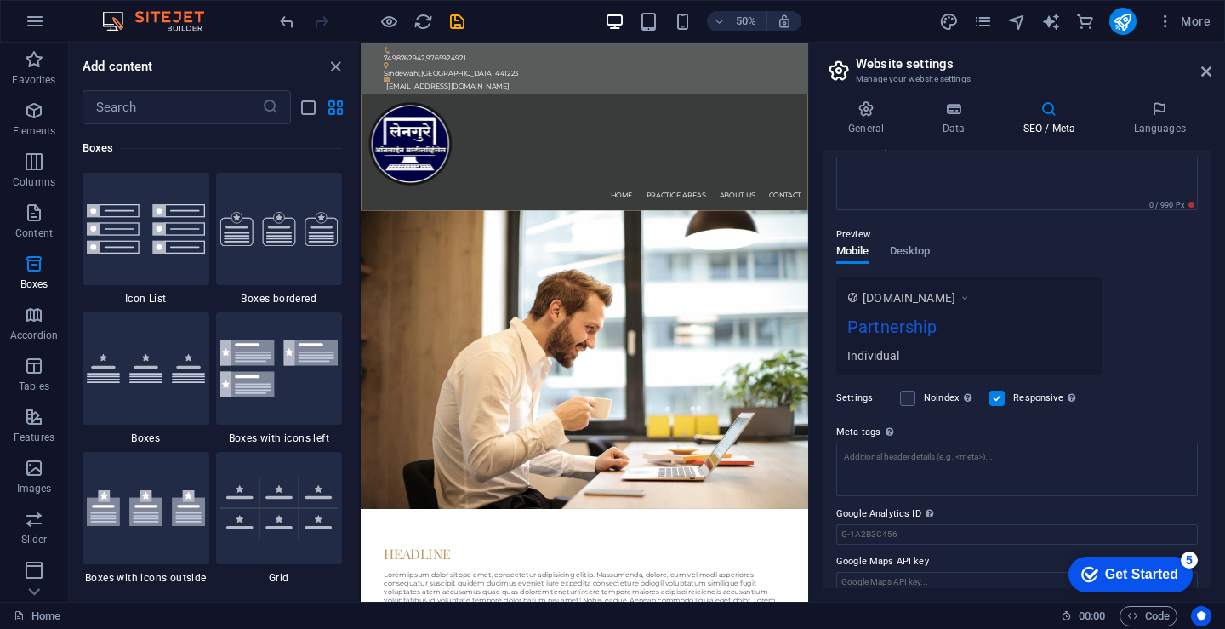
click at [900, 347] on div "[DOMAIN_NAME] Partnership Individual" at bounding box center [970, 325] width 266 height 97
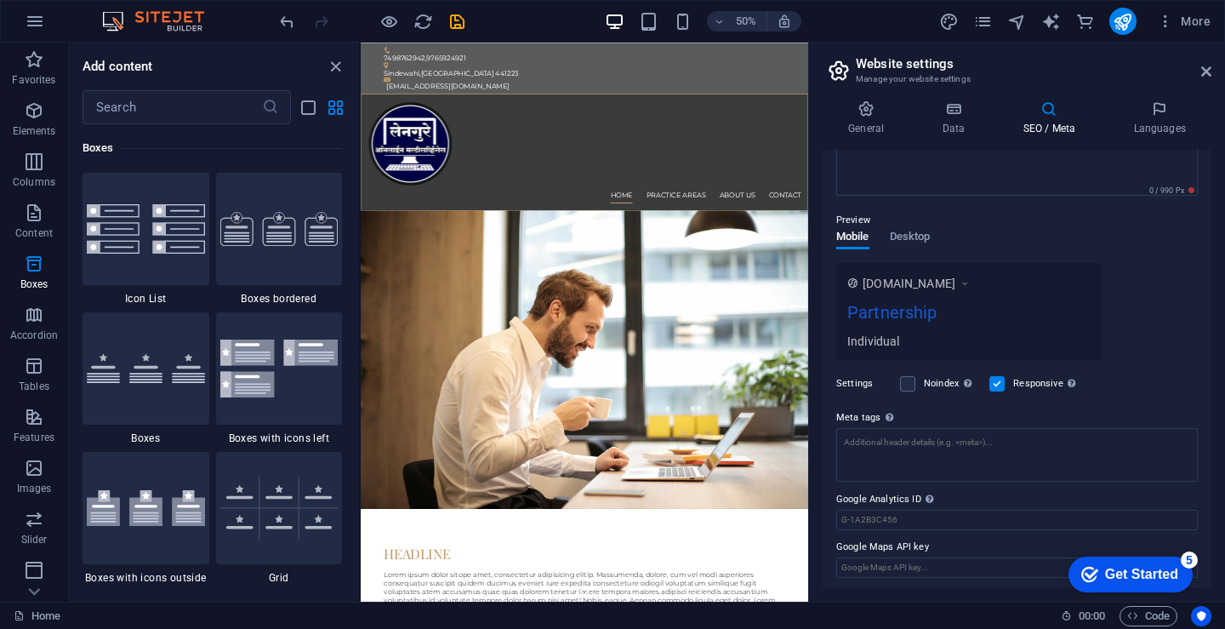
scroll to position [188, 0]
click at [888, 452] on textarea "Meta tags Enter HTML code here that will be placed inside the tags of your webs…" at bounding box center [1018, 452] width 362 height 54
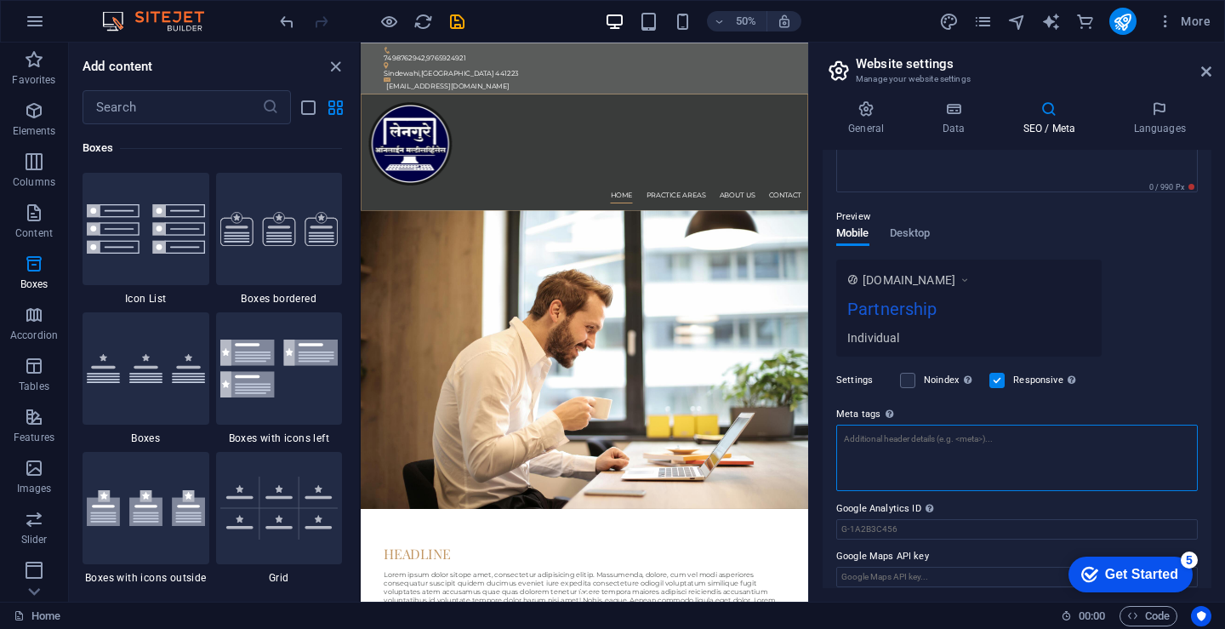
scroll to position [201, 0]
click at [885, 569] on input "Google Maps API key" at bounding box center [1018, 577] width 362 height 20
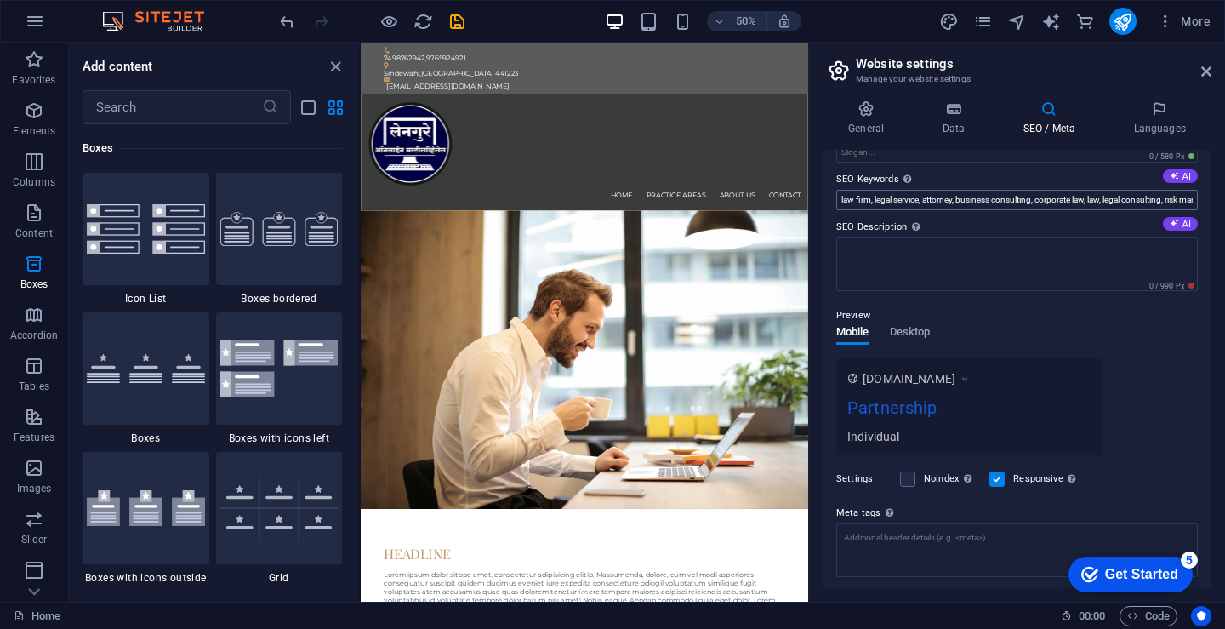
scroll to position [75, 0]
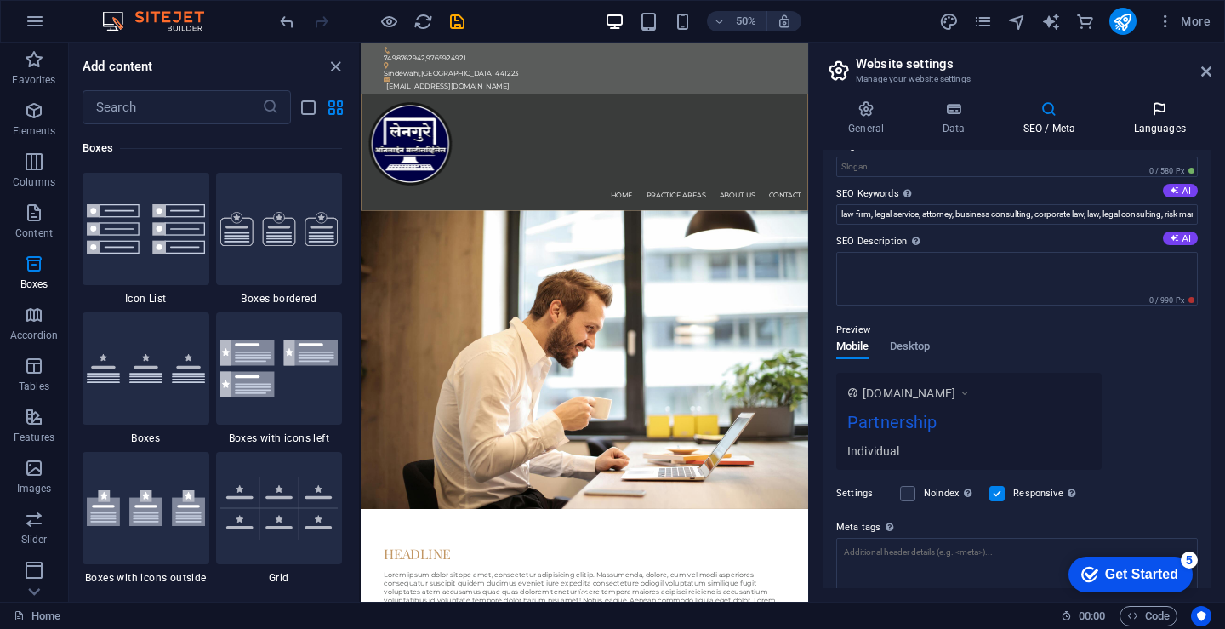
click at [1158, 121] on h4 "Languages" at bounding box center [1160, 118] width 104 height 36
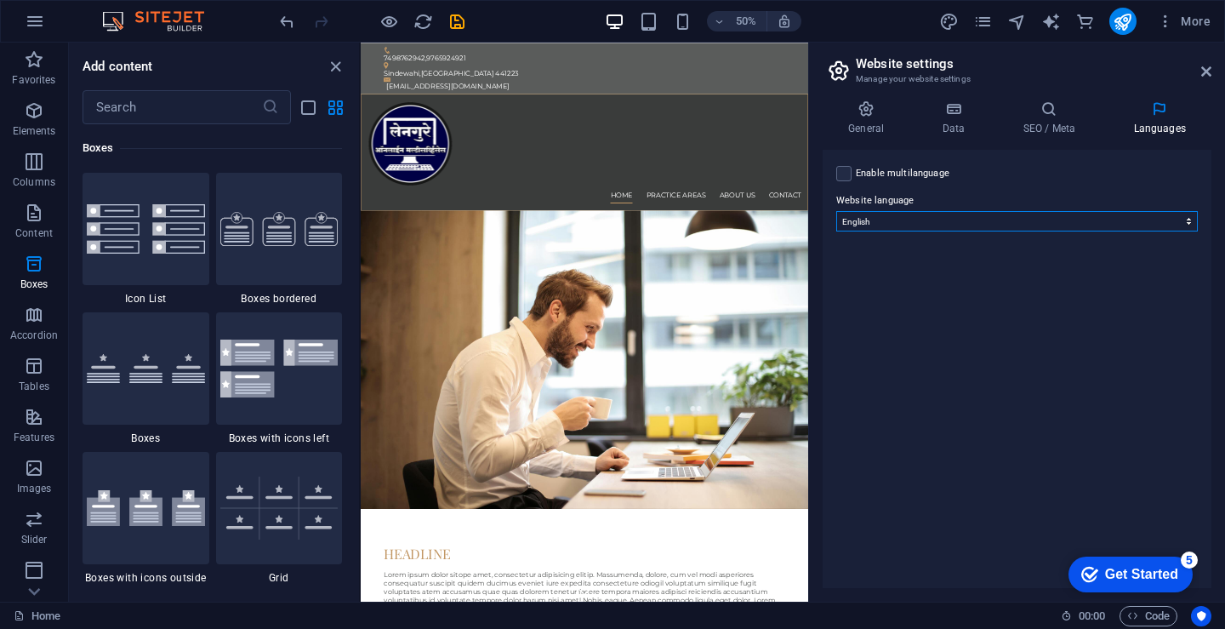
click at [923, 220] on select "Abkhazian Afar Afrikaans Akan Albanian Amharic Arabic Aragonese Armenian Assame…" at bounding box center [1018, 221] width 362 height 20
click at [854, 175] on div "Enable multilanguage To disable multilanguage delete all languages until only o…" at bounding box center [1018, 173] width 362 height 20
click at [1055, 117] on icon at bounding box center [1049, 108] width 104 height 17
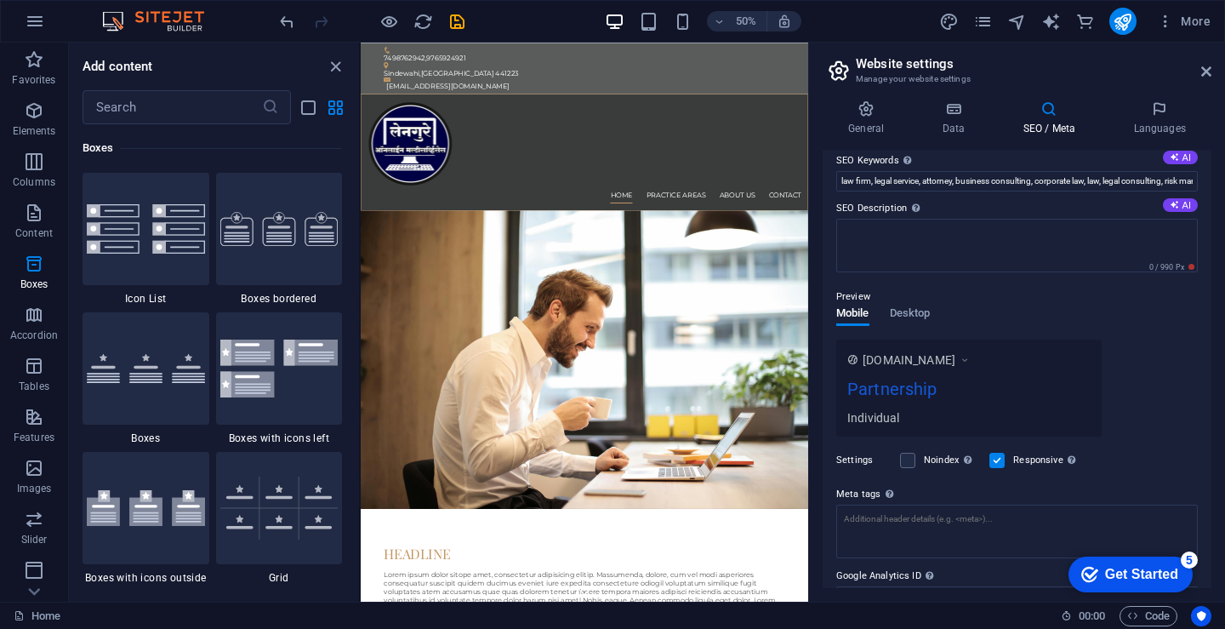
scroll to position [113, 0]
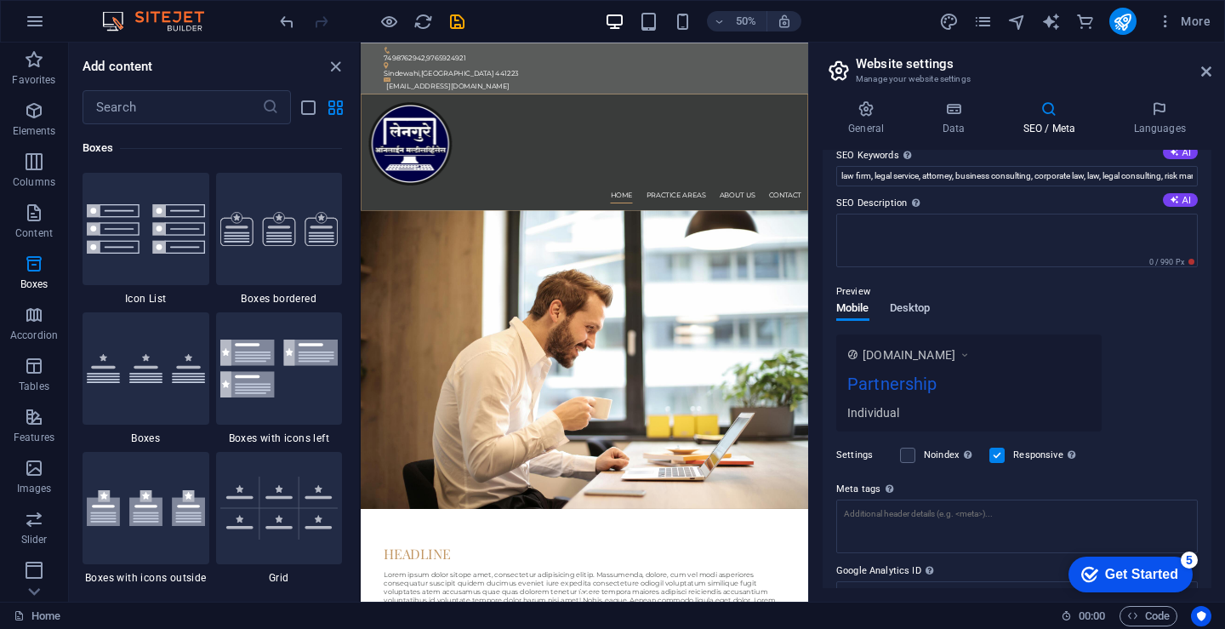
click at [923, 308] on span "Desktop" at bounding box center [910, 310] width 41 height 24
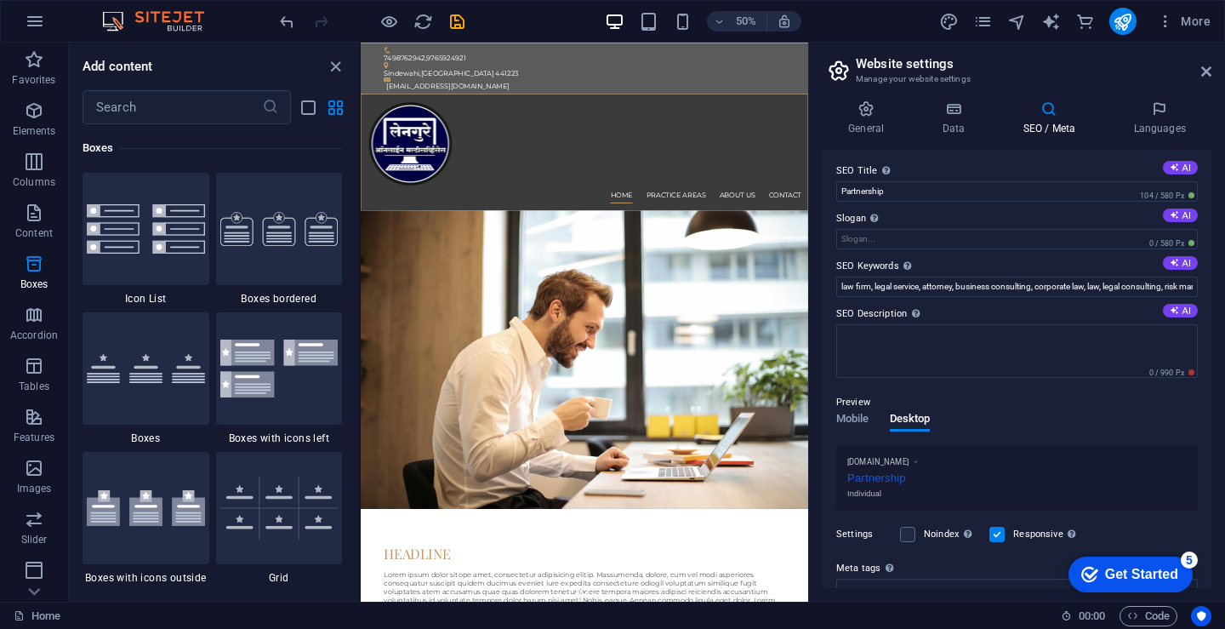
scroll to position [0, 0]
click at [960, 123] on h4 "Data" at bounding box center [957, 118] width 81 height 36
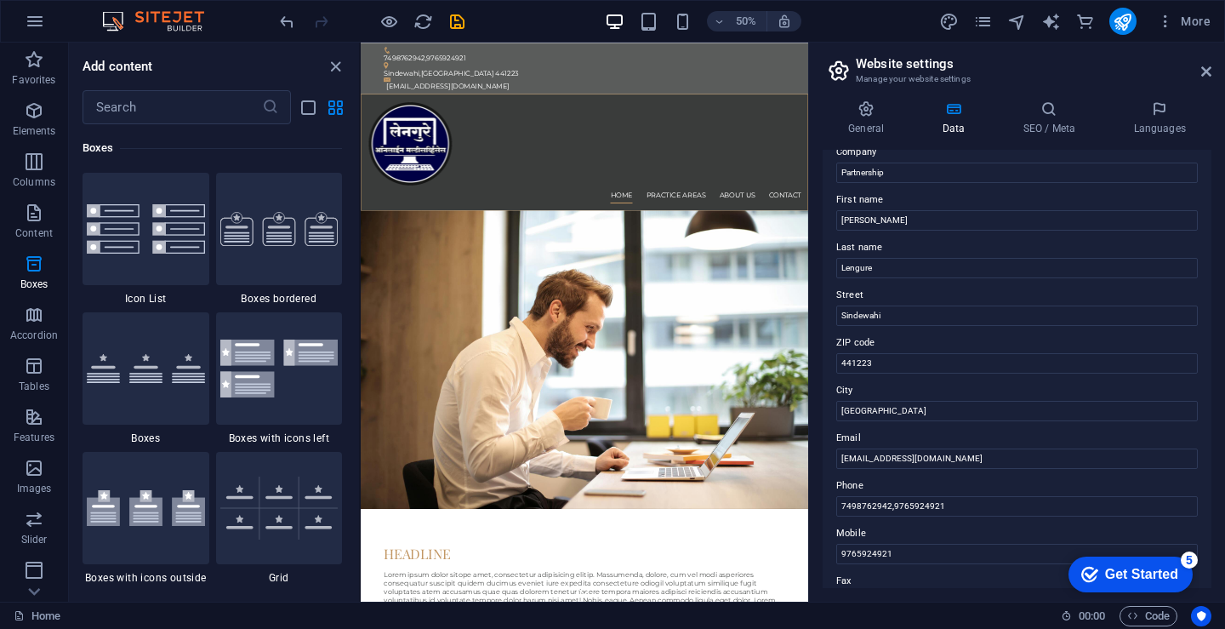
scroll to position [57, 0]
click at [913, 314] on input "Sindewahi" at bounding box center [1018, 315] width 362 height 20
click at [909, 308] on input "Sindewahi" at bounding box center [1018, 315] width 362 height 20
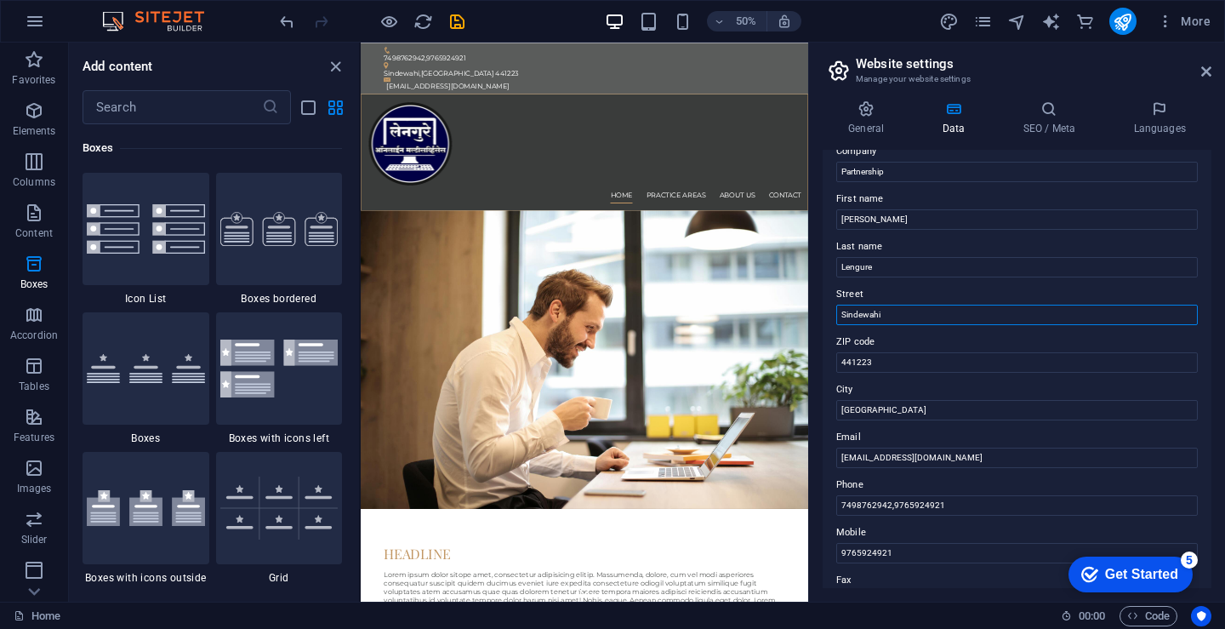
click at [909, 308] on input "Sindewahi" at bounding box center [1018, 315] width 362 height 20
type input "A"
type input "x"
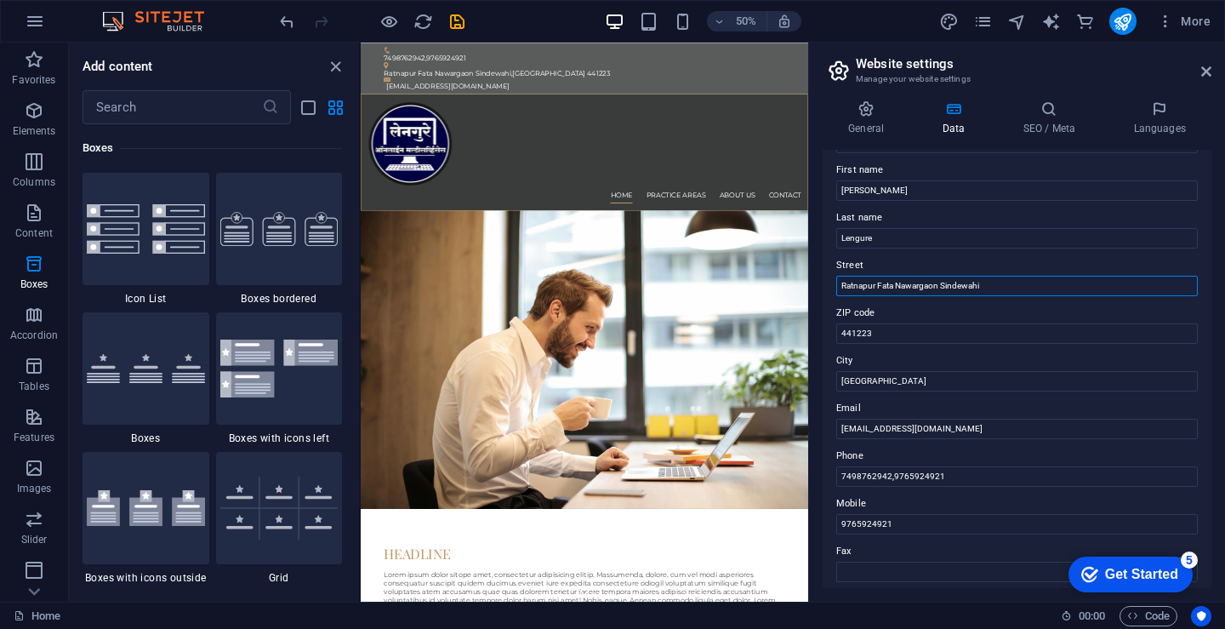
scroll to position [113, 0]
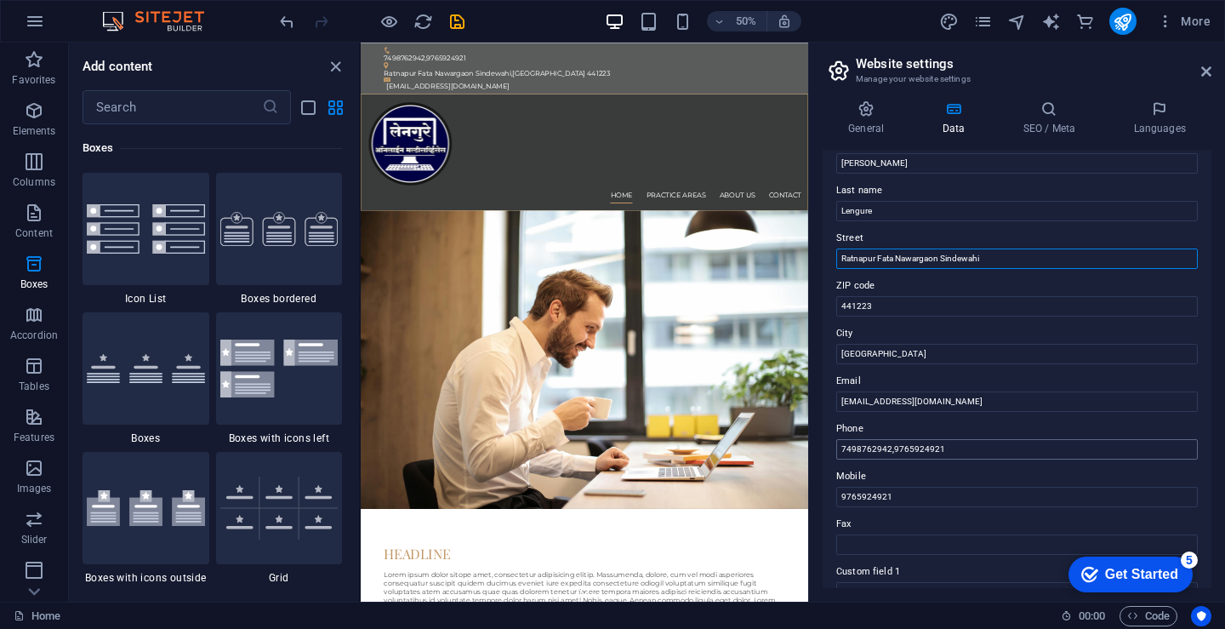
type input "Ratnapur Fata Nawargaon Sindewahi"
click at [889, 448] on input "7498762942,9765924921" at bounding box center [1018, 449] width 362 height 20
click at [887, 450] on input "7498762942&9765924921" at bounding box center [1018, 449] width 362 height 20
click at [888, 448] on input "7498762942&9765924921" at bounding box center [1018, 449] width 362 height 20
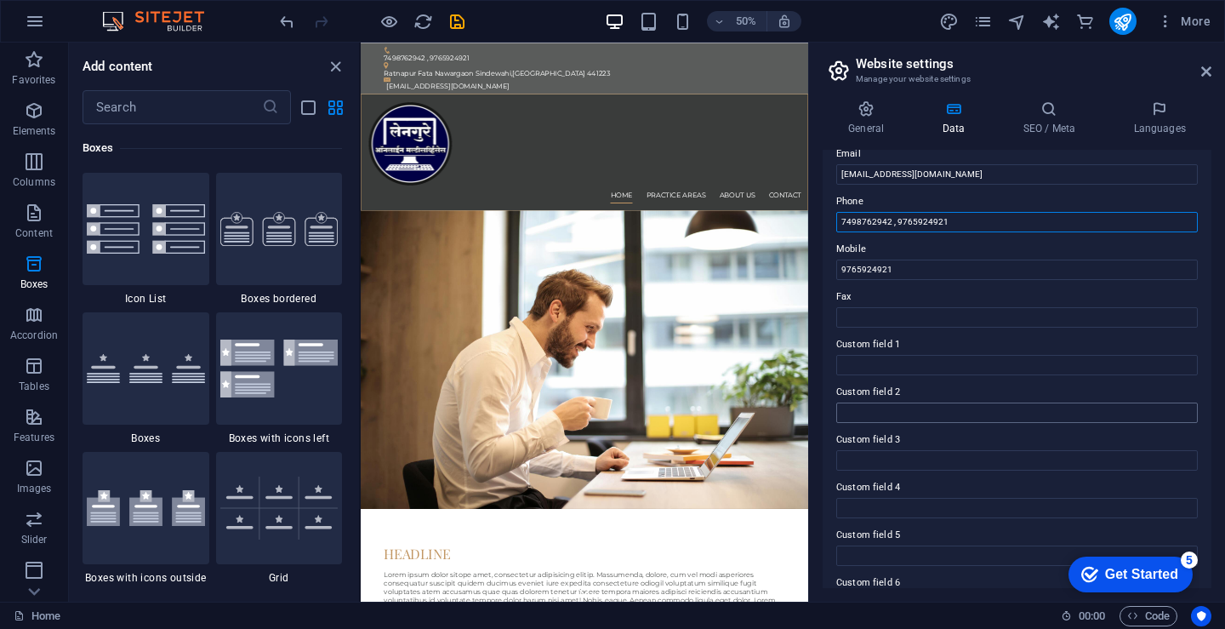
scroll to position [380, 0]
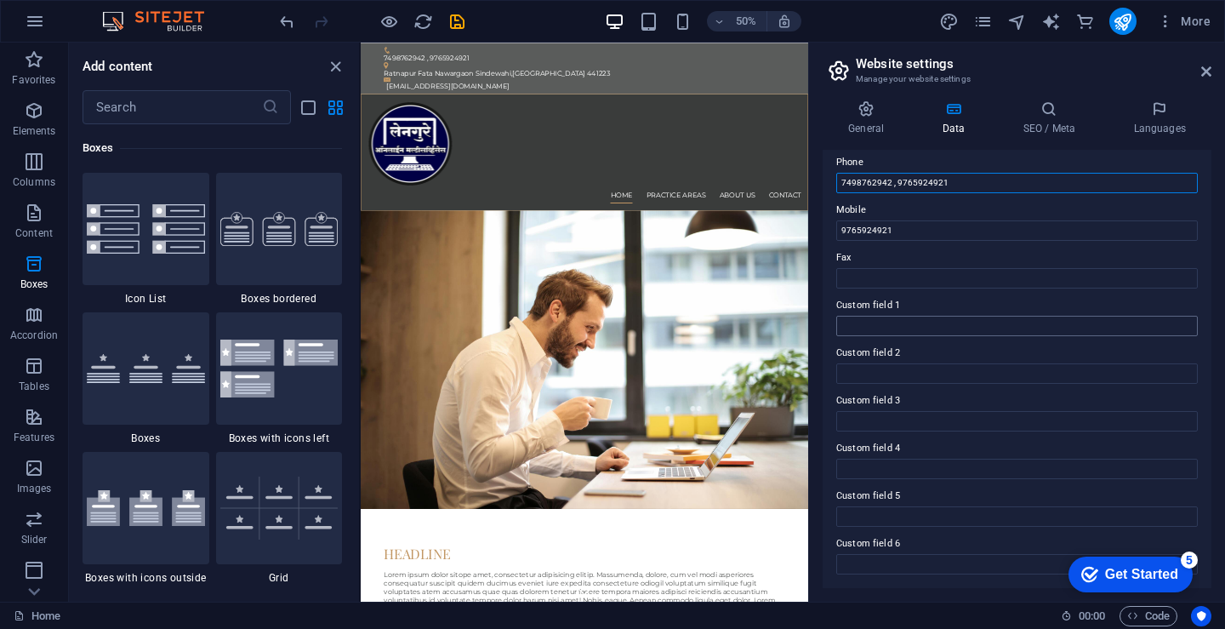
type input "7498762942 , 9765924921"
click at [904, 324] on input "Custom field 1" at bounding box center [1018, 326] width 362 height 20
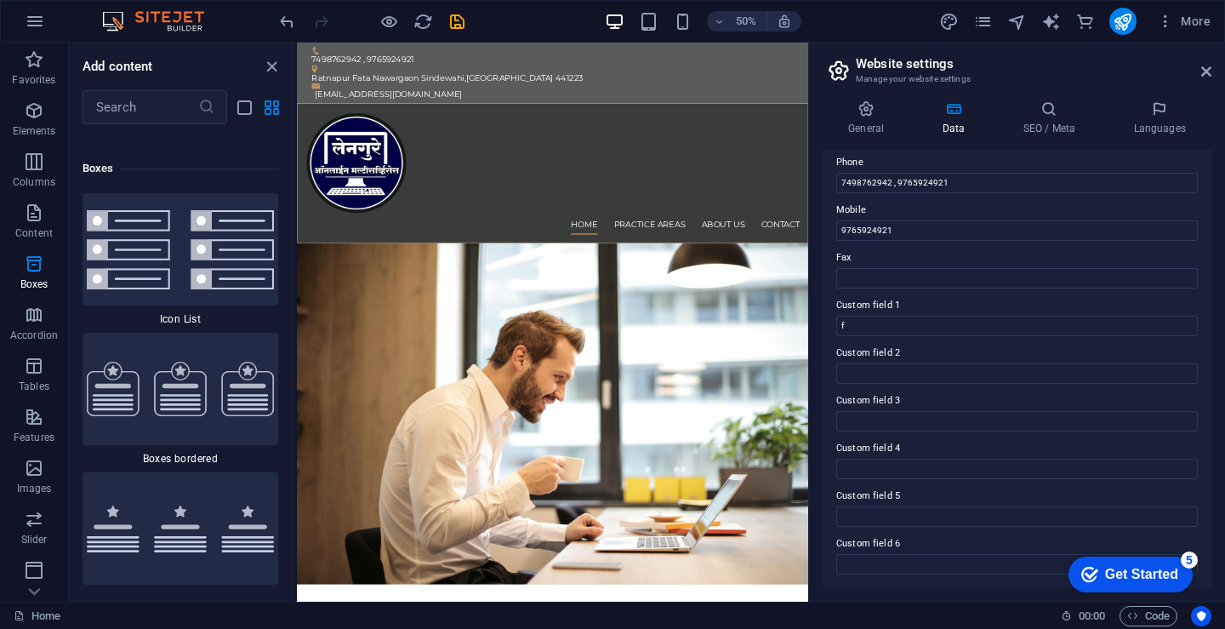
scroll to position [8994, 0]
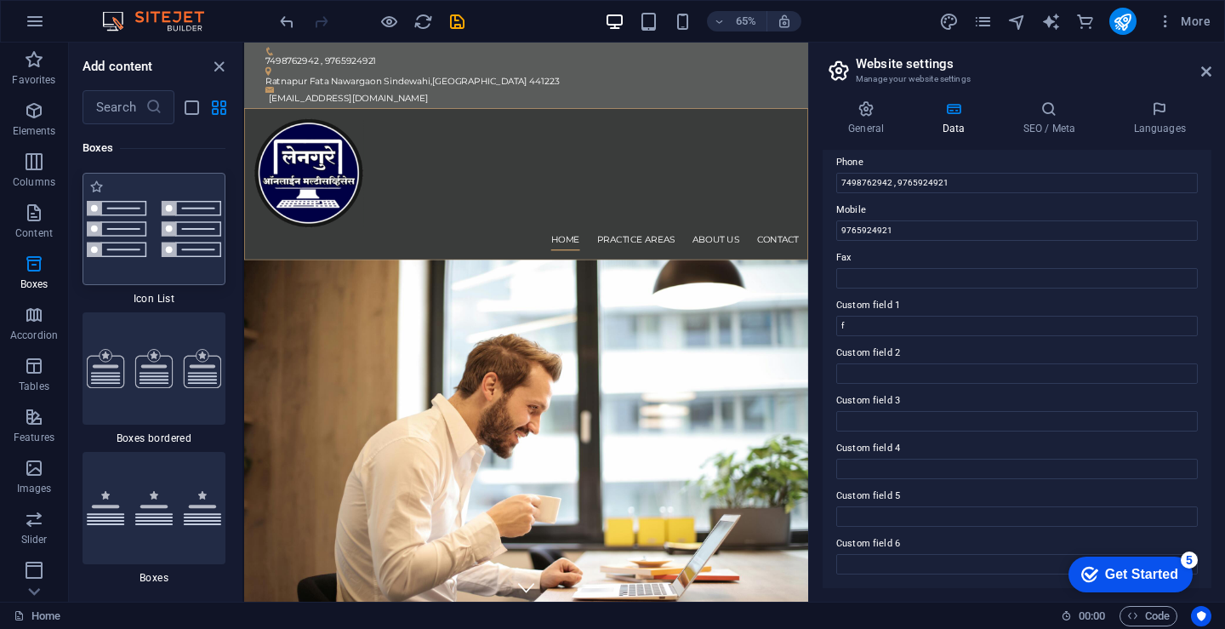
drag, startPoint x: 359, startPoint y: 231, endPoint x: 165, endPoint y: 210, distance: 195.1
click at [165, 210] on div "Favorites Elements Columns Content Boxes Accordion Tables Features Images Slide…" at bounding box center [122, 322] width 244 height 559
drag, startPoint x: 813, startPoint y: 236, endPoint x: 841, endPoint y: 236, distance: 28.1
click at [841, 236] on div "General Data SEO / Meta Languages Website name Logo Drag files here, click to c…" at bounding box center [1017, 344] width 416 height 515
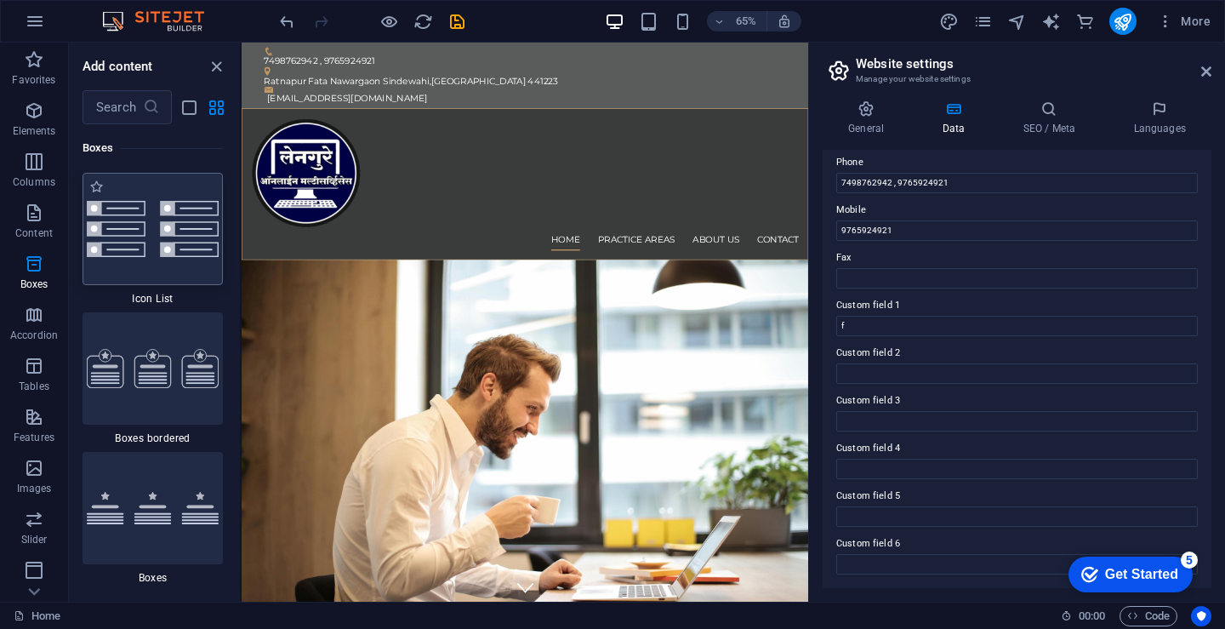
drag, startPoint x: 243, startPoint y: 279, endPoint x: 173, endPoint y: 258, distance: 73.8
click at [173, 258] on div "Favorites Elements Columns Content Boxes Accordion Tables Features Images Slide…" at bounding box center [121, 322] width 242 height 559
click at [856, 323] on input "f" at bounding box center [1018, 326] width 362 height 20
type input "fffffff"
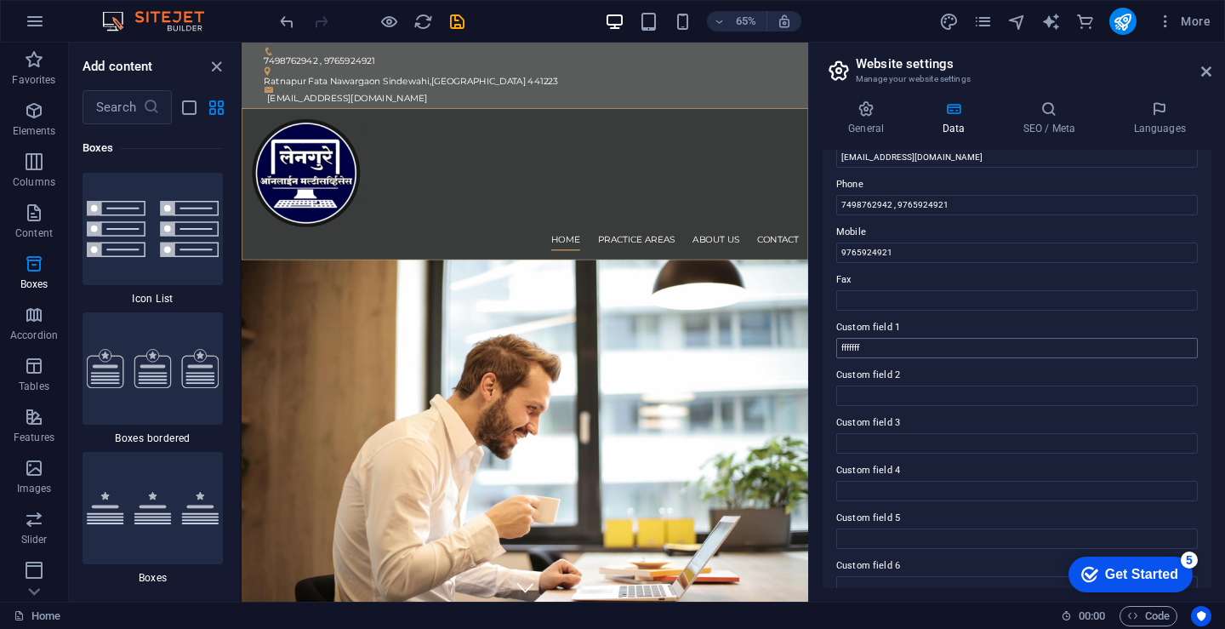
scroll to position [351, 0]
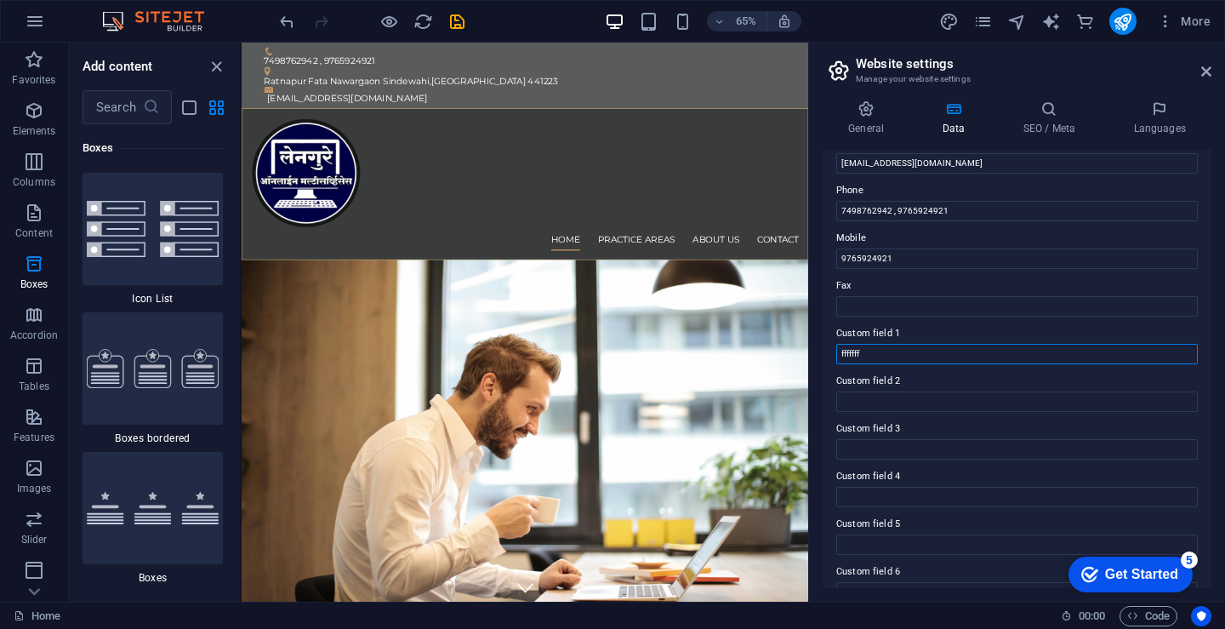
drag, startPoint x: 909, startPoint y: 347, endPoint x: 820, endPoint y: 356, distance: 89.8
click at [820, 356] on div "General Data SEO / Meta Languages Website name Logo Drag files here, click to c…" at bounding box center [1017, 344] width 416 height 515
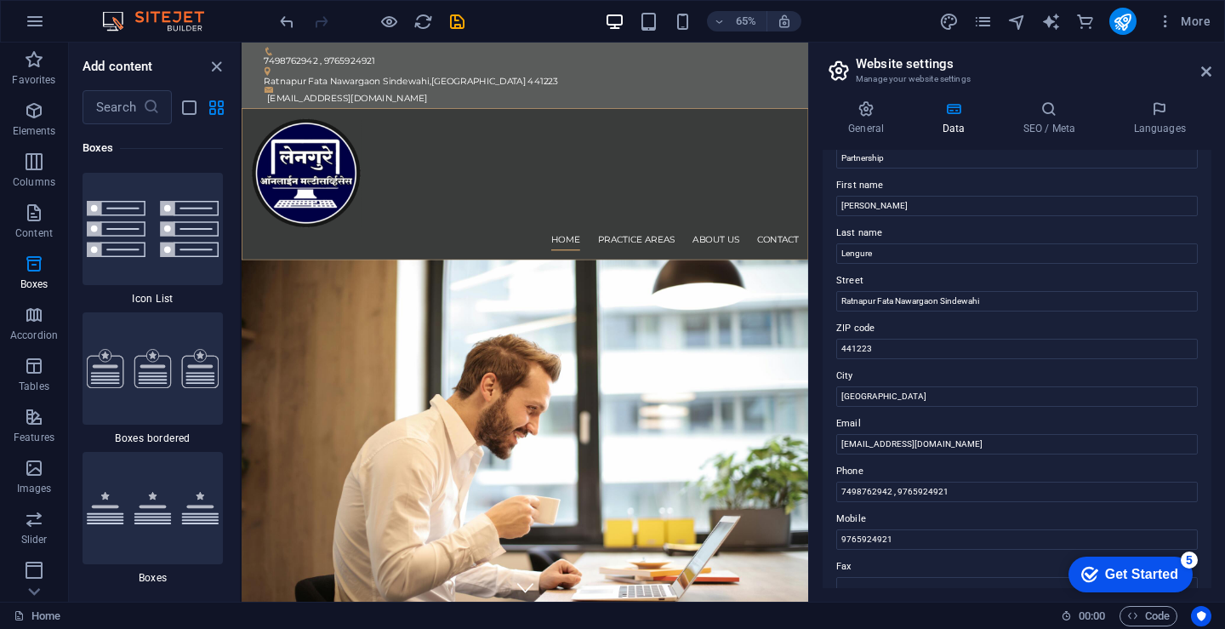
scroll to position [67, 0]
click at [1049, 112] on icon at bounding box center [1049, 108] width 104 height 17
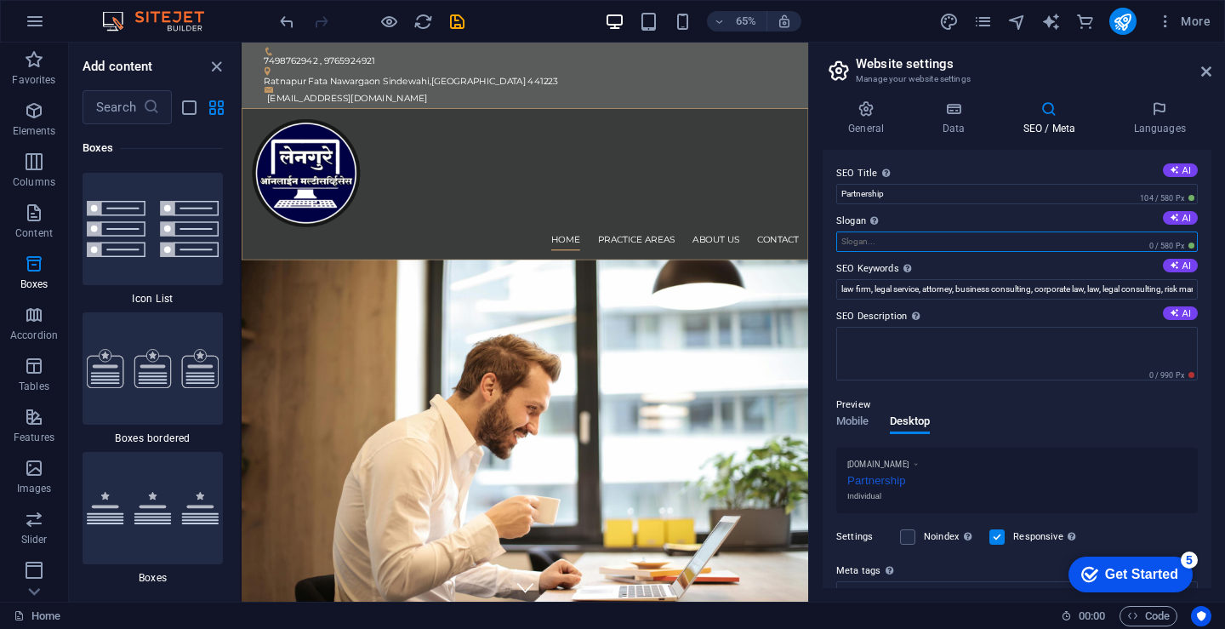
click at [901, 245] on input "Slogan The slogan of your website. AI" at bounding box center [1018, 241] width 362 height 20
paste input "Helpful in time and budget events"
type input "Helpful in time and budget events"
click at [858, 112] on icon at bounding box center [866, 108] width 87 height 17
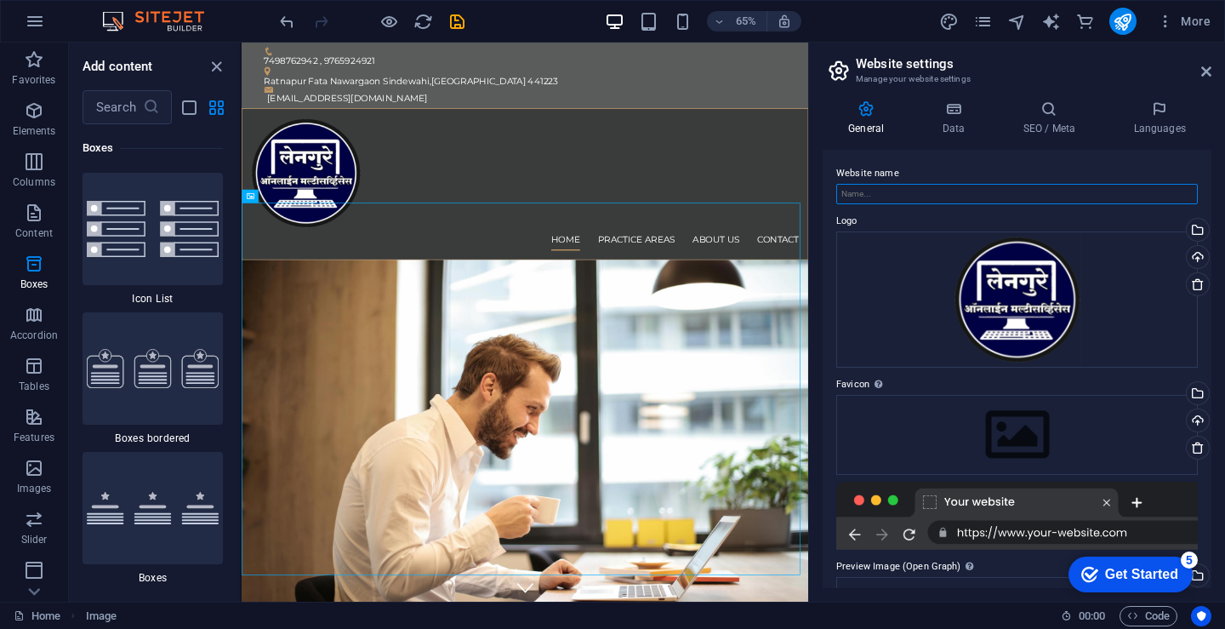
click at [908, 196] on input "Website name" at bounding box center [1018, 194] width 362 height 20
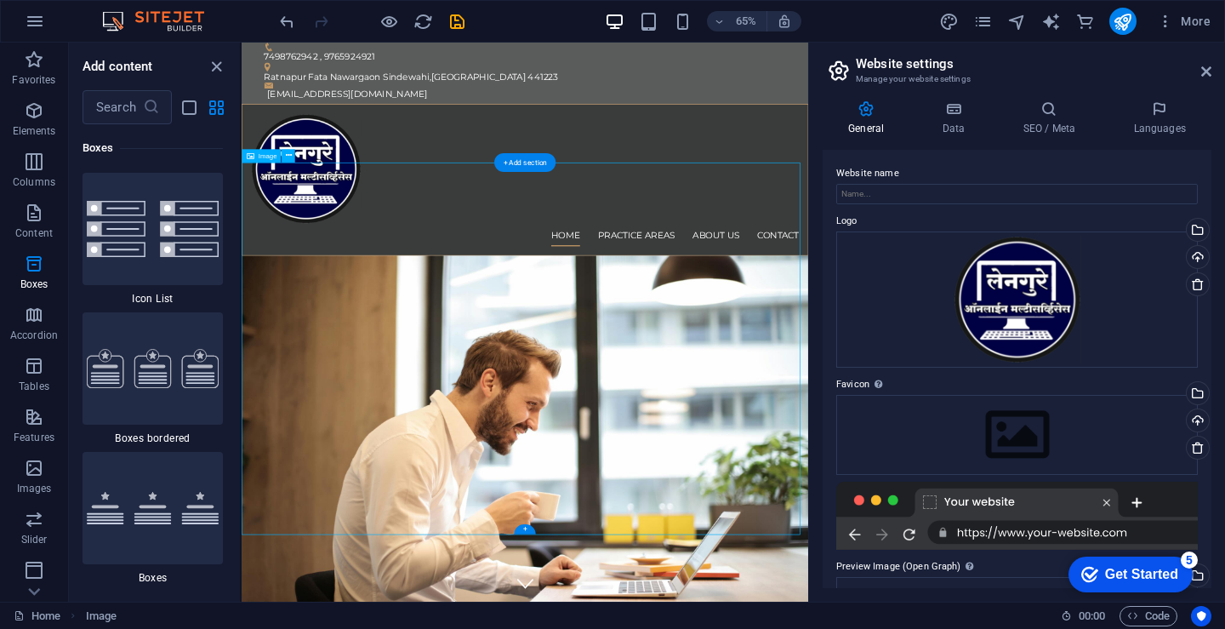
scroll to position [0, 0]
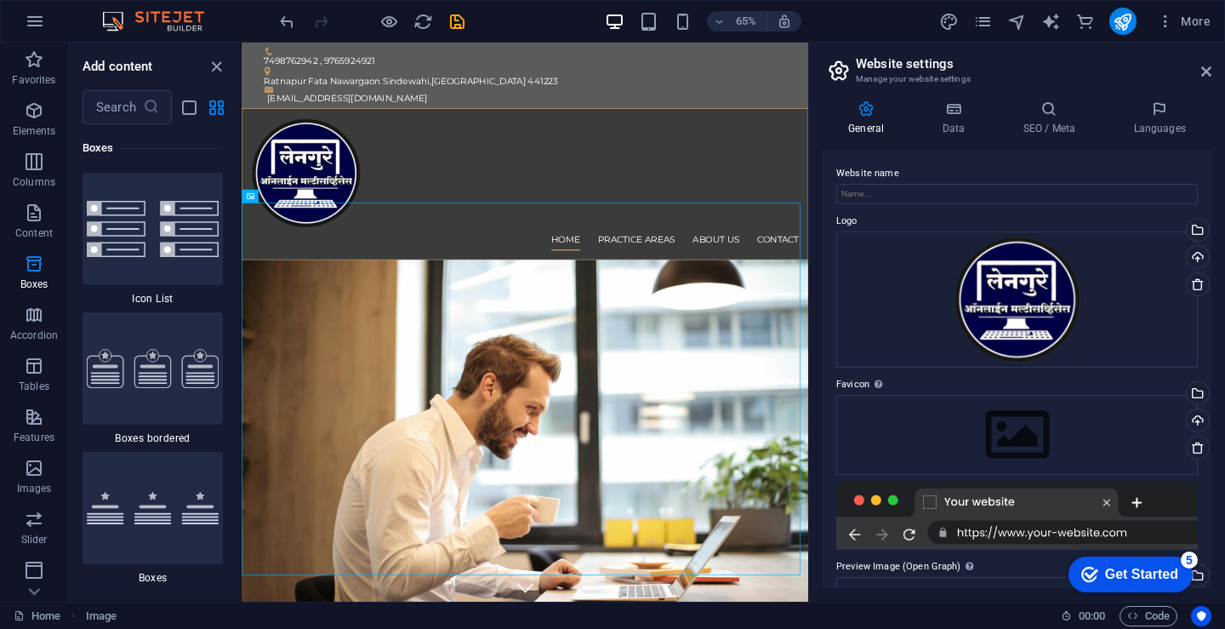
click at [1171, 573] on div "Get Started" at bounding box center [1141, 574] width 73 height 15
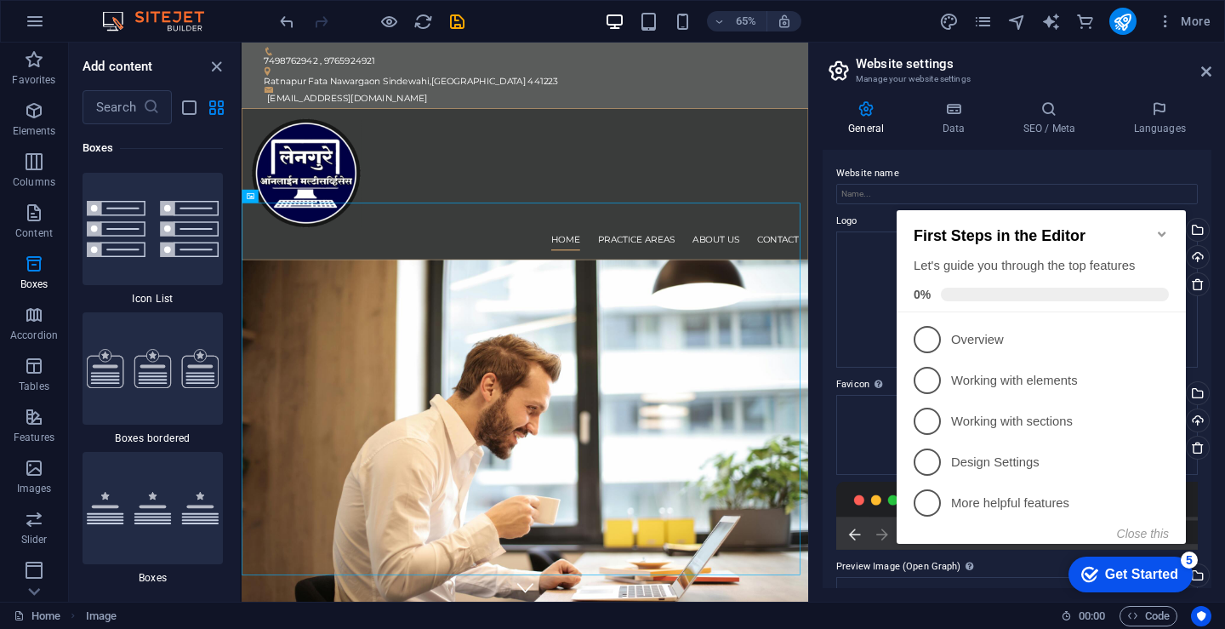
click at [1170, 577] on div "Get Started" at bounding box center [1141, 574] width 73 height 15
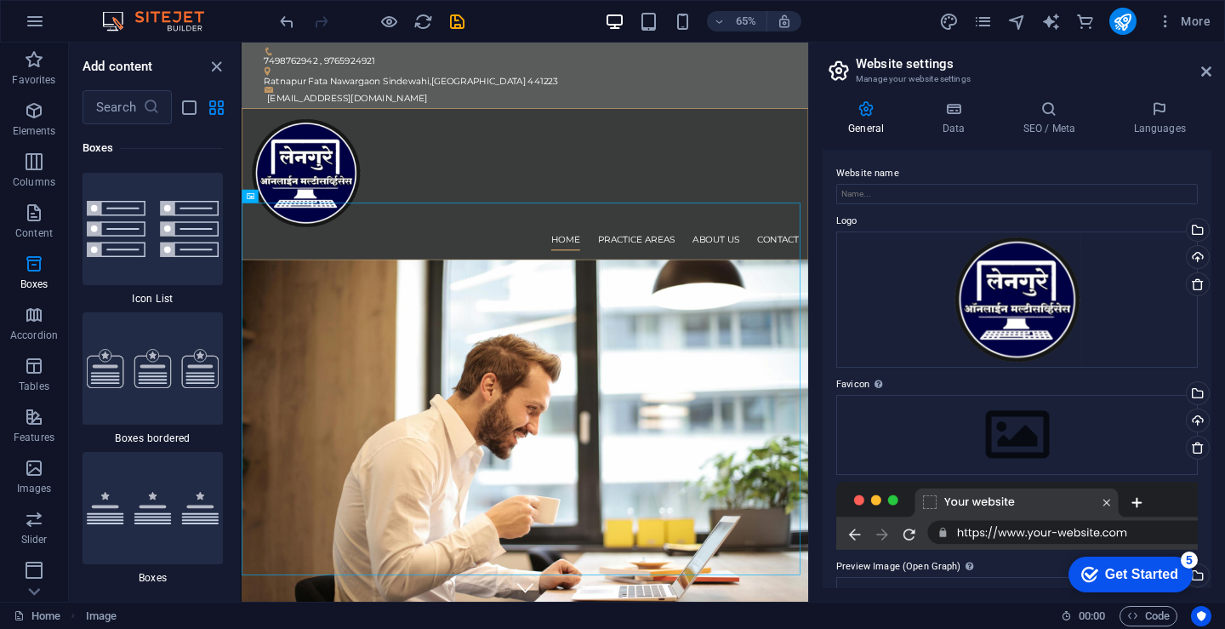
click at [1175, 572] on div "Get Started" at bounding box center [1141, 574] width 73 height 15
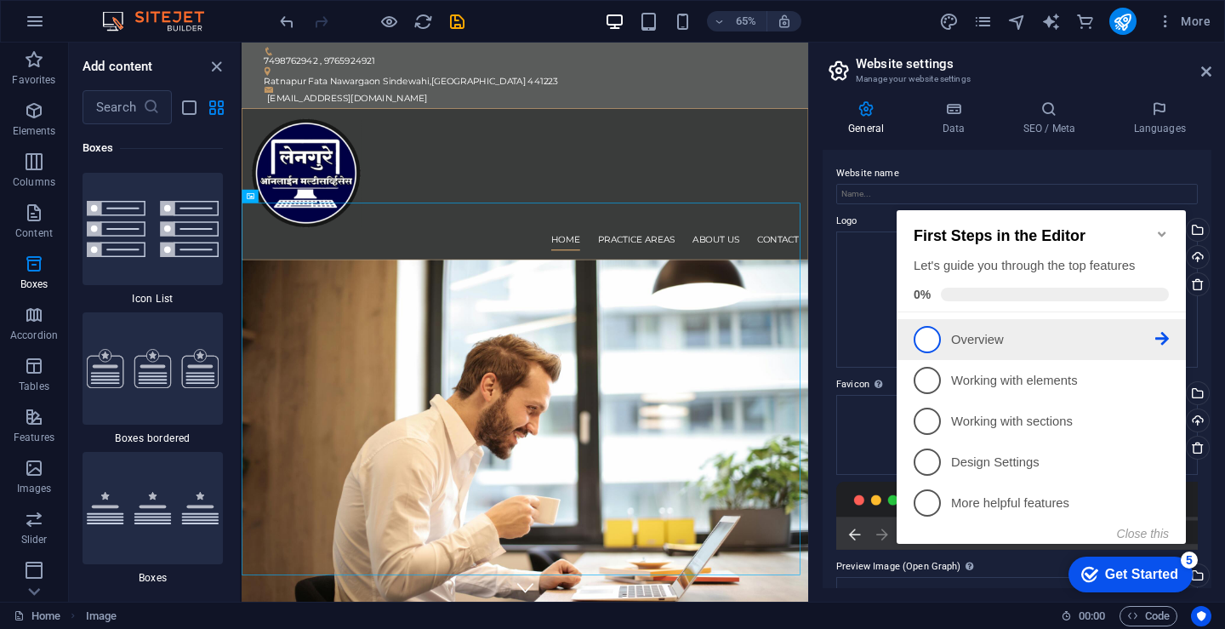
click at [923, 336] on span "1" at bounding box center [927, 339] width 27 height 27
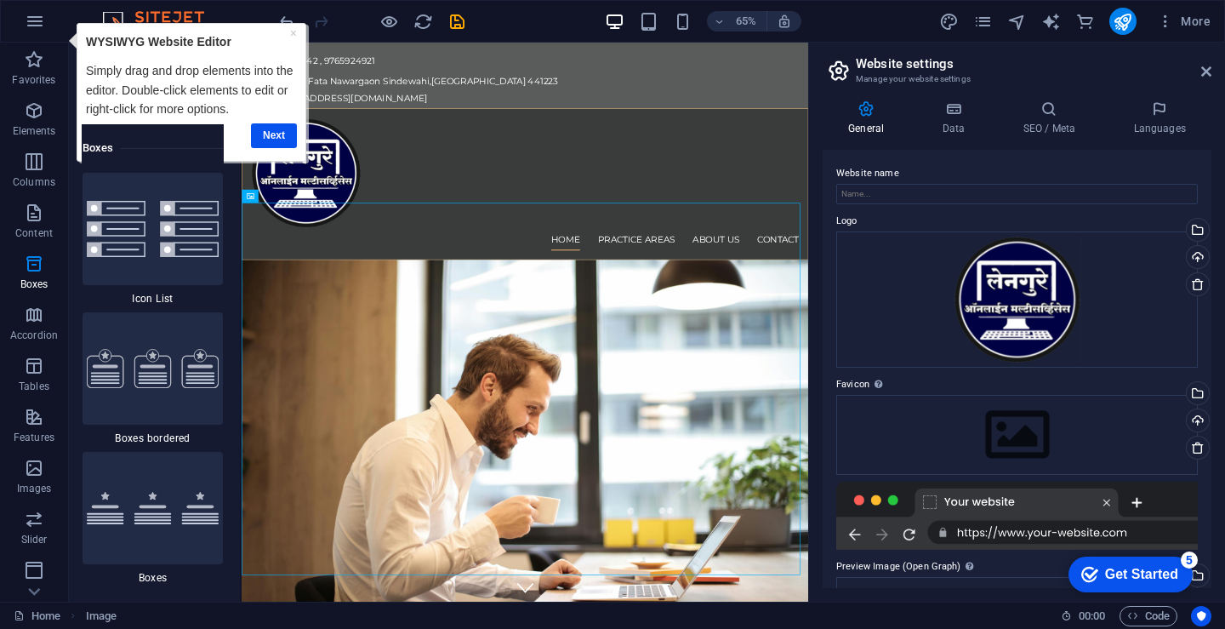
click at [1151, 577] on div "Get Started" at bounding box center [1141, 574] width 73 height 15
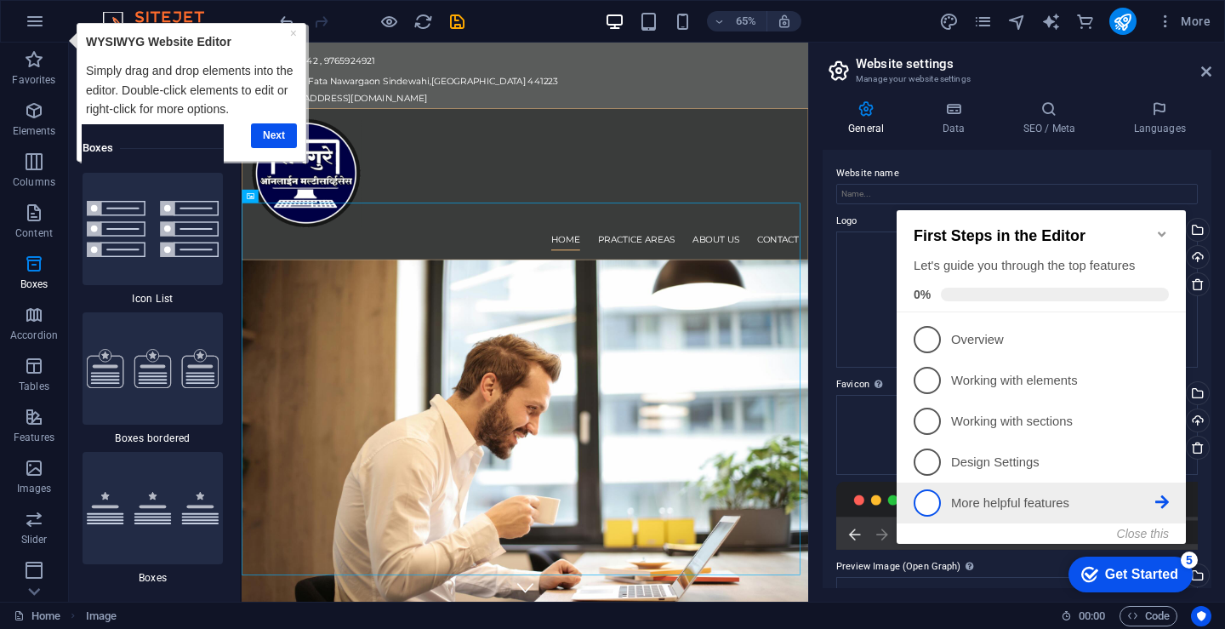
click at [933, 498] on span "5" at bounding box center [927, 502] width 27 height 27
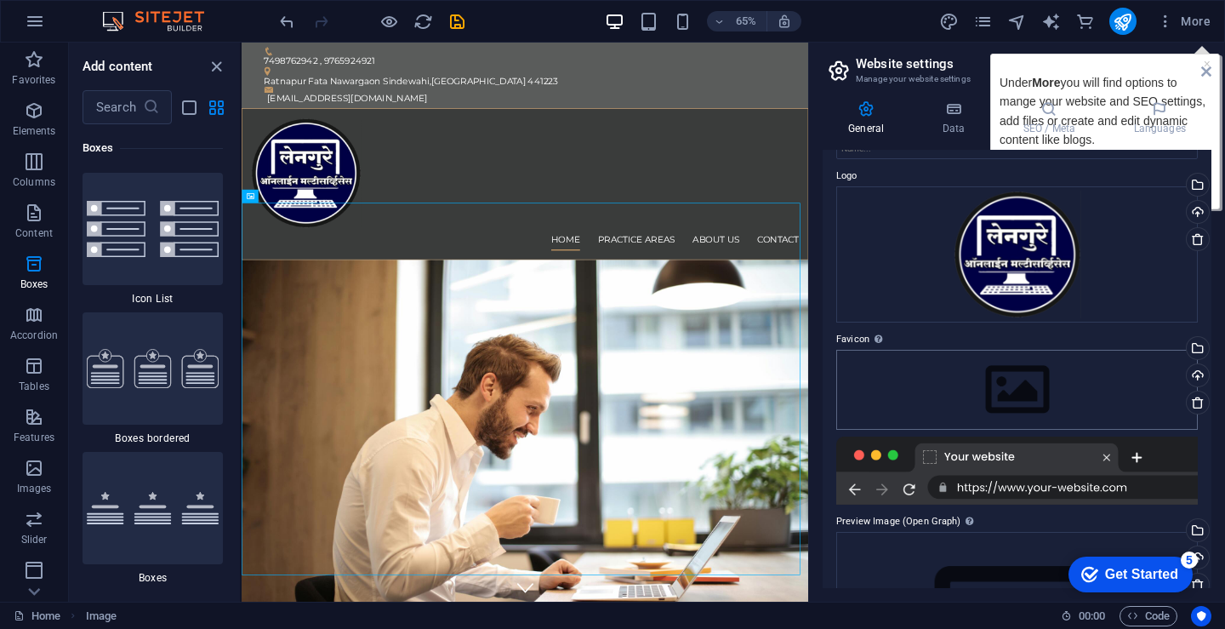
scroll to position [84, 0]
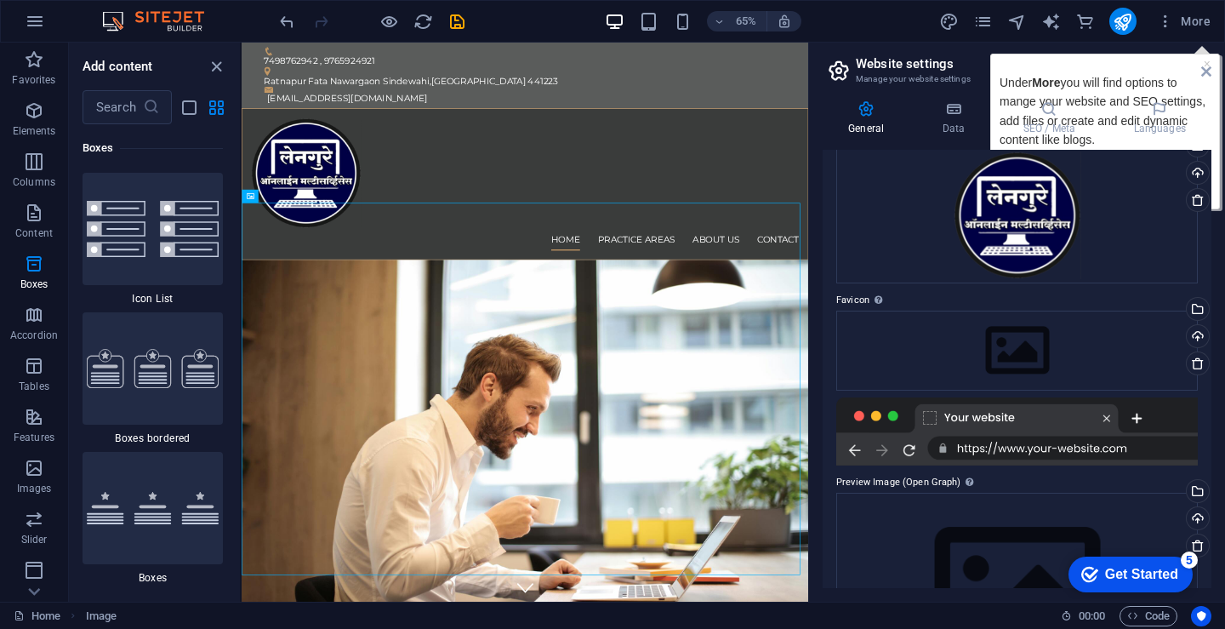
click at [1137, 421] on div at bounding box center [1018, 431] width 362 height 68
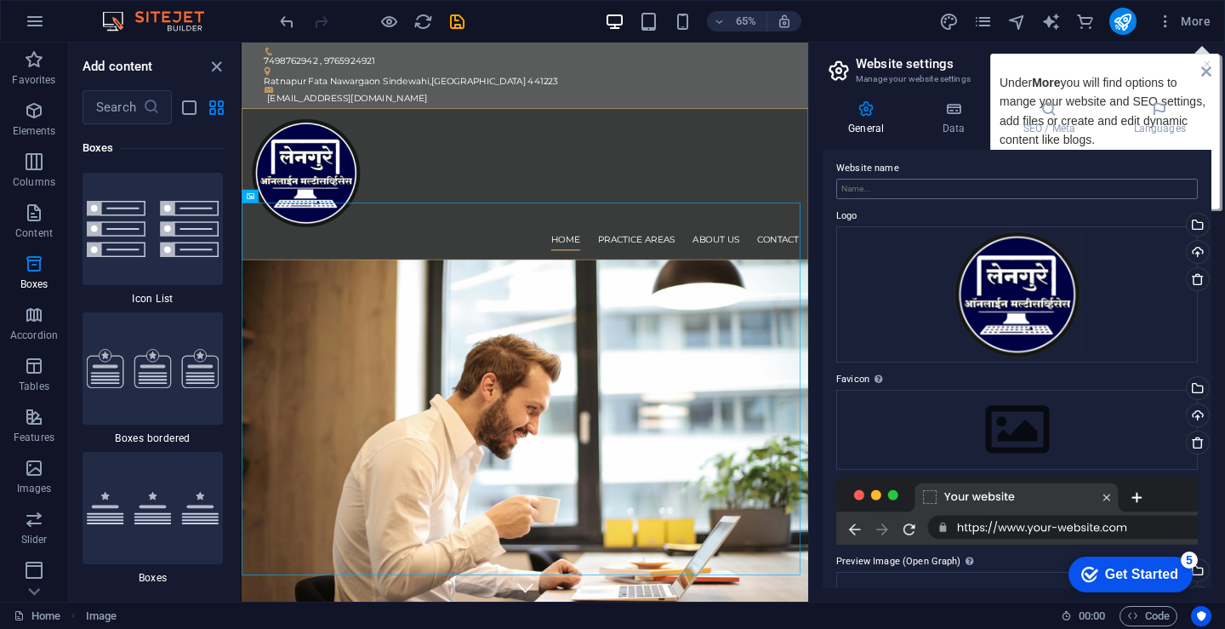
scroll to position [0, 0]
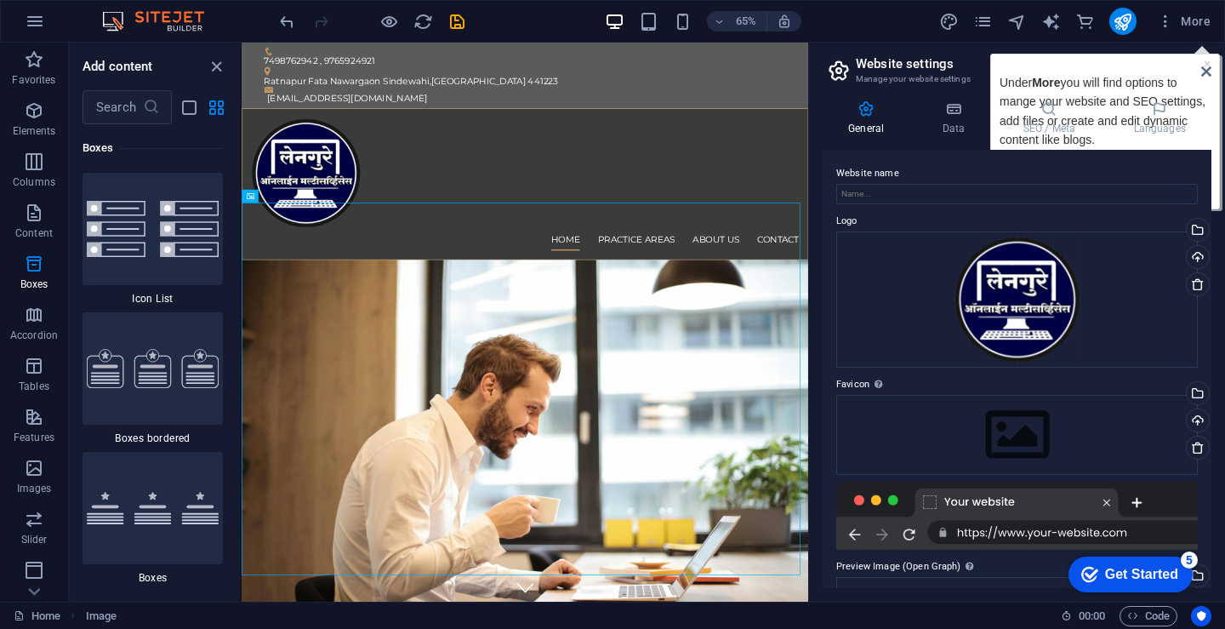
drag, startPoint x: 1206, startPoint y: 66, endPoint x: 197, endPoint y: 25, distance: 1010.1
click at [1206, 66] on icon at bounding box center [1207, 72] width 10 height 14
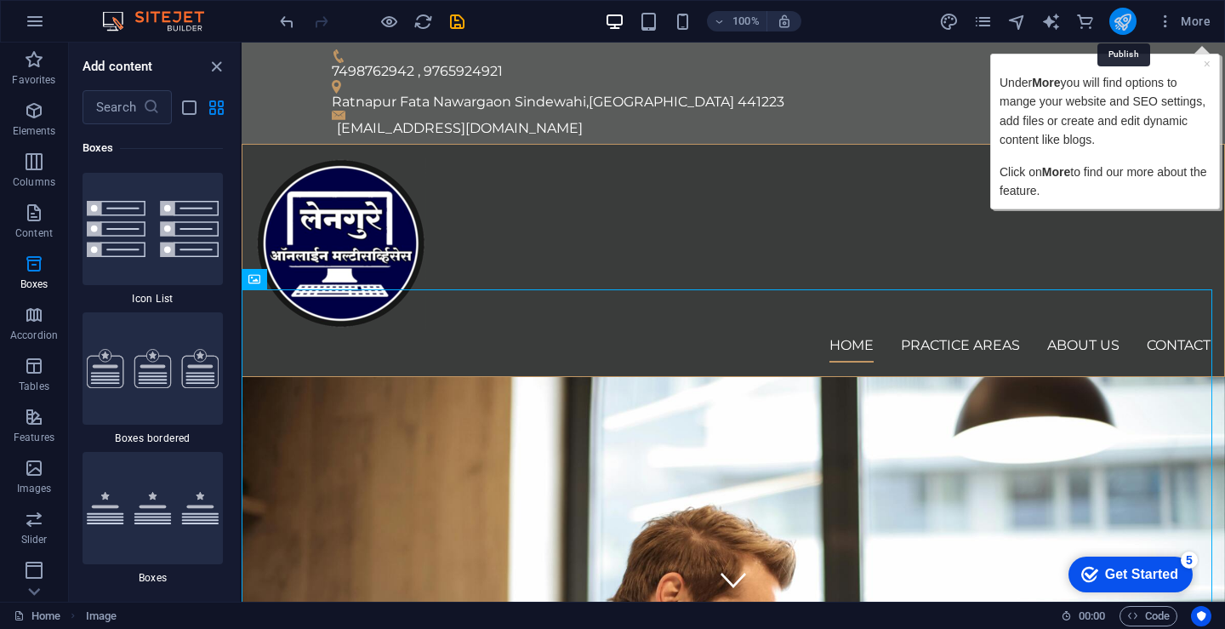
click at [1127, 25] on icon "publish" at bounding box center [1123, 22] width 20 height 20
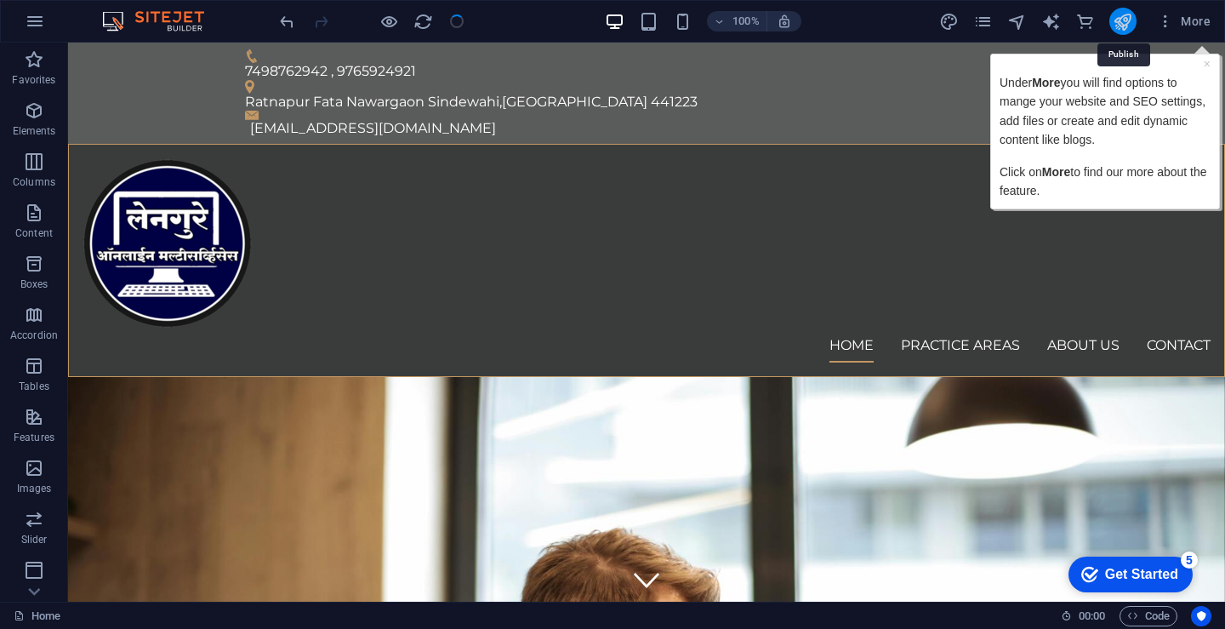
click at [1117, 18] on icon "publish" at bounding box center [1123, 22] width 20 height 20
